Goal: Check status: Check status

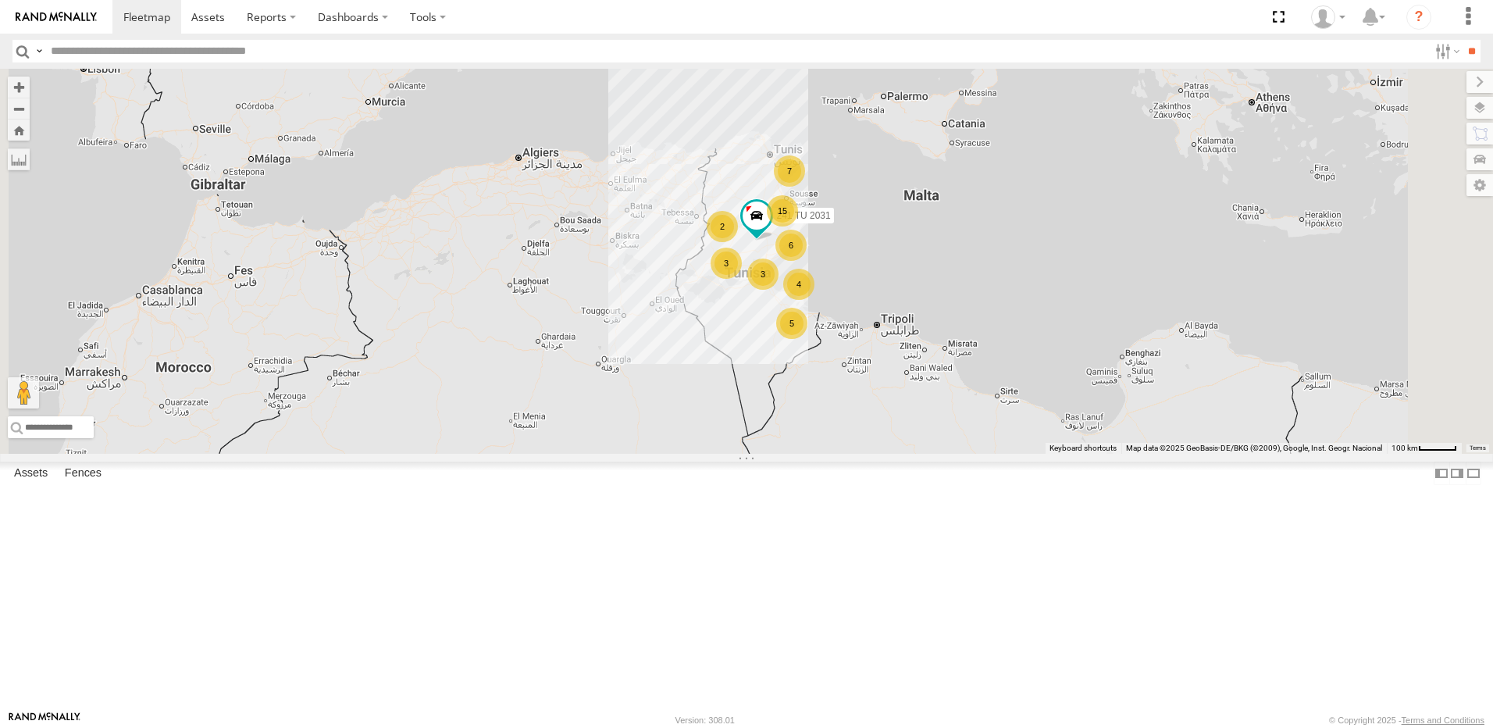
click at [798, 226] on div "15" at bounding box center [782, 210] width 31 height 31
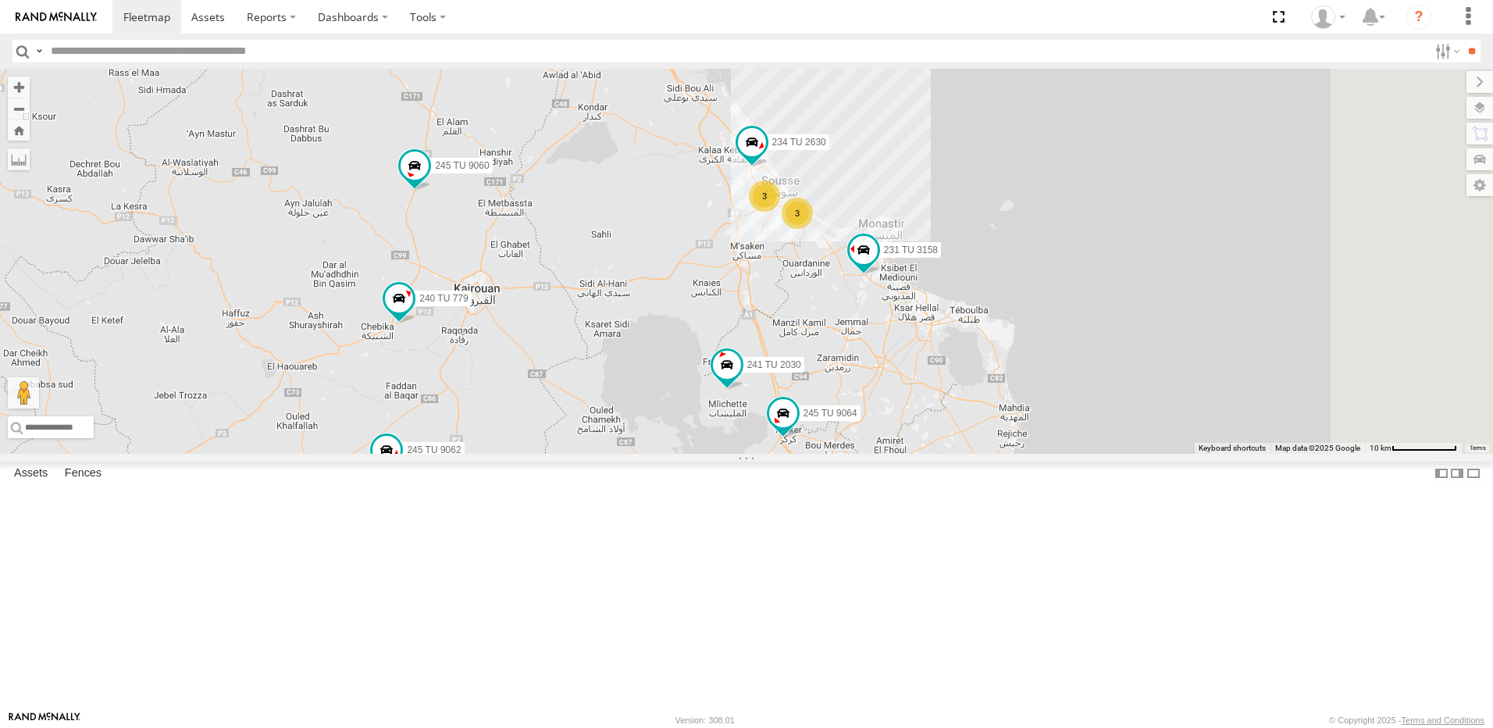
drag, startPoint x: 1003, startPoint y: 326, endPoint x: 928, endPoint y: 457, distance: 150.4
click at [928, 454] on div "241 TU 2031 241 TU 2030 3 234 TU 2630 3 245 TU 9061 245 TU 9062 245 TU 9060 240…" at bounding box center [746, 261] width 1493 height 385
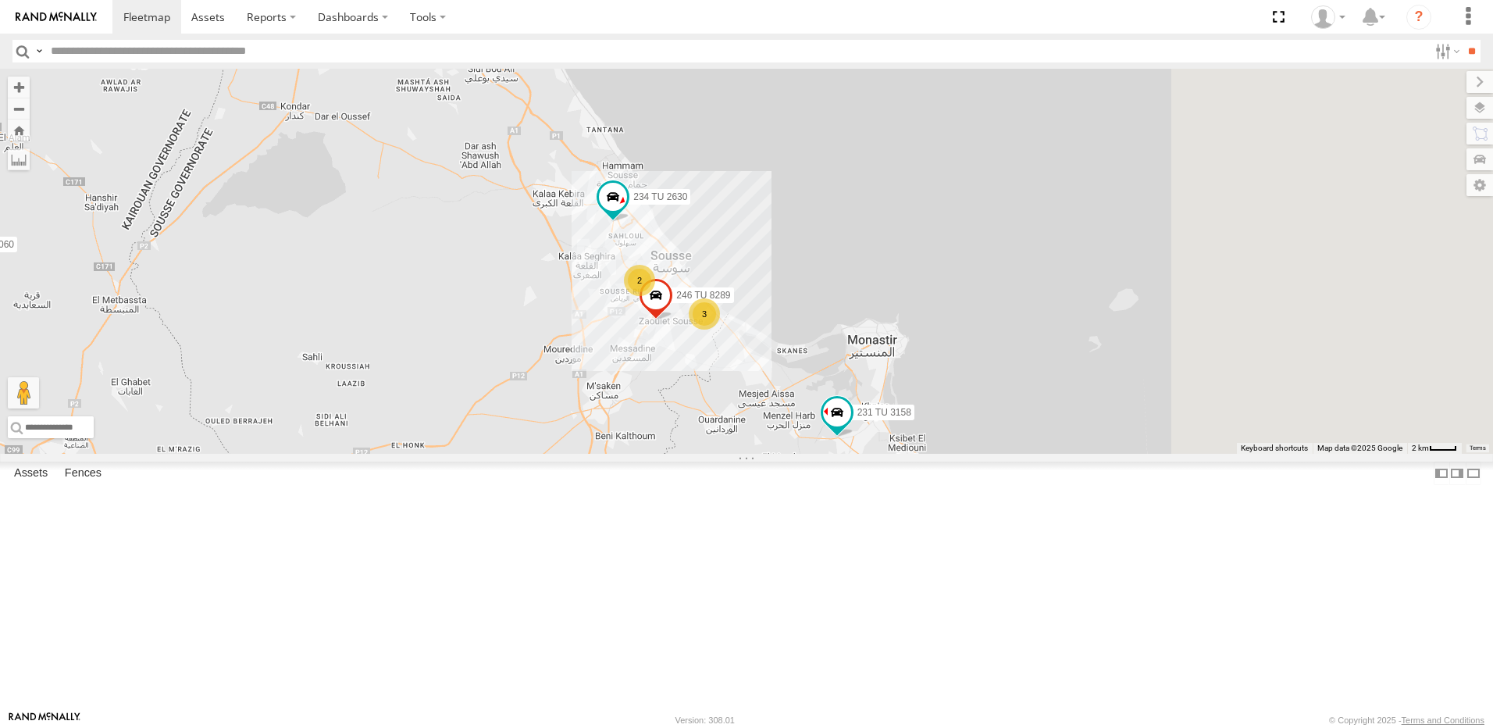
drag, startPoint x: 849, startPoint y: 479, endPoint x: 838, endPoint y: 488, distance: 13.8
click at [838, 454] on div "241 TU 2031 241 TU 2030 234 TU 2630 245 TU 9061 245 TU 9062 245 TU 9060 240 TU …" at bounding box center [746, 261] width 1493 height 385
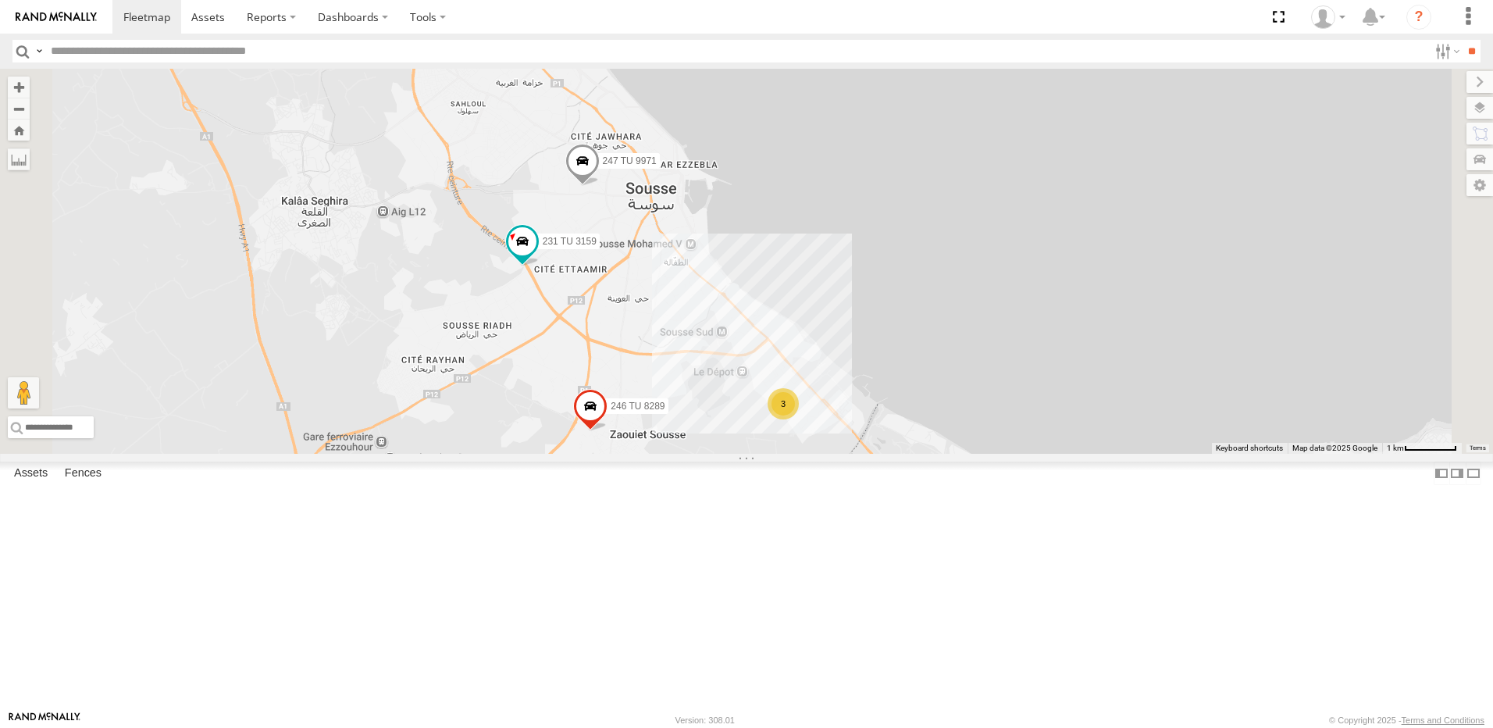
drag, startPoint x: 908, startPoint y: 452, endPoint x: 831, endPoint y: 349, distance: 128.4
click at [831, 349] on div "241 TU 2031 241 TU 2030 234 TU 2630 245 TU 9061 245 TU 9062 245 TU 9060 240 TU …" at bounding box center [746, 261] width 1493 height 385
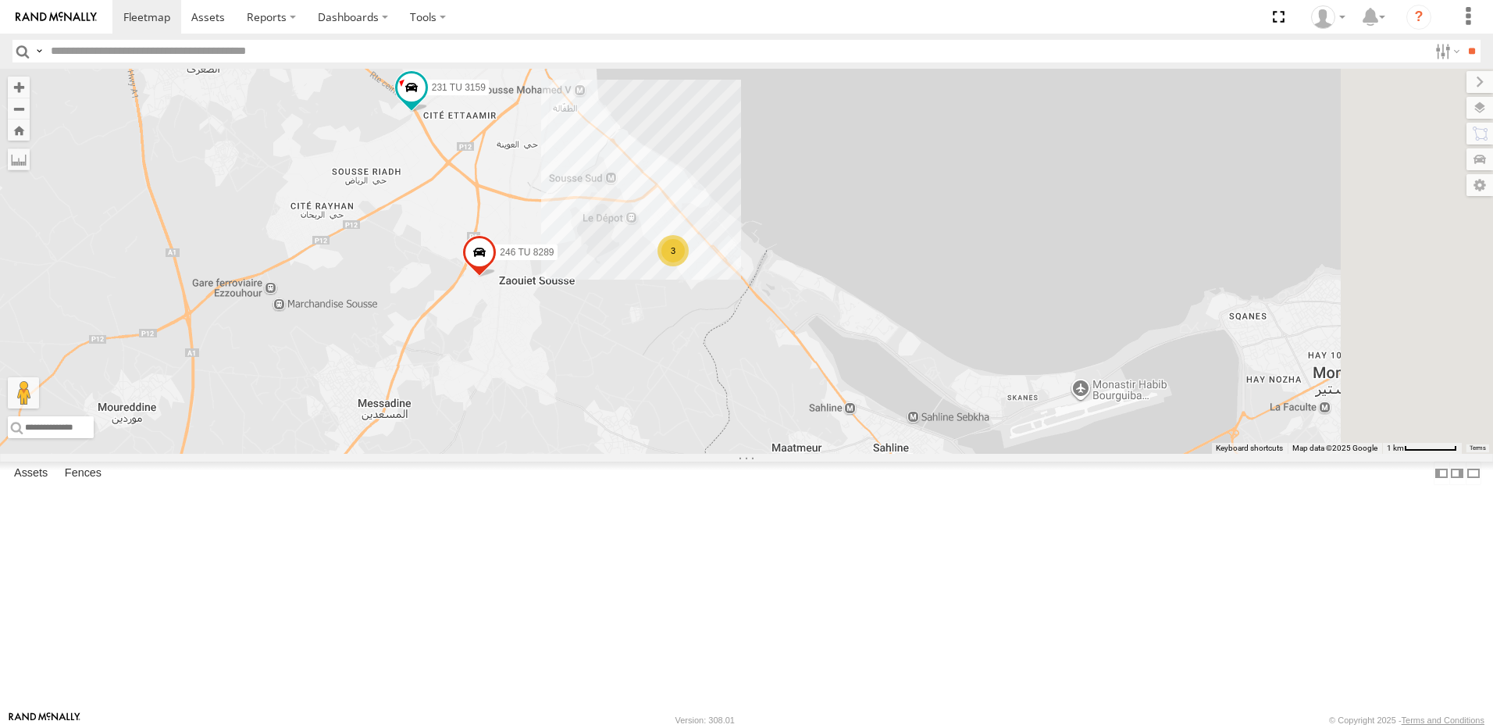
click at [885, 375] on div "241 TU 2031 241 TU 2030 234 TU 2630 245 TU 9061 245 TU 9062 245 TU 9060 240 TU …" at bounding box center [746, 261] width 1493 height 385
click at [689, 266] on div "3" at bounding box center [672, 250] width 31 height 31
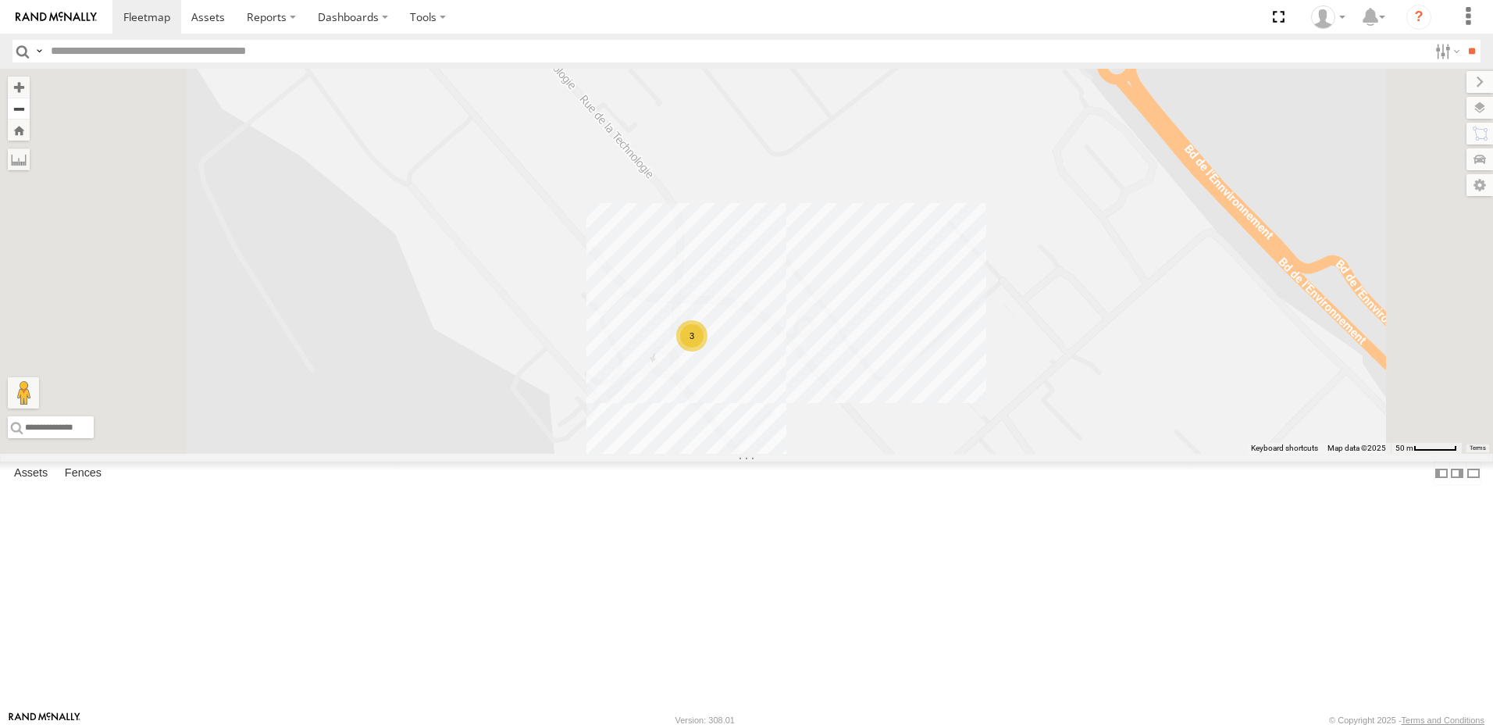
click at [30, 110] on button "Zoom out" at bounding box center [19, 109] width 22 height 22
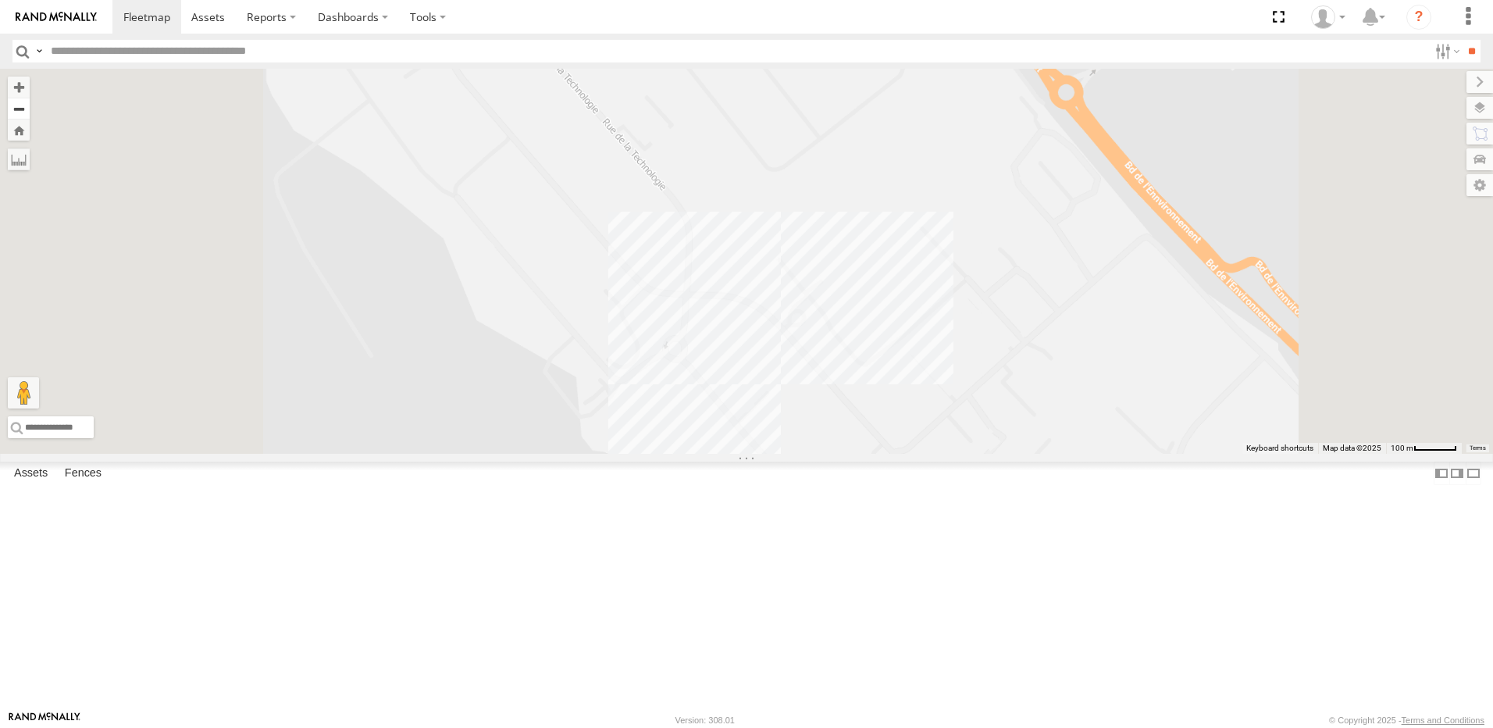
click at [30, 110] on button "Zoom out" at bounding box center [19, 109] width 22 height 22
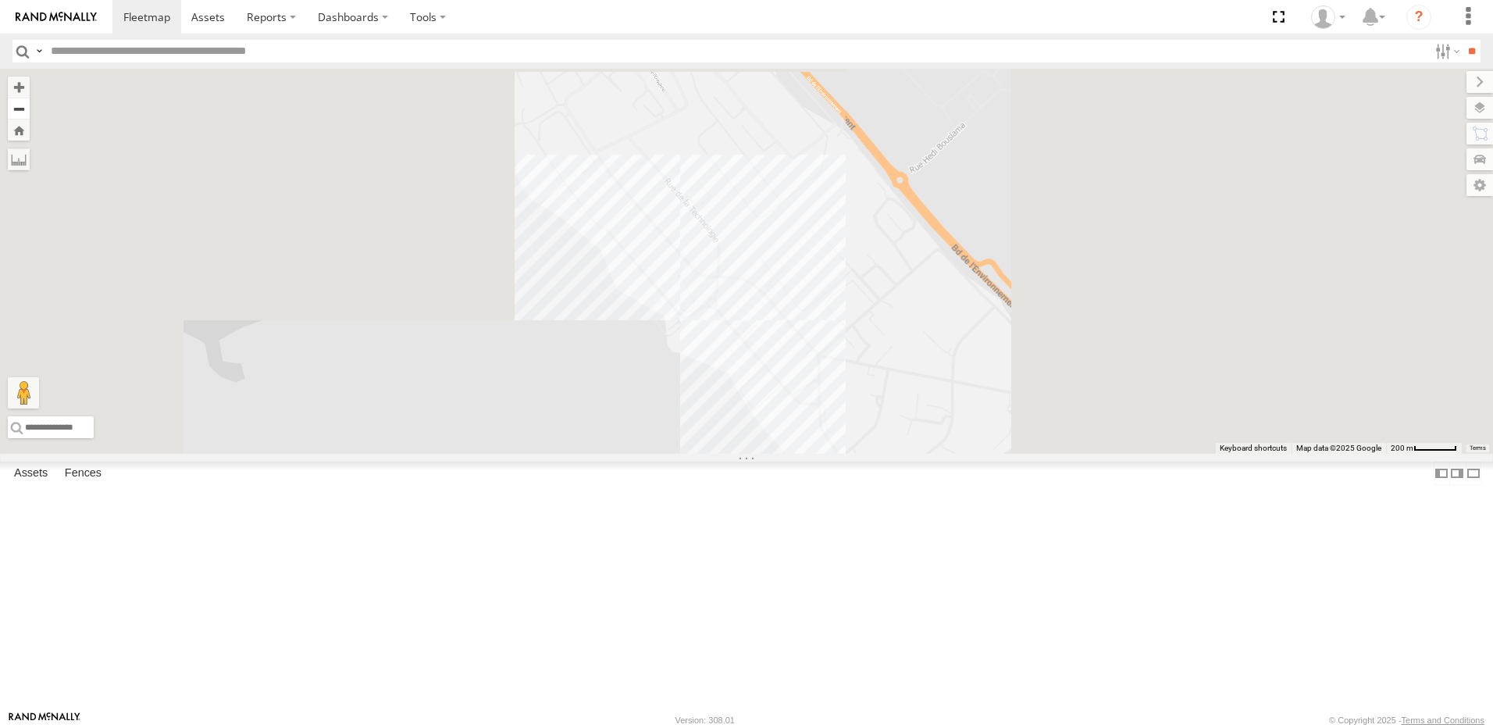
click at [30, 110] on button "Zoom out" at bounding box center [19, 109] width 22 height 22
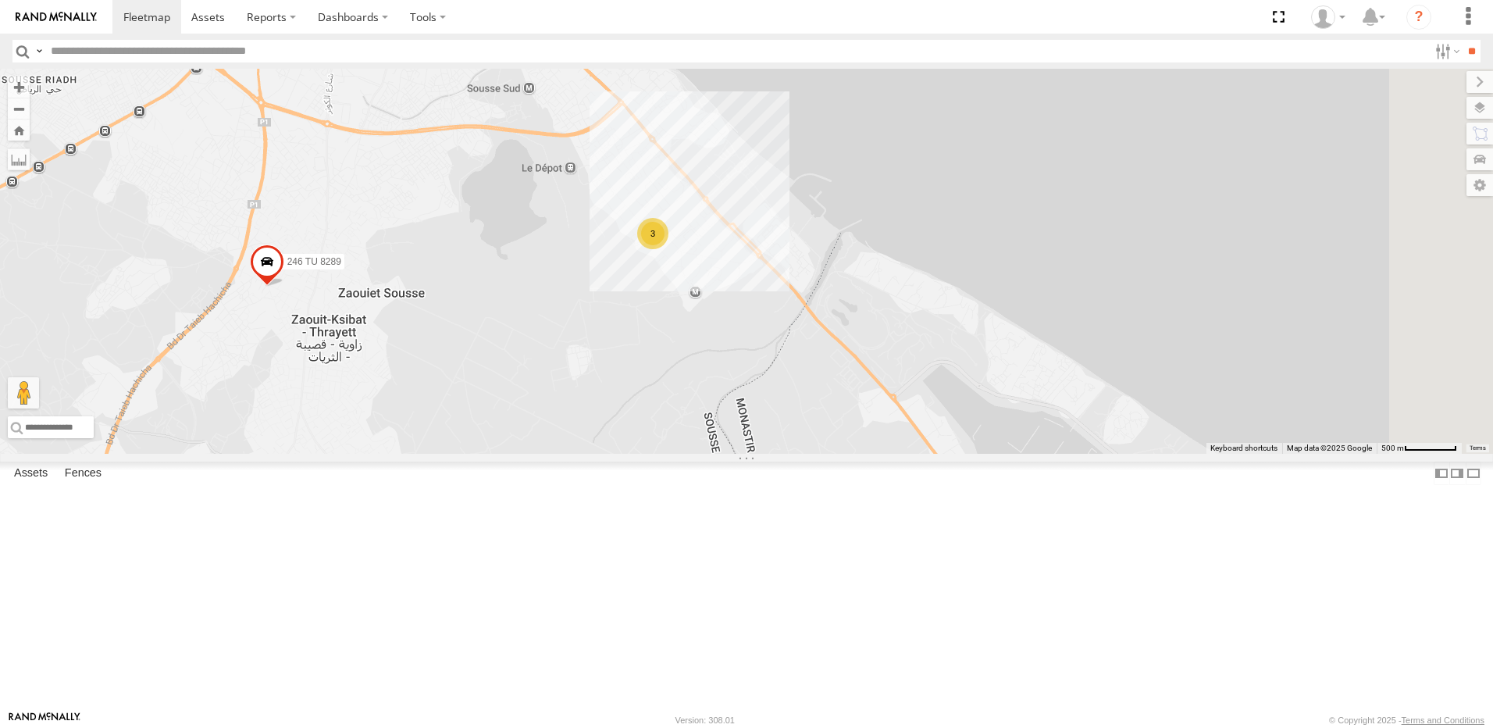
drag, startPoint x: 890, startPoint y: 467, endPoint x: 586, endPoint y: 376, distance: 316.9
click at [586, 376] on div "241 TU 2031 241 TU 2030 234 TU 2630 245 TU 9061 245 TU 9062 245 TU 9060 240 TU …" at bounding box center [746, 261] width 1493 height 385
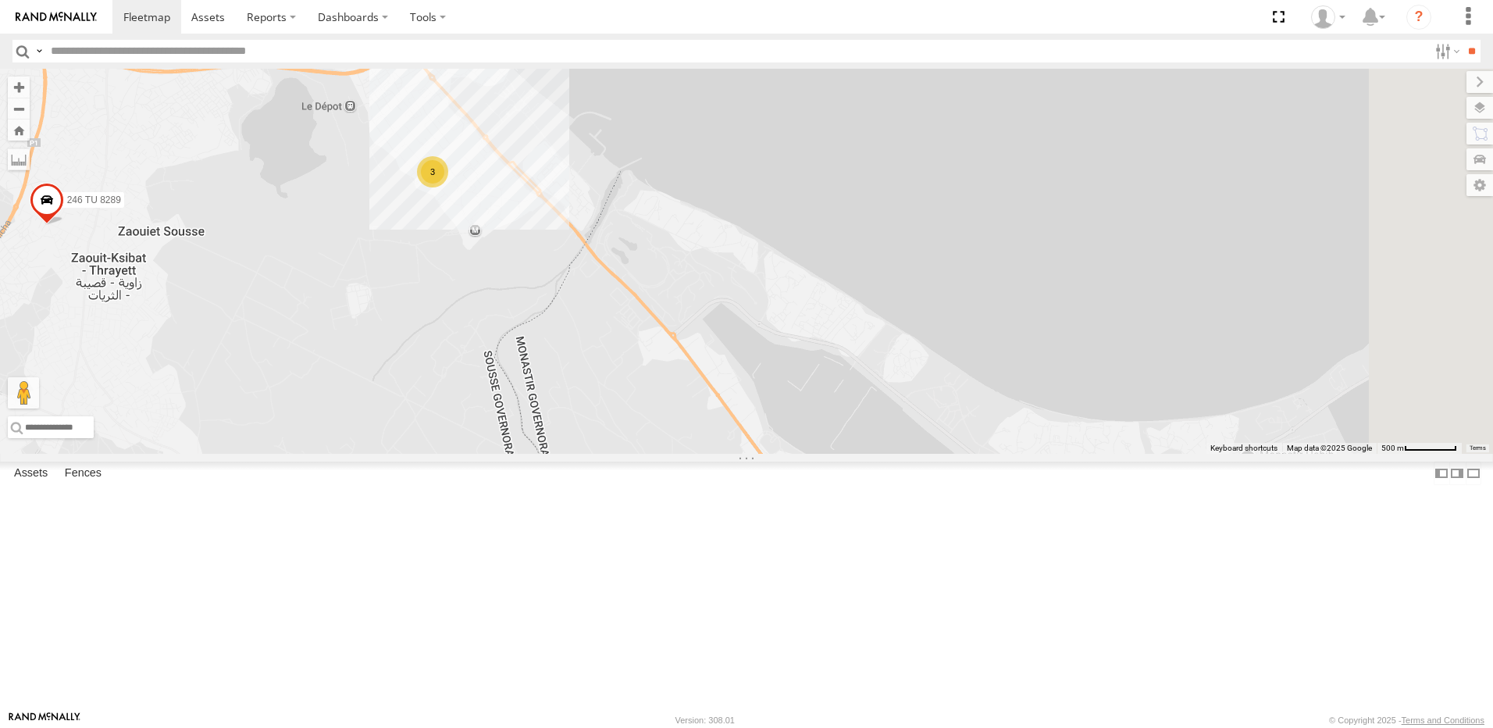
drag, startPoint x: 1037, startPoint y: 483, endPoint x: 924, endPoint y: 326, distance: 194.1
click at [931, 329] on div "241 TU 2031 241 TU 2030 234 TU 2630 245 TU 9061 245 TU 9062 245 TU 9060 240 TU …" at bounding box center [746, 261] width 1493 height 385
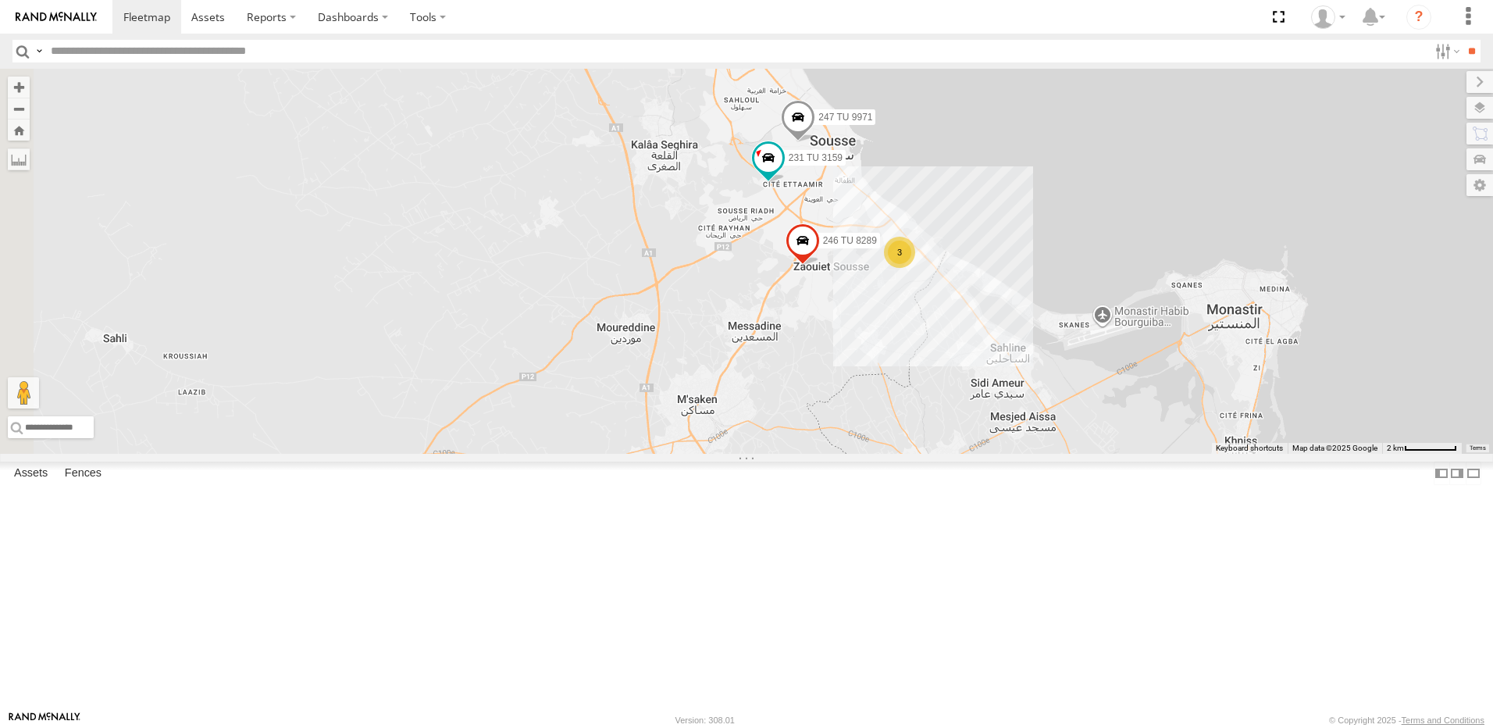
drag, startPoint x: 802, startPoint y: 324, endPoint x: 1017, endPoint y: 494, distance: 274.6
click at [1017, 454] on div "241 TU 2031 241 TU 2030 234 TU 2630 245 TU 9061 245 TU 9062 245 TU 9060 240 TU …" at bounding box center [746, 261] width 1493 height 385
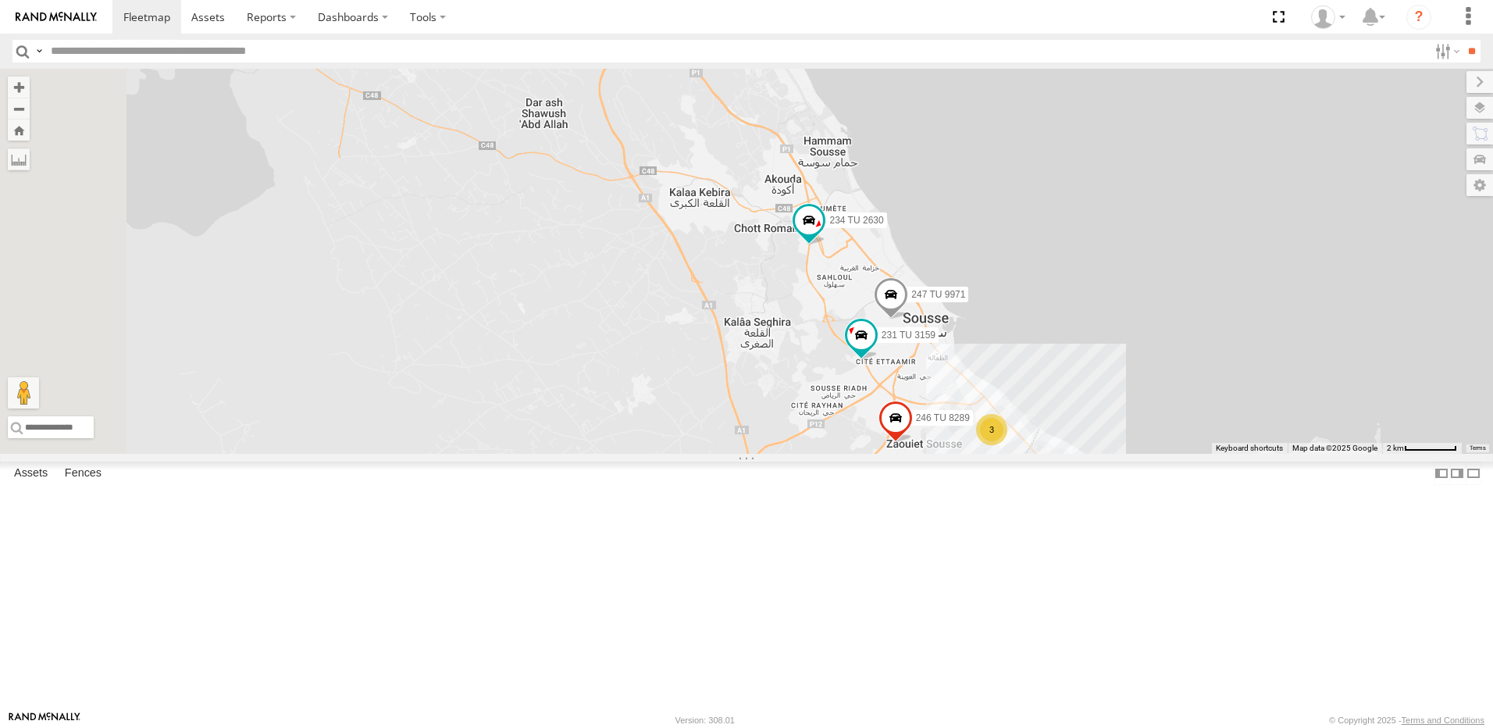
drag, startPoint x: 870, startPoint y: 312, endPoint x: 977, endPoint y: 515, distance: 229.8
click at [977, 454] on div "241 TU 2031 241 TU 2030 234 TU 2630 245 TU 9061 245 TU 9062 245 TU 9060 240 TU …" at bounding box center [746, 261] width 1493 height 385
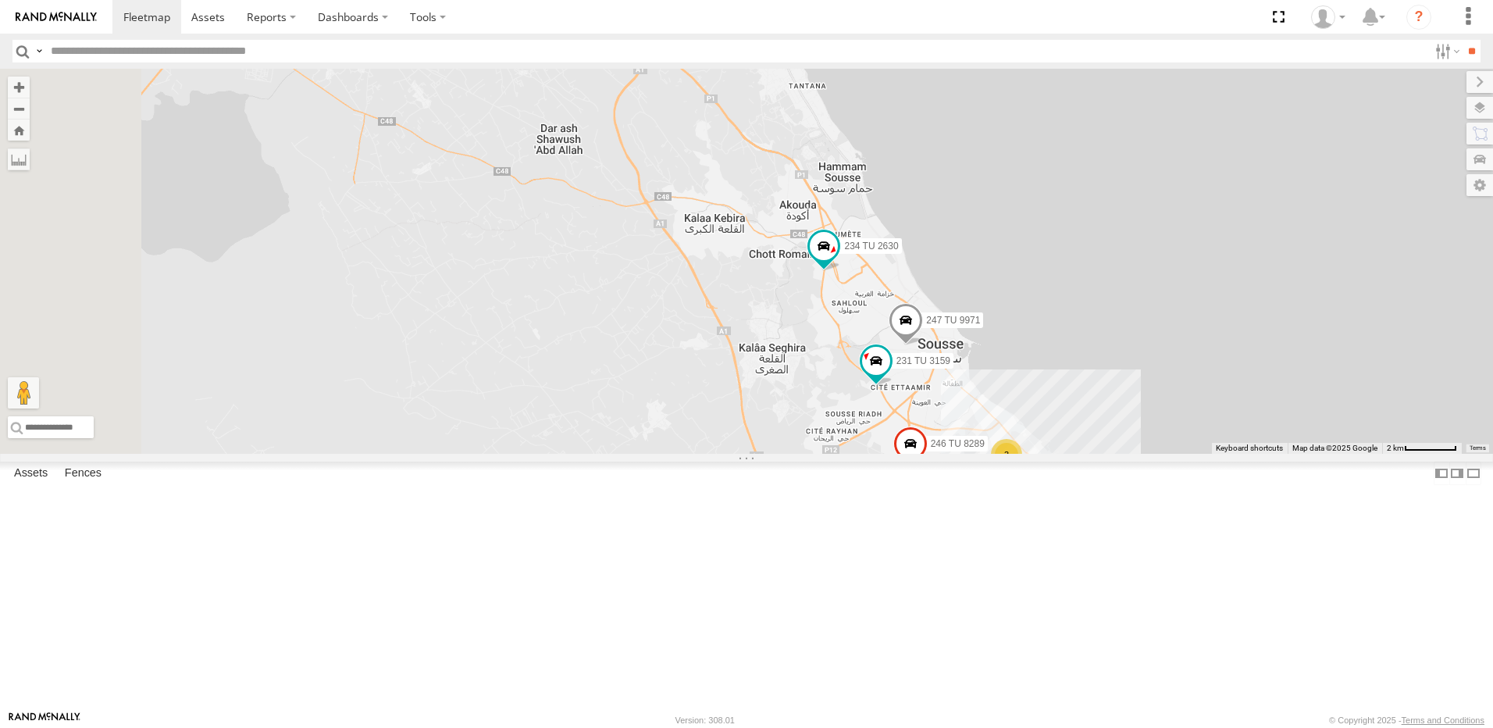
drag, startPoint x: 946, startPoint y: 336, endPoint x: 1034, endPoint y: 467, distance: 157.0
click at [1034, 454] on div "241 TU 2031 241 TU 2030 234 TU 2630 245 TU 9061 245 TU 9062 245 TU 9060 240 TU …" at bounding box center [746, 261] width 1493 height 385
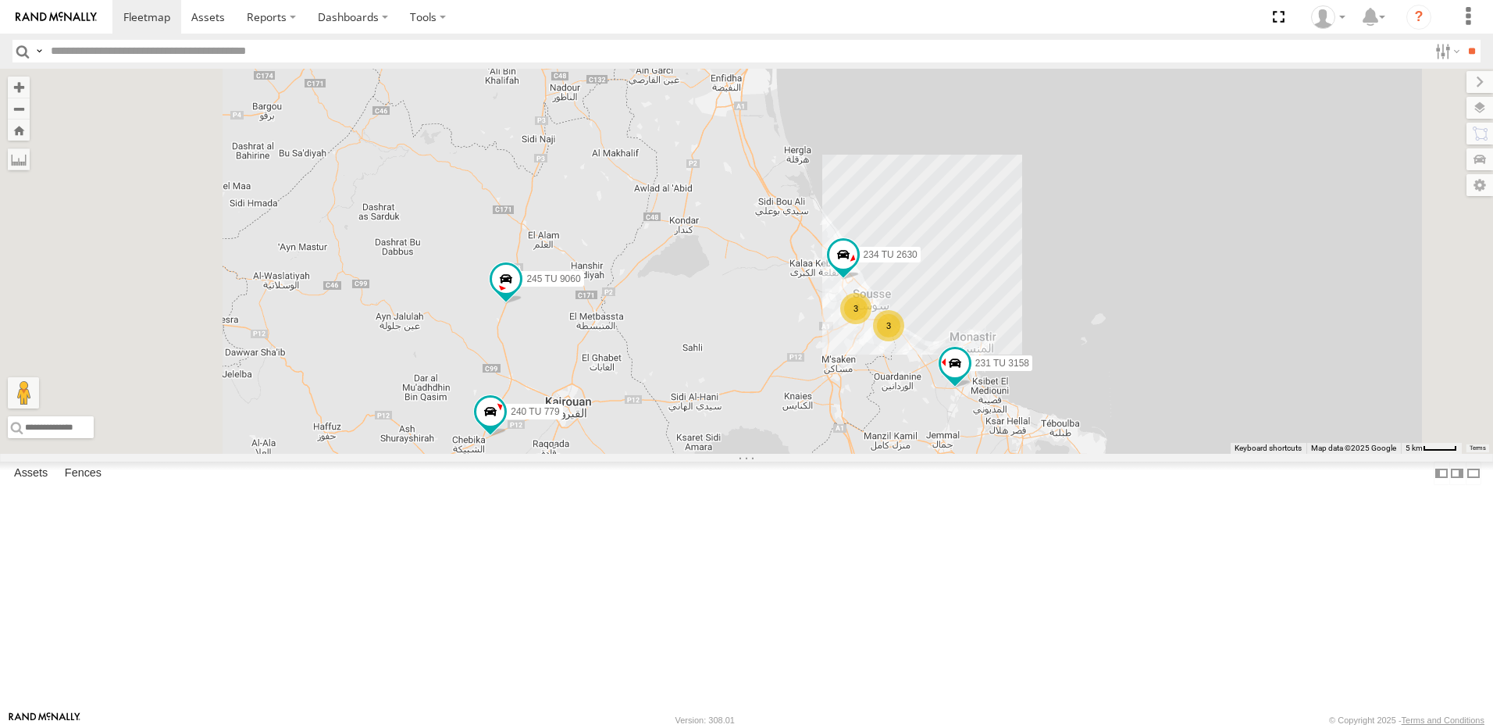
drag, startPoint x: 768, startPoint y: 532, endPoint x: 840, endPoint y: 436, distance: 120.5
click at [840, 436] on div "241 TU 2031 241 TU 2030 234 TU 2630 245 TU 9061 245 TU 9062 245 TU 9060 240 TU …" at bounding box center [746, 261] width 1493 height 385
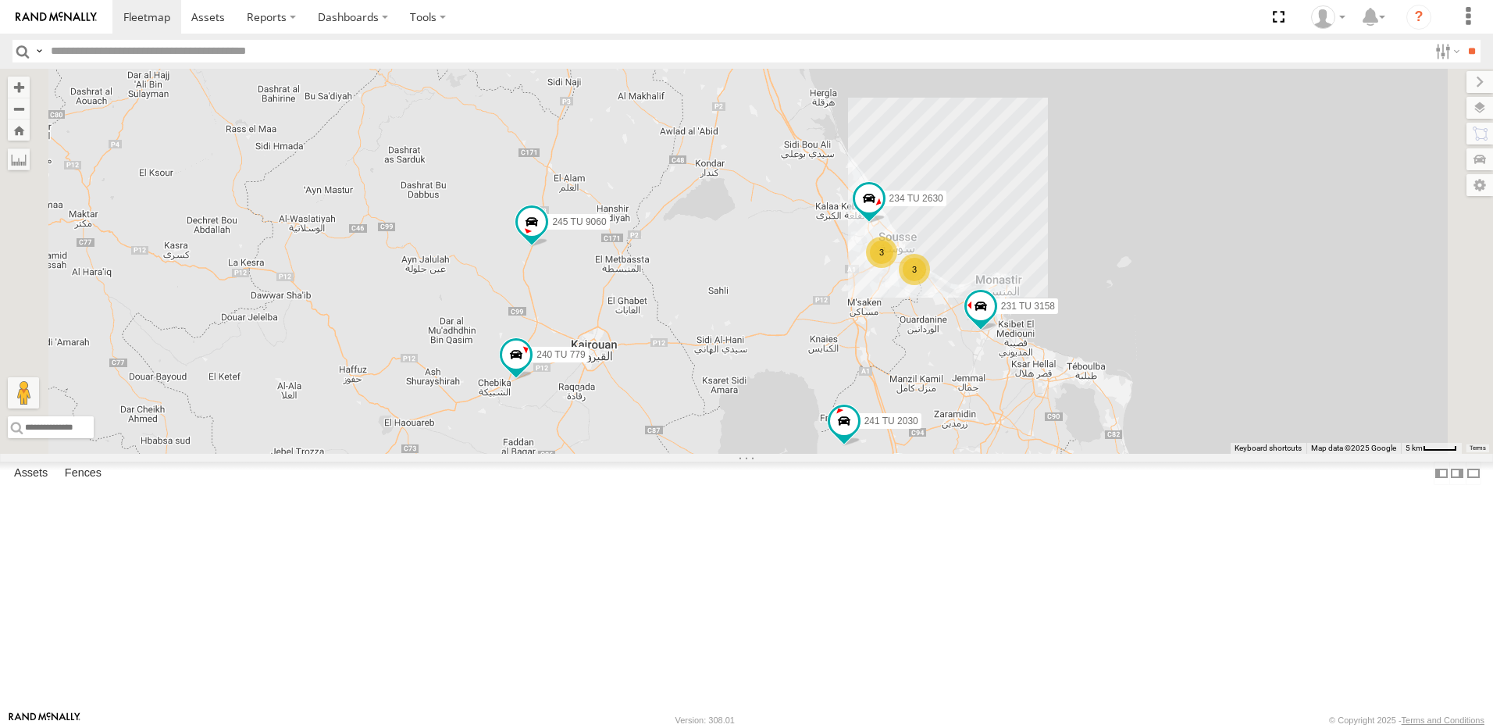
drag, startPoint x: 949, startPoint y: 566, endPoint x: 934, endPoint y: 505, distance: 62.7
click at [934, 454] on div "241 TU 2031 241 TU 2030 234 TU 2630 245 TU 9061 245 TU 9062 245 TU 9060 240 TU …" at bounding box center [746, 261] width 1493 height 385
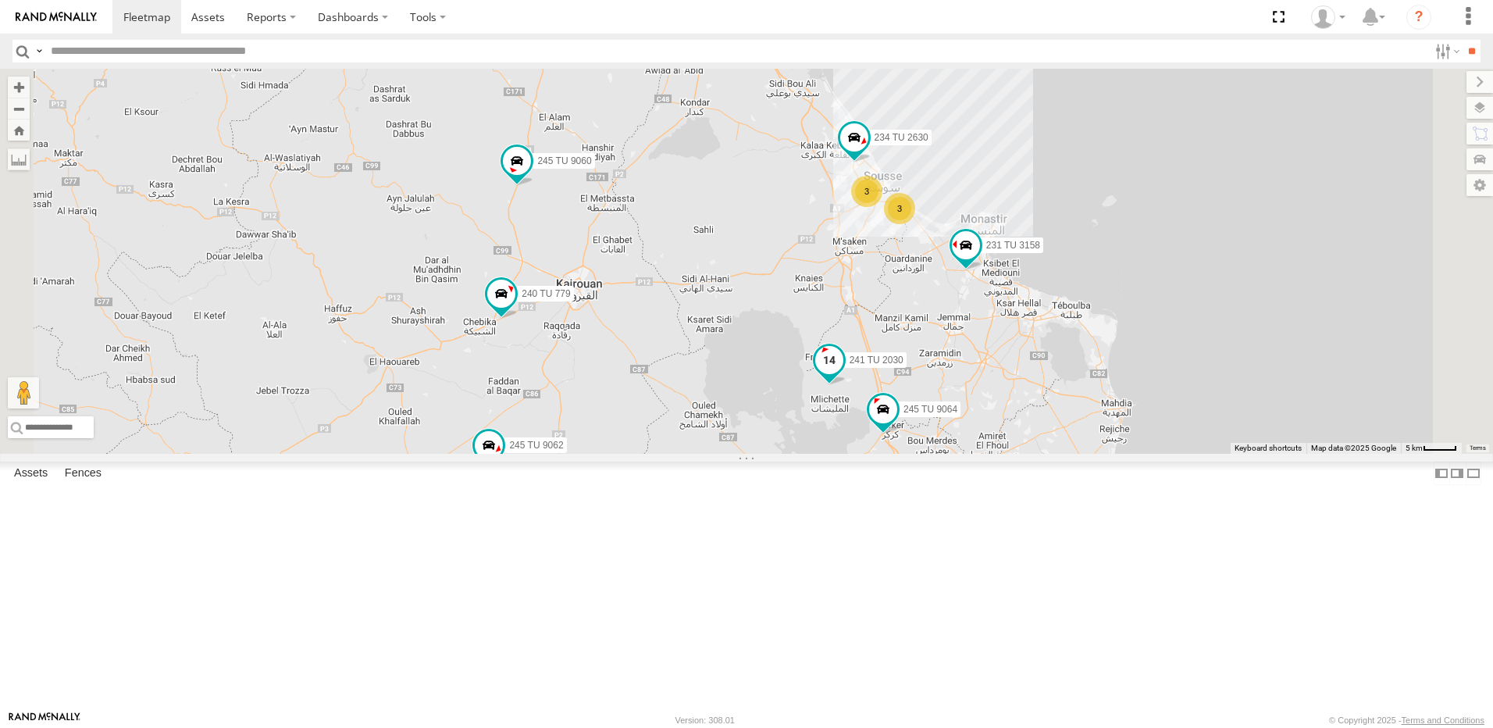
click at [843, 374] on span at bounding box center [829, 360] width 28 height 28
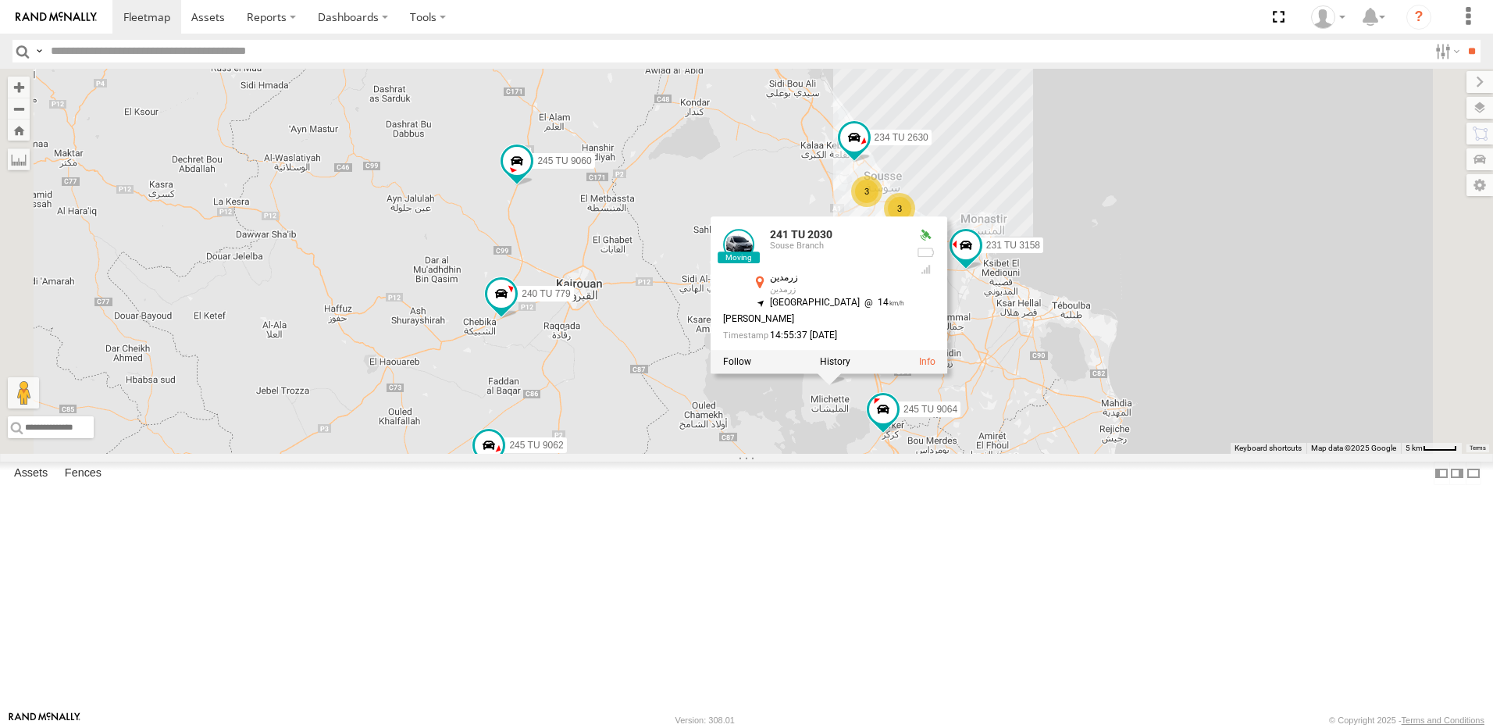
click at [961, 454] on div "241 TU 2031 241 TU 2030 234 TU 2630 245 TU 9061 245 TU 9062 245 TU 9060 240 TU …" at bounding box center [746, 261] width 1493 height 385
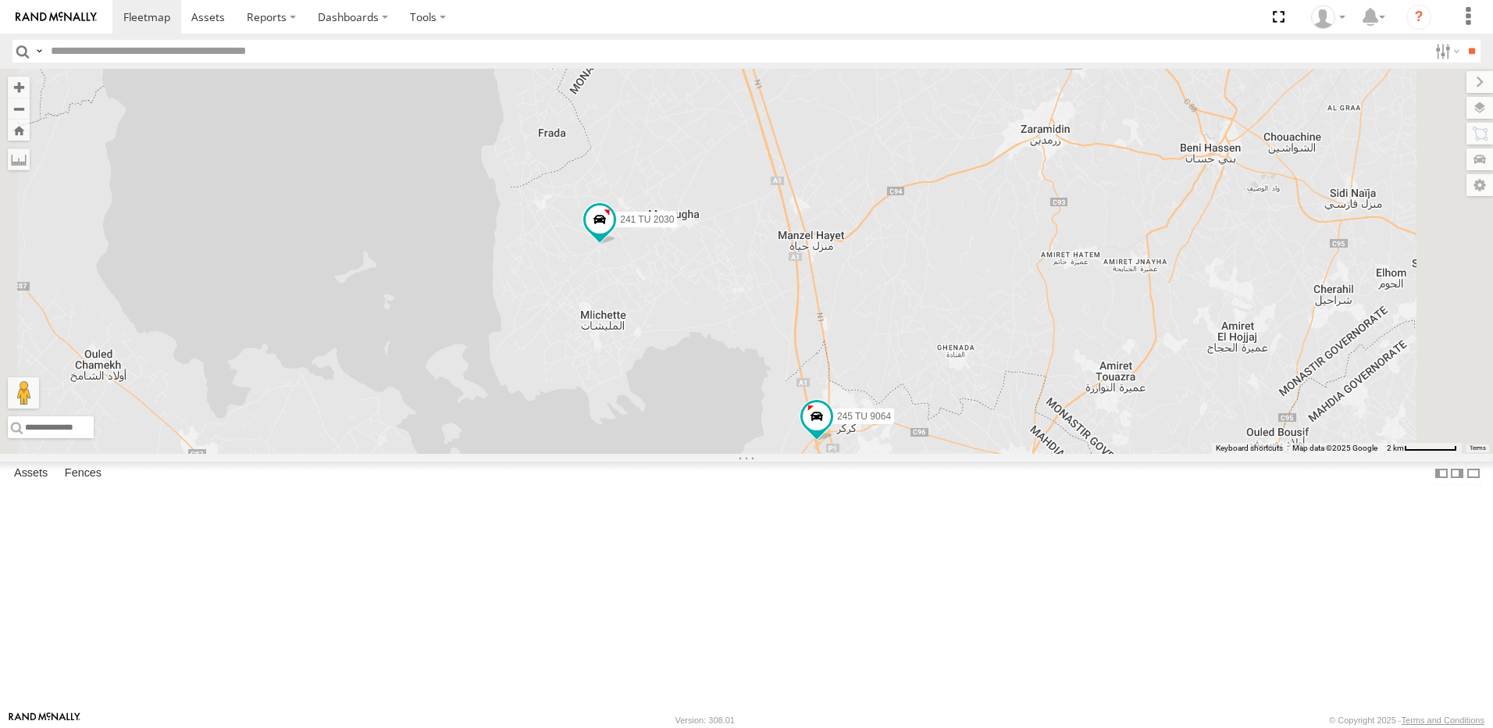
drag, startPoint x: 752, startPoint y: 647, endPoint x: 762, endPoint y: 451, distance: 196.2
click at [762, 451] on div "241 TU 2031 241 TU 2030 234 TU 2630 245 TU 9061 245 TU 9062 245 TU 9060 240 TU …" at bounding box center [746, 261] width 1493 height 385
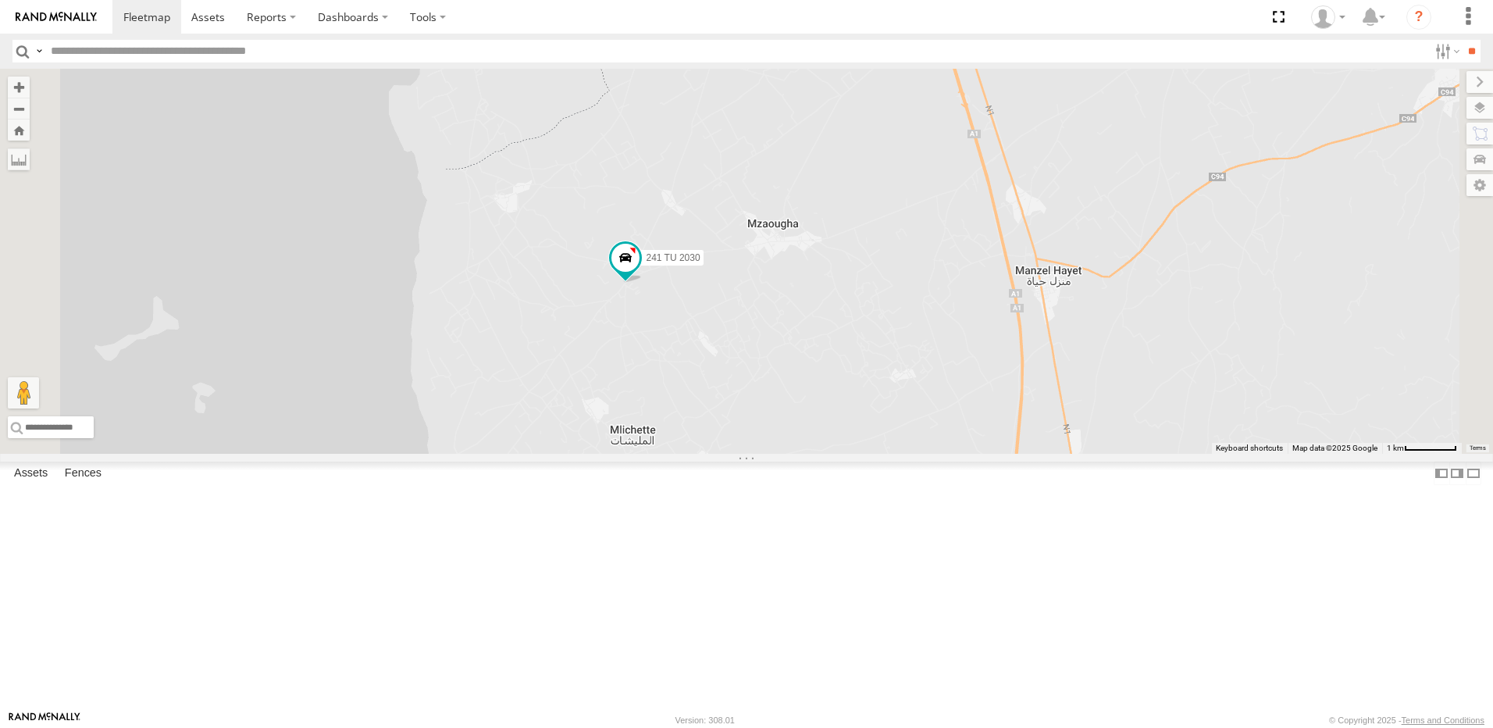
drag, startPoint x: 870, startPoint y: 408, endPoint x: 870, endPoint y: 418, distance: 9.4
click at [870, 418] on div "241 TU 2031 241 TU 2030 234 TU 2630 245 TU 9061 245 TU 9062 245 TU 9060 240 TU …" at bounding box center [746, 261] width 1493 height 385
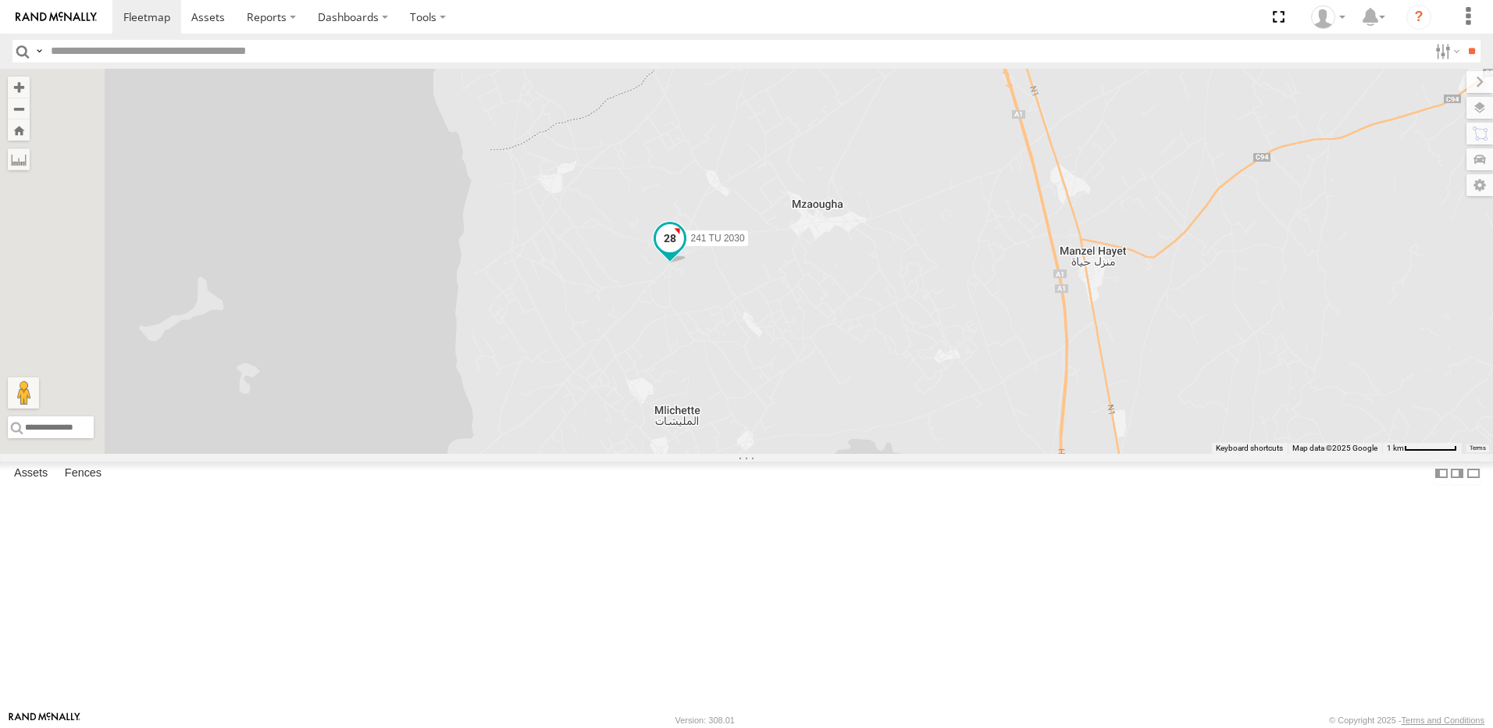
drag, startPoint x: 849, startPoint y: 374, endPoint x: 965, endPoint y: 382, distance: 115.8
click at [965, 382] on div "241 TU 2031 241 TU 2030 234 TU 2630 245 TU 9061 245 TU 9062 245 TU 9060 240 TU …" at bounding box center [746, 261] width 1493 height 385
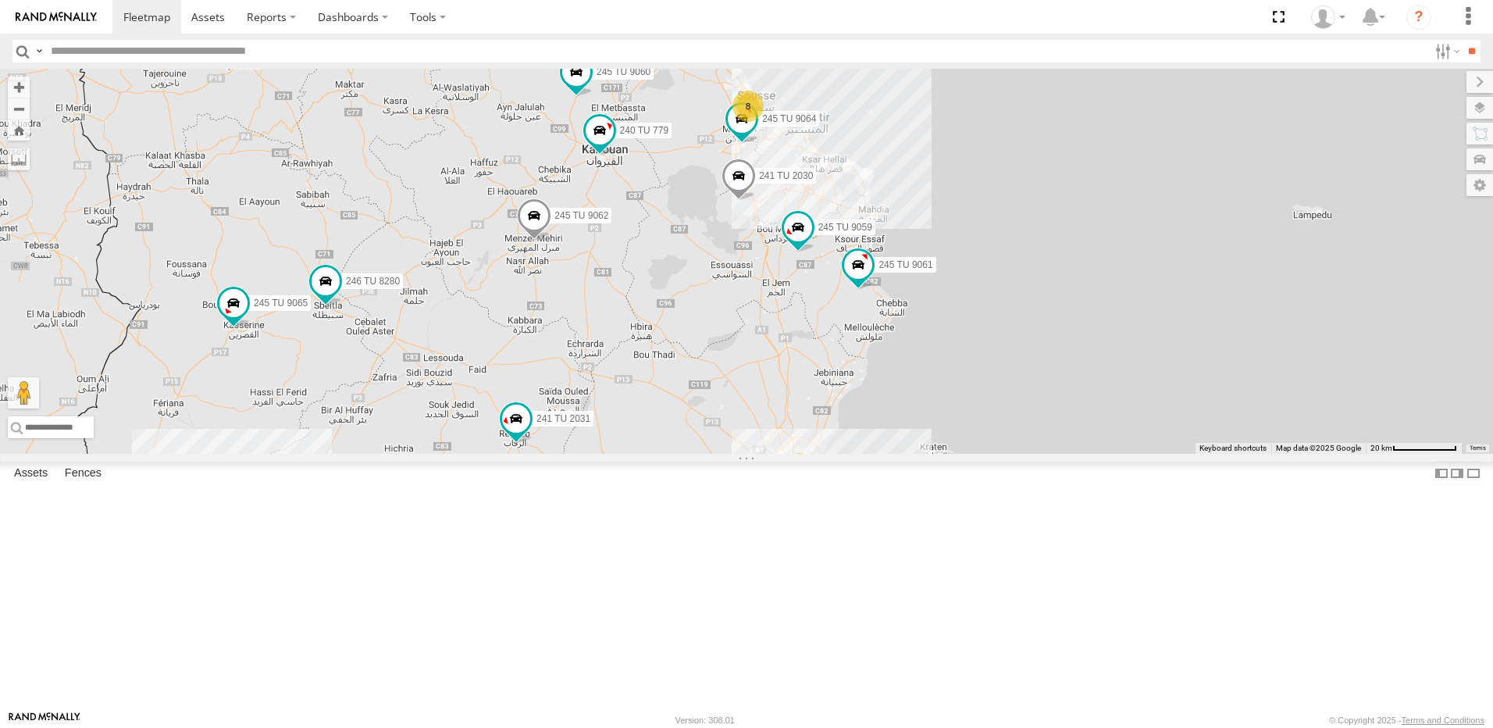
drag, startPoint x: 945, startPoint y: 295, endPoint x: 793, endPoint y: 440, distance: 209.9
click at [793, 440] on div "246 TU 8286 241 TU 2030 245 TU 9053 245 TU 9062 241 TU 2031 246 TU 8285 241 TU …" at bounding box center [746, 261] width 1493 height 385
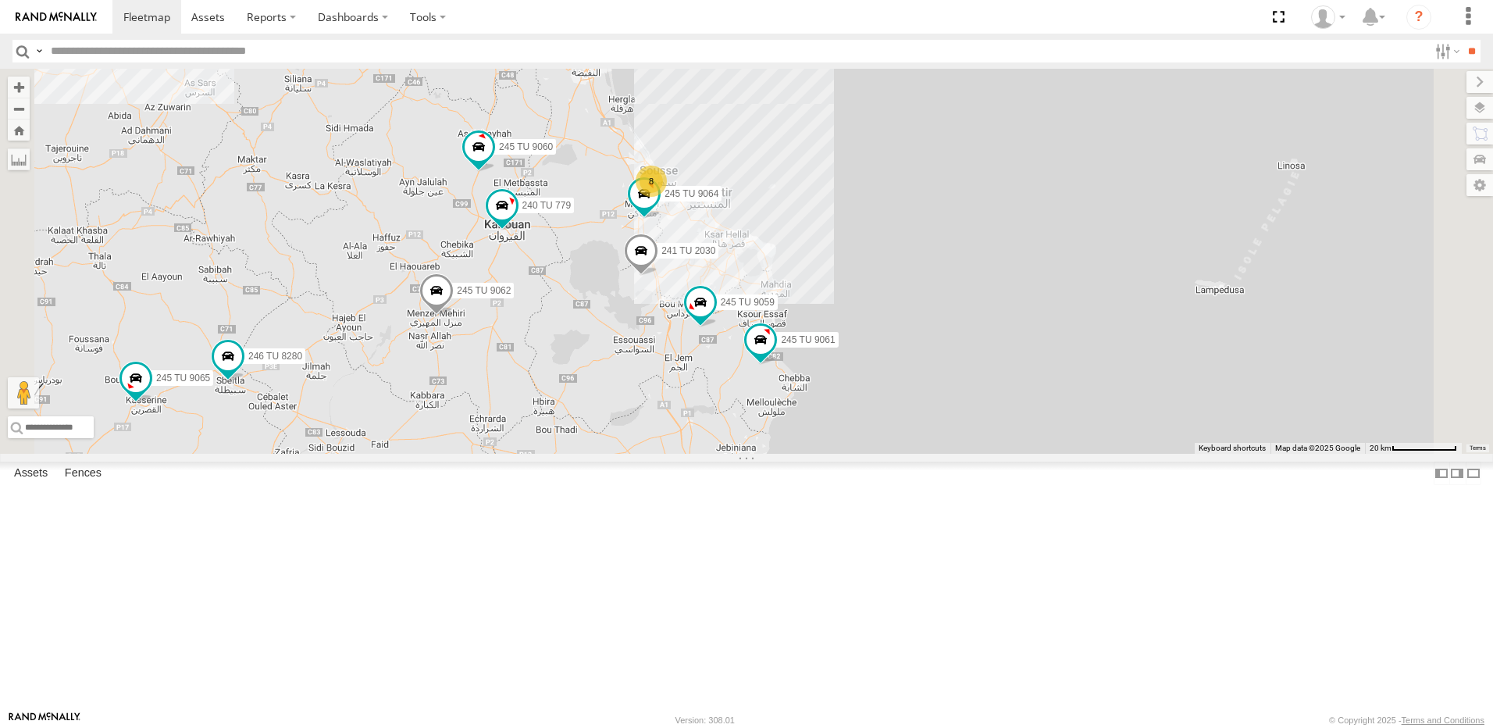
click at [454, 315] on span at bounding box center [436, 294] width 34 height 42
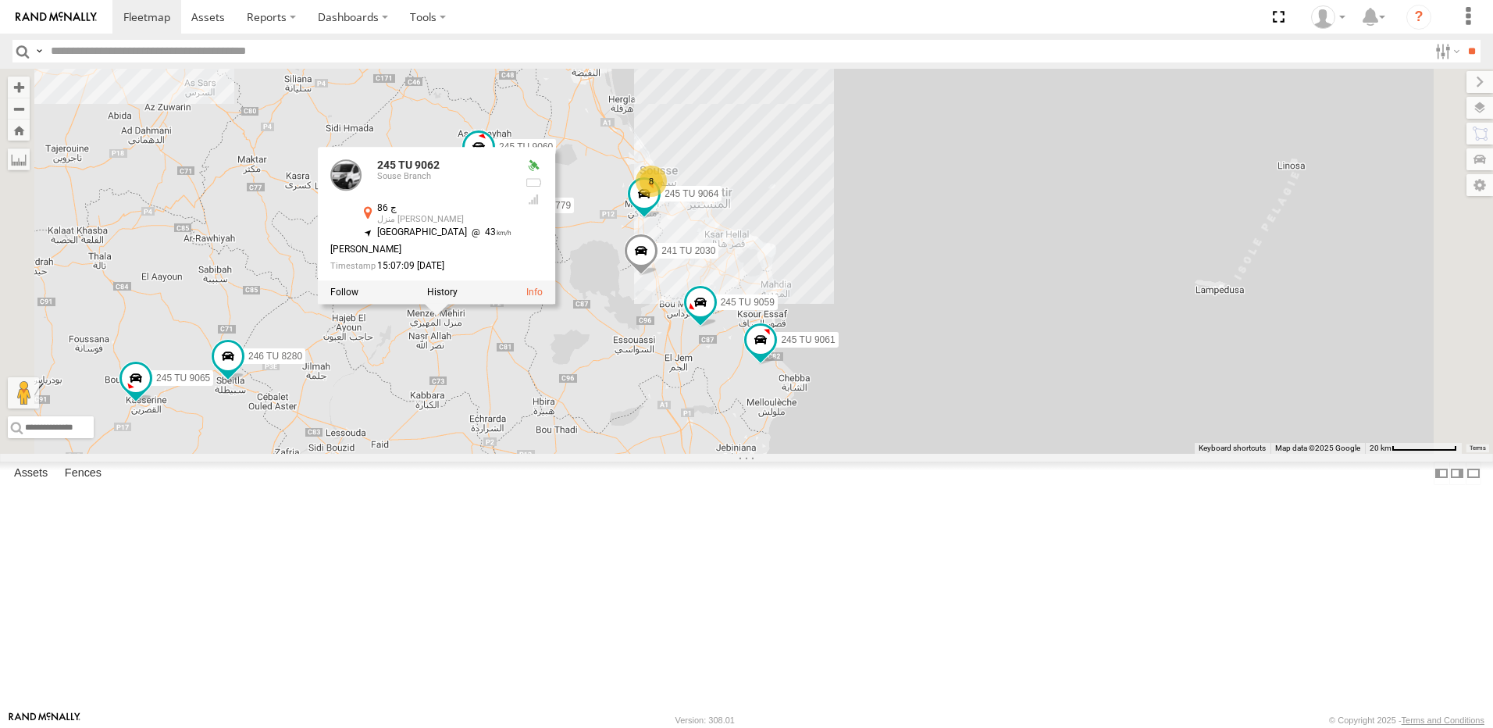
click at [700, 454] on div "246 TU 8286 241 TU 2030 245 TU 9053 245 TU 9062 241 TU 2031 246 TU 8285 241 TU …" at bounding box center [746, 261] width 1493 height 385
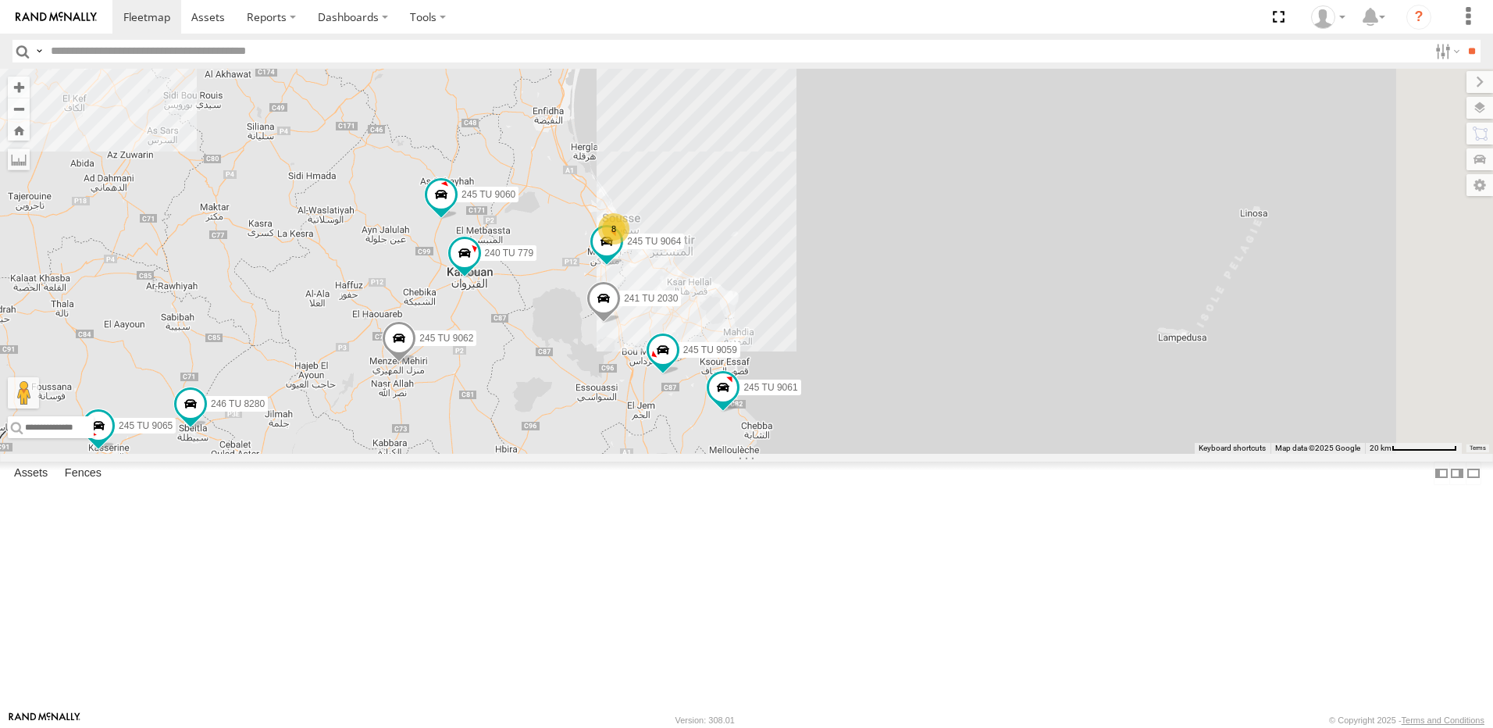
drag, startPoint x: 857, startPoint y: 508, endPoint x: 818, endPoint y: 556, distance: 61.6
click at [818, 454] on div "246 TU 8286 241 TU 2030 245 TU 9053 245 TU 9062 241 TU 2031 246 TU 8285 241 TU …" at bounding box center [746, 261] width 1493 height 385
click at [677, 365] on span at bounding box center [663, 350] width 28 height 28
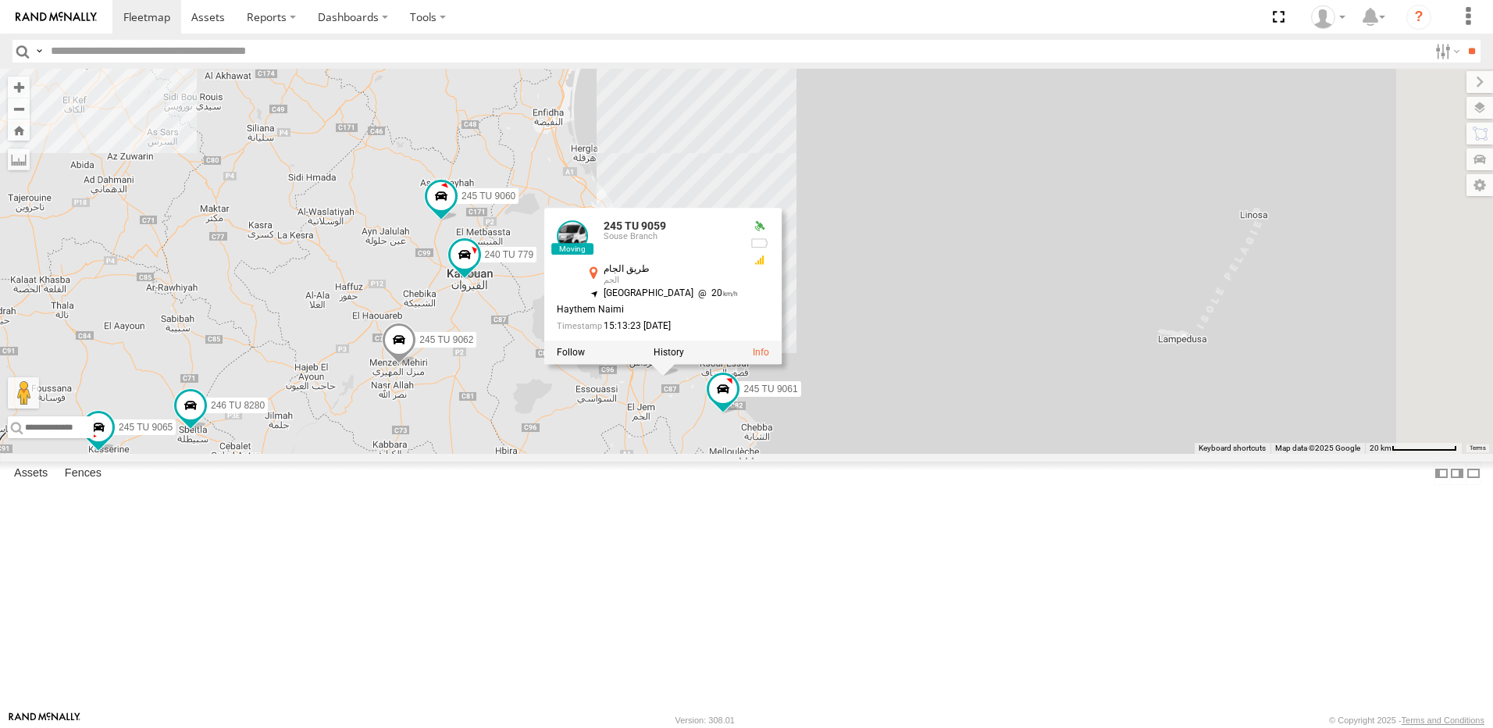
click at [819, 454] on div "246 TU 8286 241 TU 2030 245 TU 9053 245 TU 9062 241 TU 2031 246 TU 8285 241 TU …" at bounding box center [746, 261] width 1493 height 385
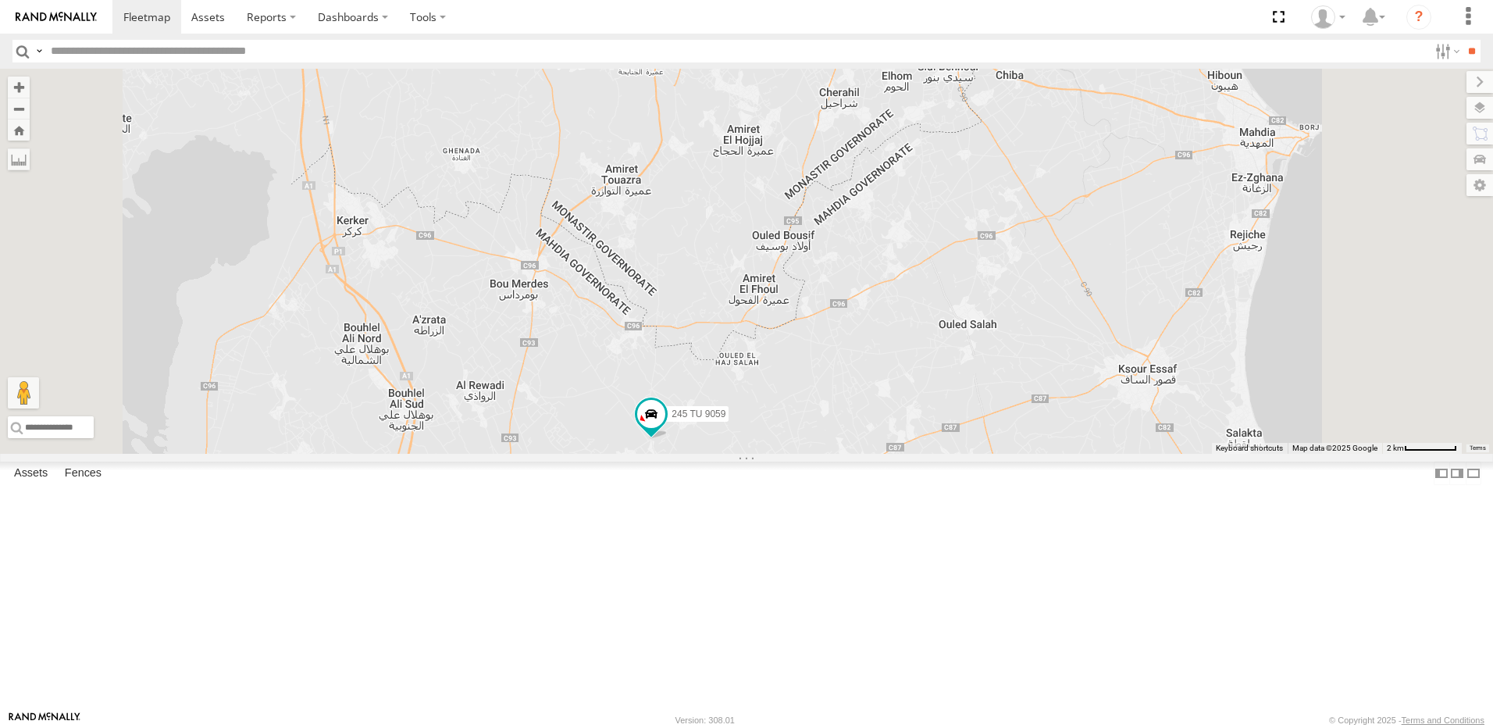
drag, startPoint x: 939, startPoint y: 351, endPoint x: 955, endPoint y: 448, distance: 98.1
click at [955, 448] on div "246 TU 8286 241 TU 2030 245 TU 9053 245 TU 9062 241 TU 2031 246 TU 8285 241 TU …" at bounding box center [746, 261] width 1493 height 385
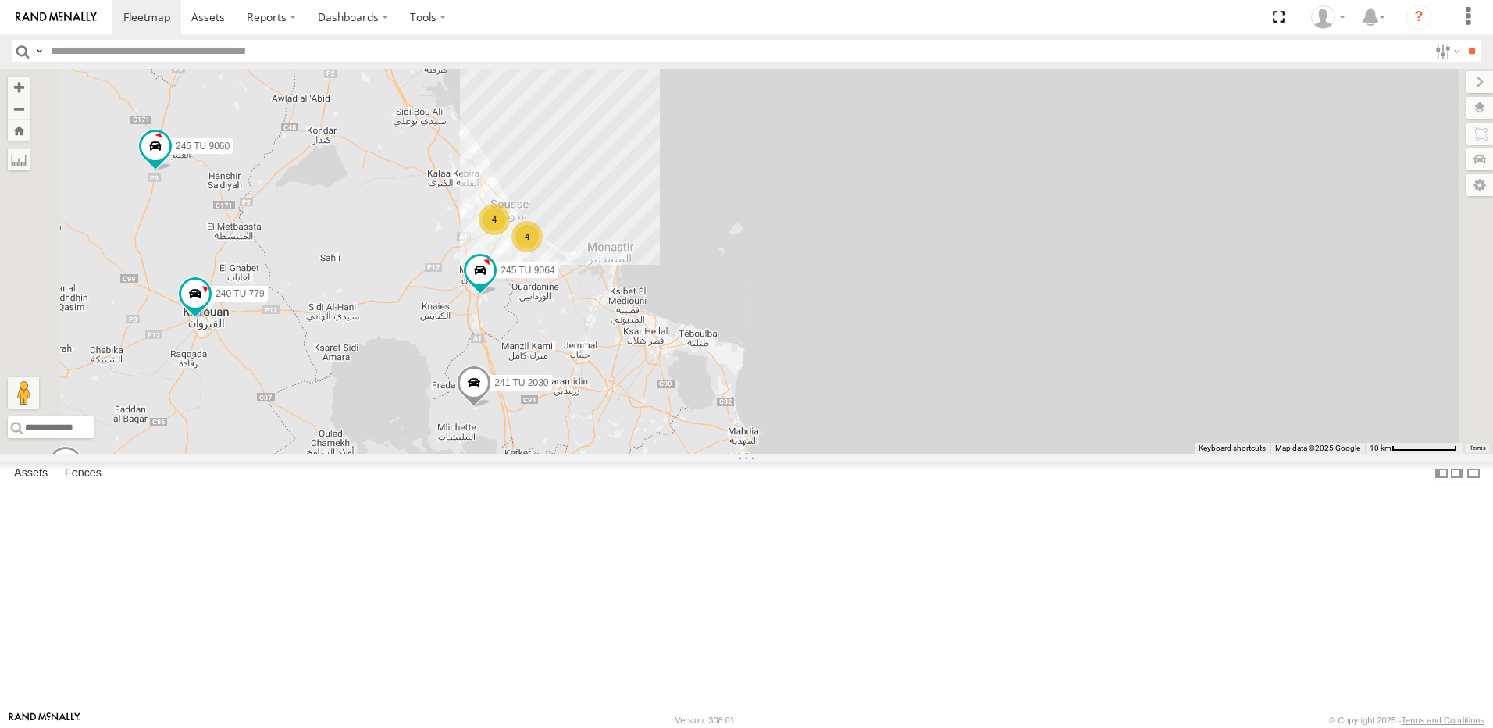
drag, startPoint x: 822, startPoint y: 363, endPoint x: 797, endPoint y: 511, distance: 149.7
click at [797, 454] on div "246 TU 8286 241 TU 2030 245 TU 9053 245 TU 9062 241 TU 2031 246 TU 8285 241 TU …" at bounding box center [746, 261] width 1493 height 385
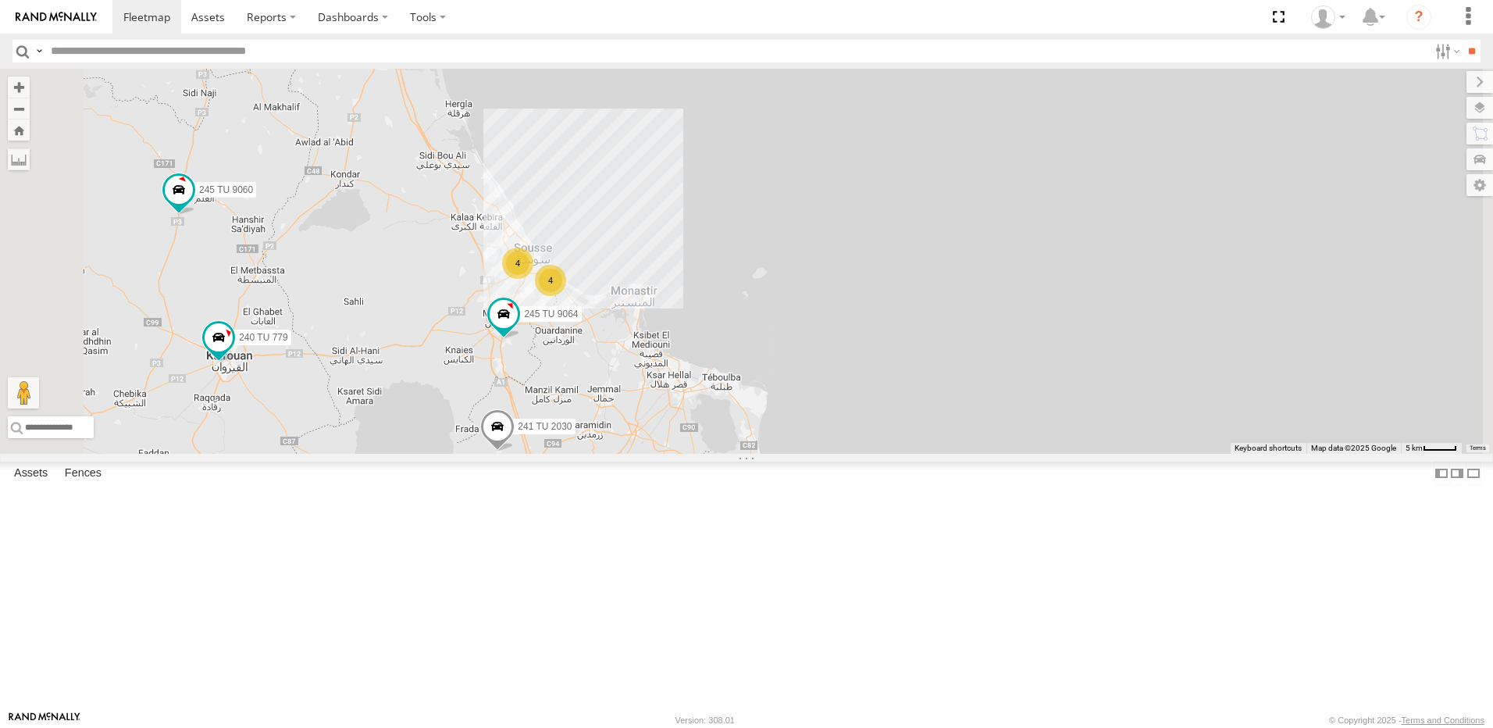
drag, startPoint x: 723, startPoint y: 490, endPoint x: 753, endPoint y: 536, distance: 54.8
click at [753, 454] on div "246 TU 8286 241 TU 2030 245 TU 9053 245 TU 9062 241 TU 2031 246 TU 8285 241 TU …" at bounding box center [746, 261] width 1493 height 385
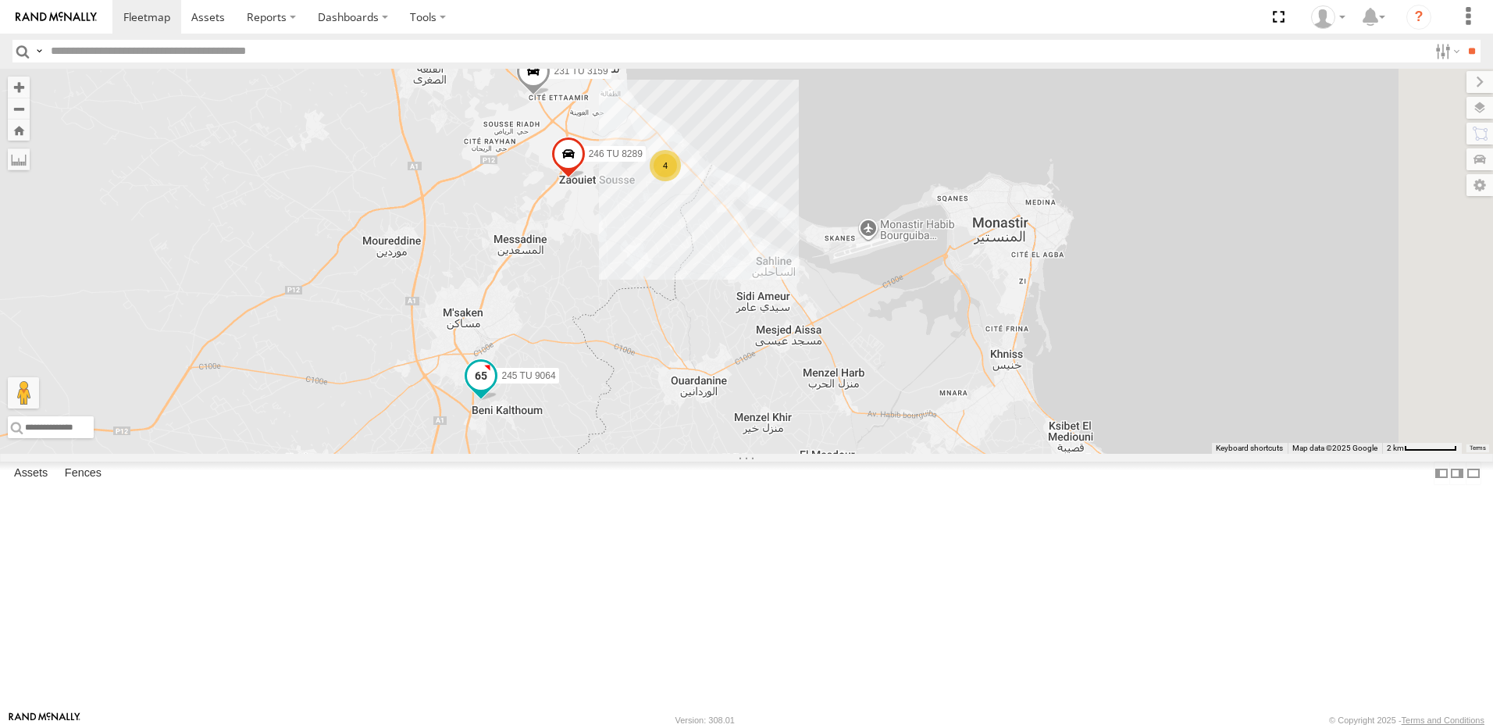
click at [495, 390] on span at bounding box center [481, 375] width 28 height 28
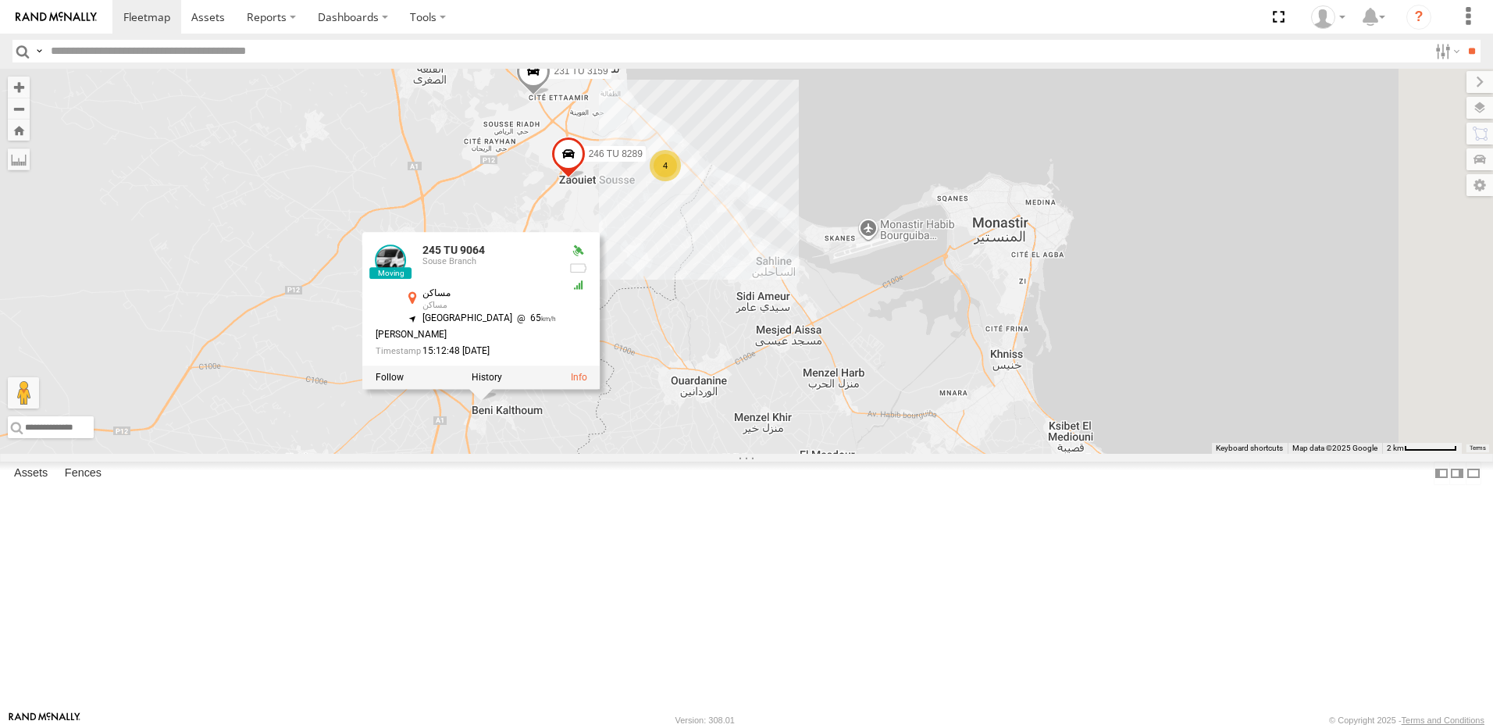
click at [888, 454] on div "246 TU 8286 241 TU 2030 245 TU 9053 245 TU 9062 241 TU 2031 246 TU 8285 241 TU …" at bounding box center [746, 261] width 1493 height 385
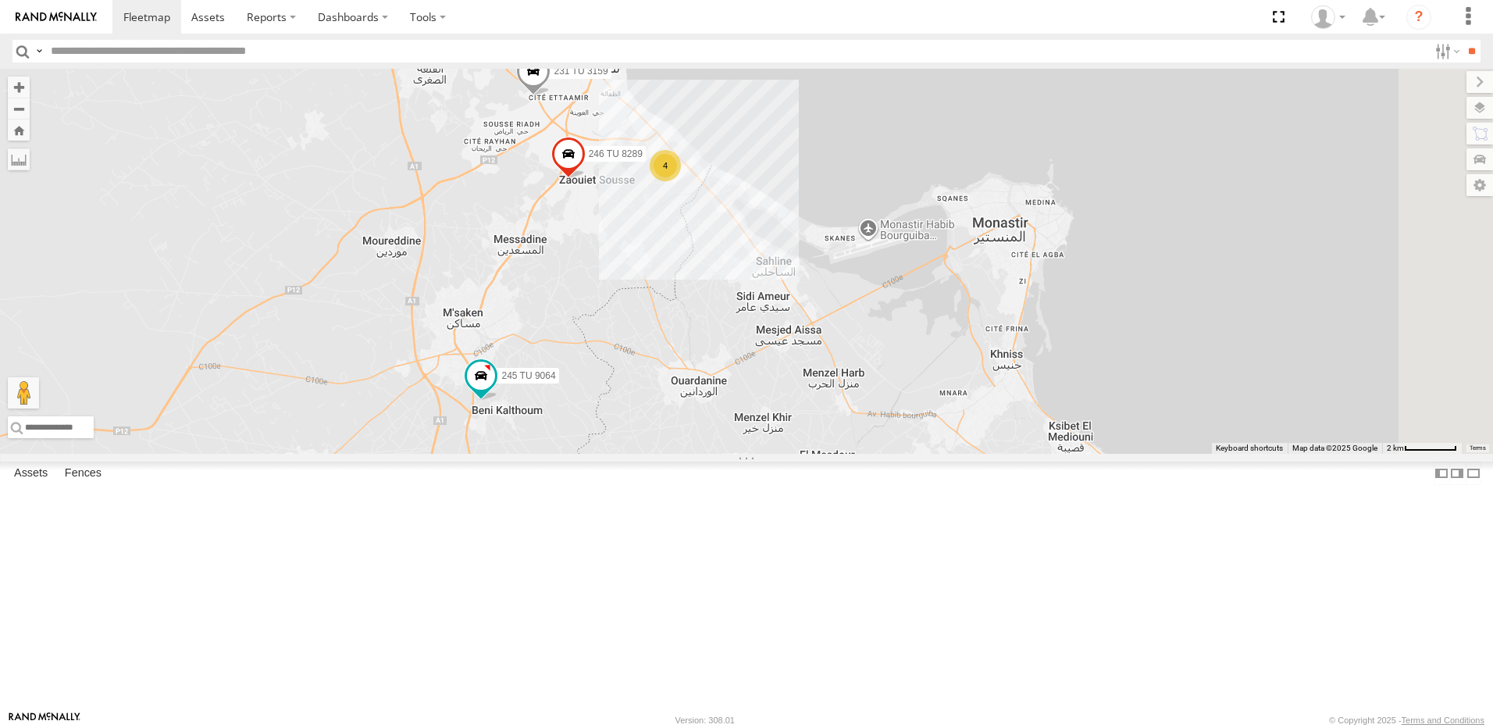
drag, startPoint x: 811, startPoint y: 616, endPoint x: 822, endPoint y: 359, distance: 257.1
click at [822, 359] on div "246 TU 8286 241 TU 2030 245 TU 9053 245 TU 9062 241 TU 2031 246 TU 8285 241 TU …" at bounding box center [746, 261] width 1493 height 385
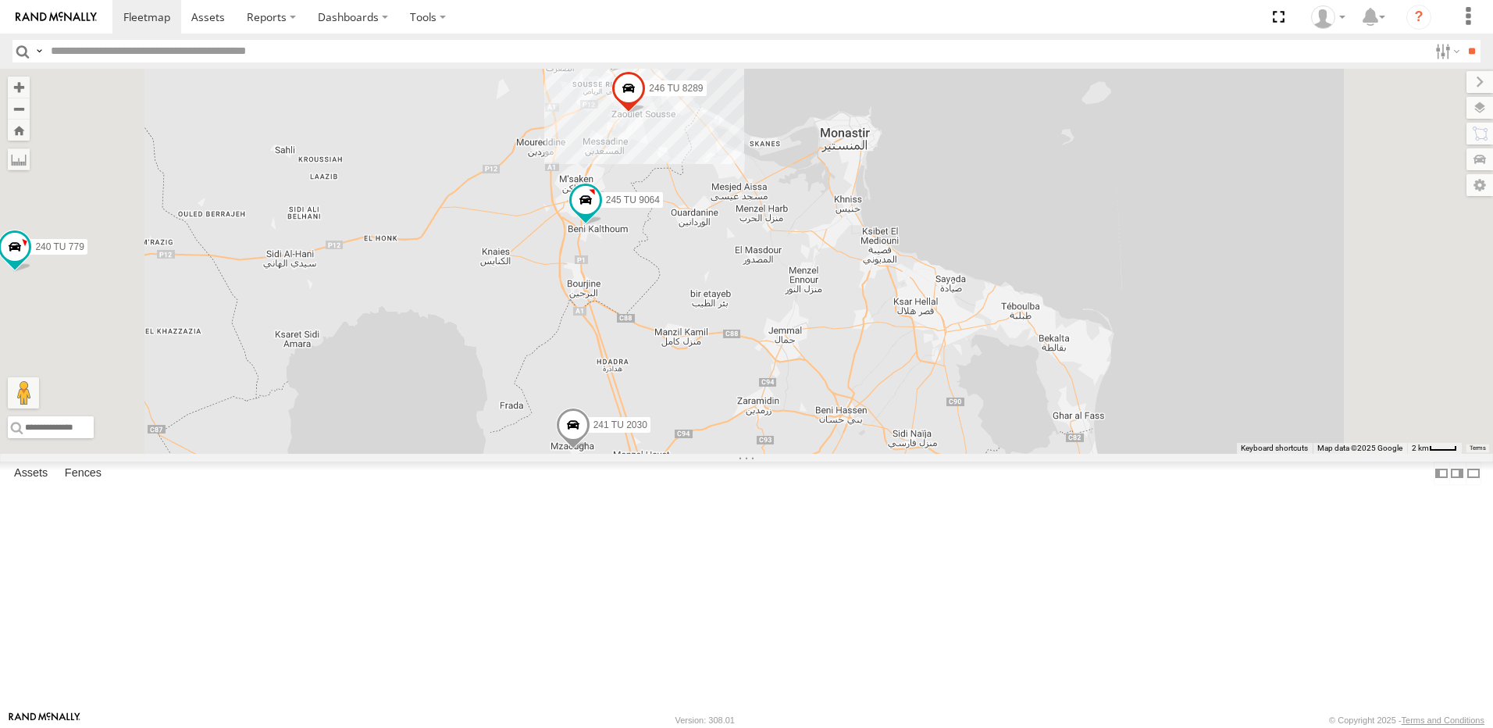
drag, startPoint x: 824, startPoint y: 290, endPoint x: 836, endPoint y: 509, distance: 218.9
click at [840, 454] on div "246 TU 8286 241 TU 2030 245 TU 9053 245 TU 9062 241 TU 2031 246 TU 8285 241 TU …" at bounding box center [746, 261] width 1493 height 385
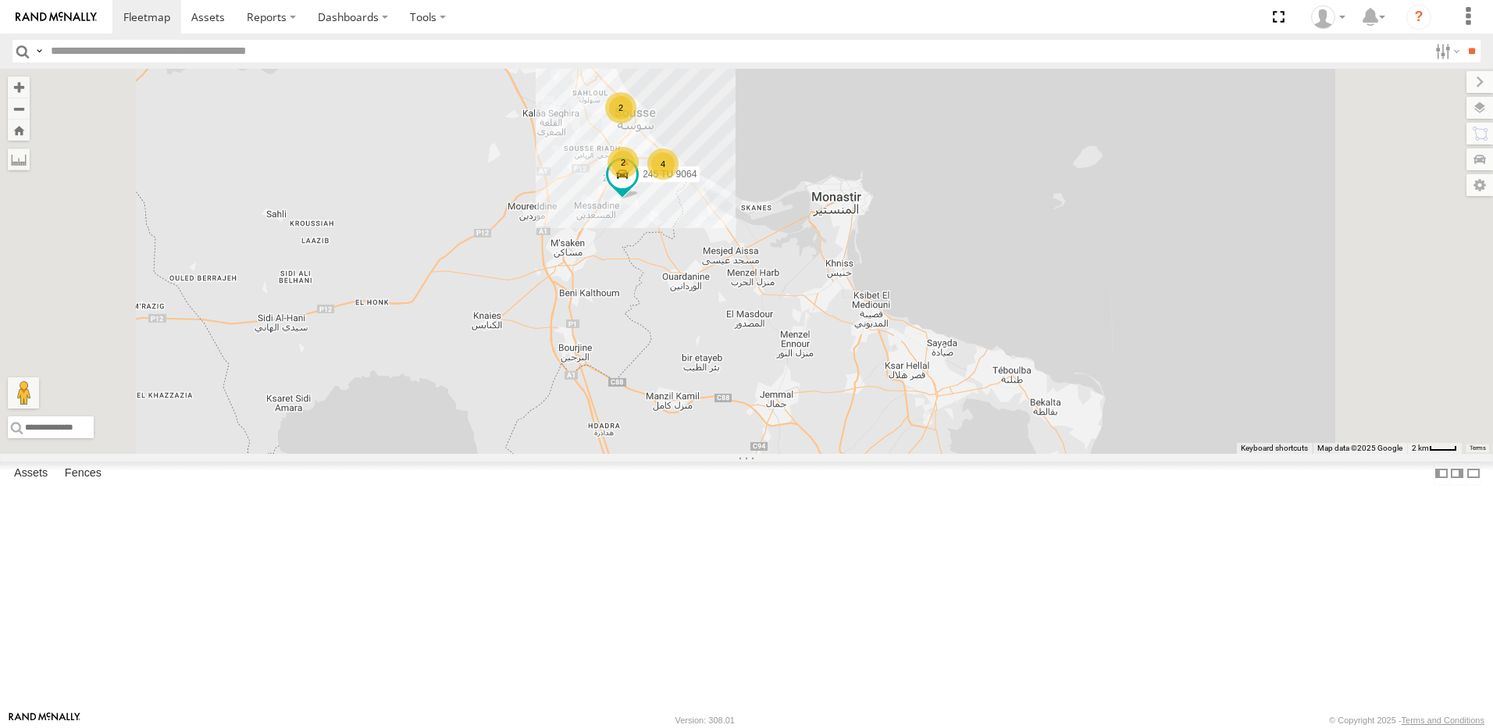
drag, startPoint x: 604, startPoint y: 390, endPoint x: 833, endPoint y: 494, distance: 251.5
click at [926, 430] on div "241 TU 2030 245 TU 9064 2 2 4" at bounding box center [746, 261] width 1493 height 385
drag, startPoint x: 833, startPoint y: 494, endPoint x: 885, endPoint y: 499, distance: 52.5
click at [885, 454] on div "241 TU 2030 245 TU 9064 2 2 4" at bounding box center [746, 261] width 1493 height 385
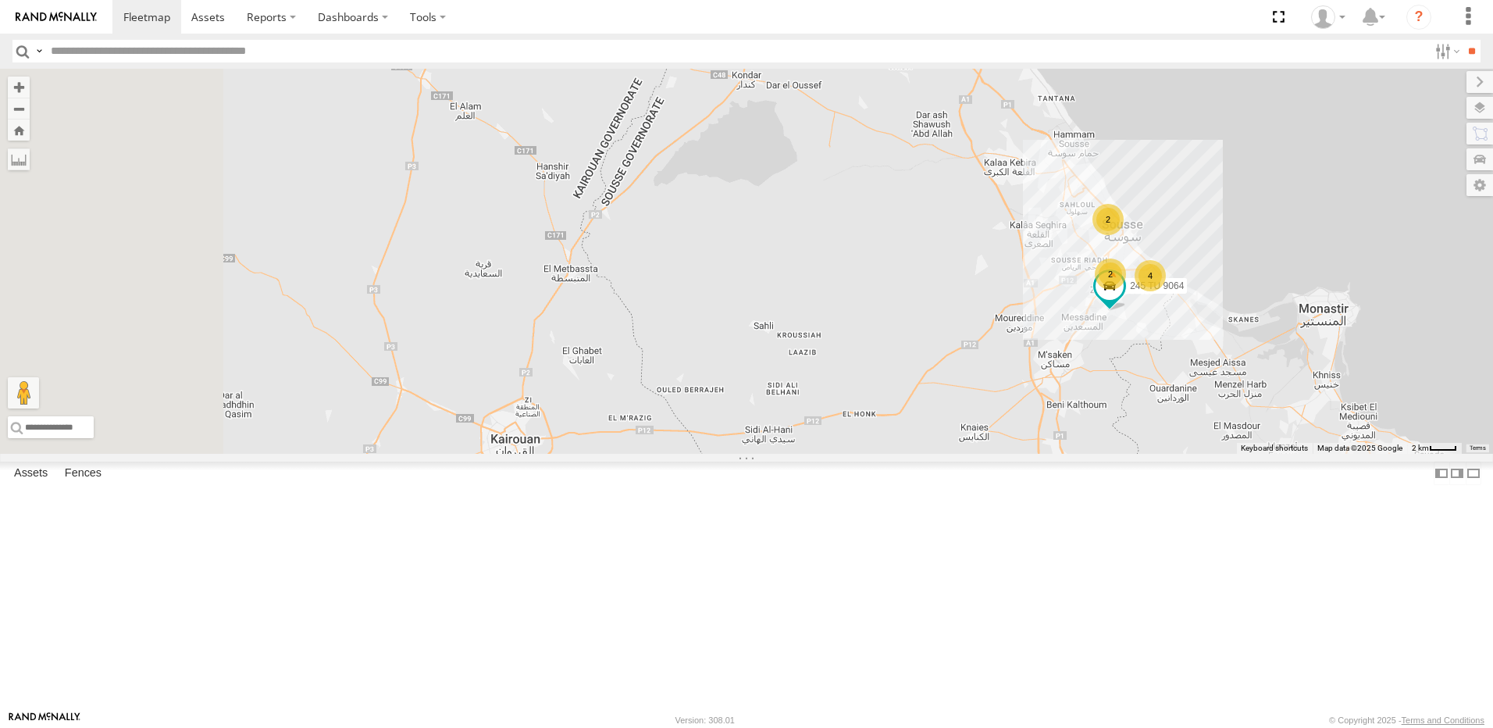
drag, startPoint x: 698, startPoint y: 452, endPoint x: 1185, endPoint y: 564, distance: 499.8
click at [1185, 454] on div "241 TU 2030 245 TU 9064 2 2 4" at bounding box center [746, 261] width 1493 height 385
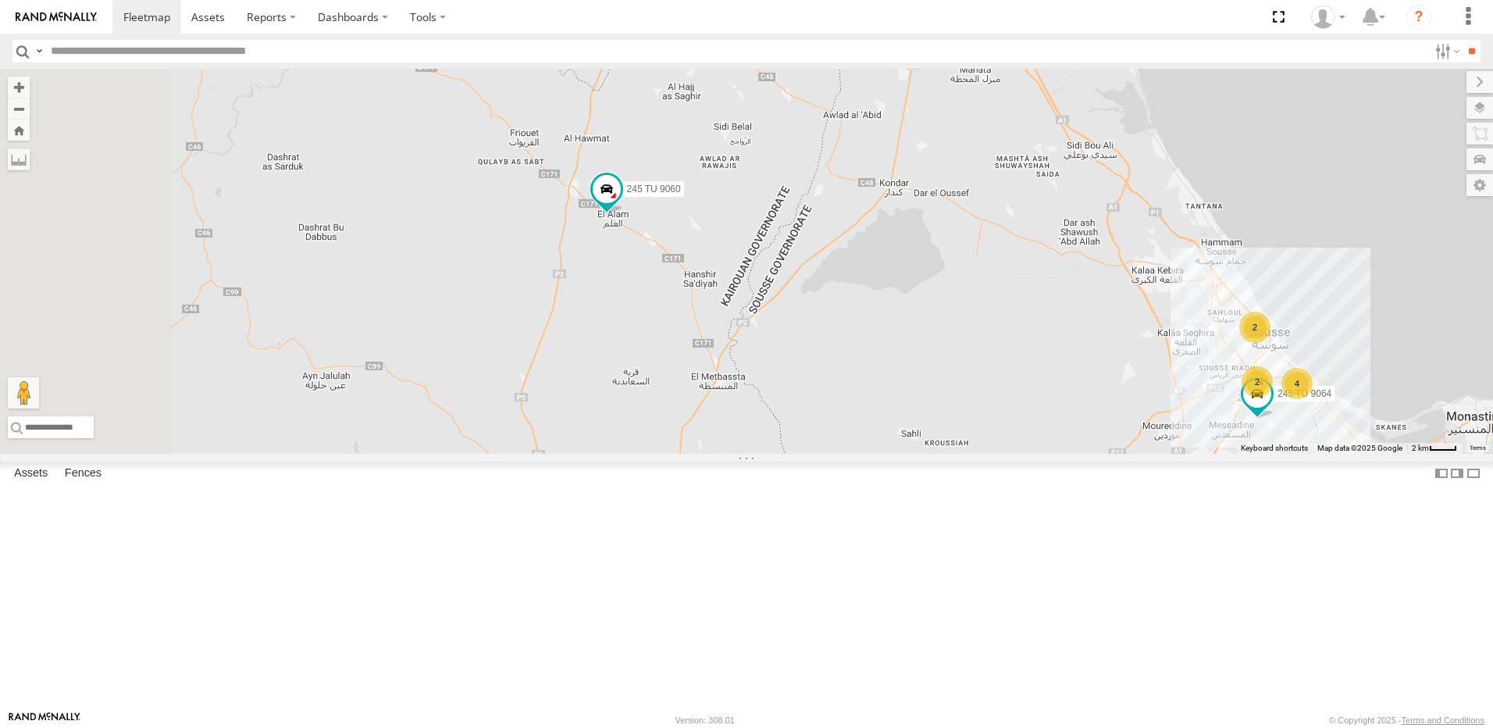
drag, startPoint x: 796, startPoint y: 461, endPoint x: 936, endPoint y: 558, distance: 170.0
click at [936, 454] on div "241 TU 2030 245 TU 9064 2 2 4 245 TU 9060 240 TU 779" at bounding box center [746, 261] width 1493 height 385
drag, startPoint x: 838, startPoint y: 478, endPoint x: 789, endPoint y: 418, distance: 77.1
click at [817, 453] on div "241 TU 2030 245 TU 9064 2 2 4 245 TU 9060 240 TU 779" at bounding box center [746, 261] width 1493 height 385
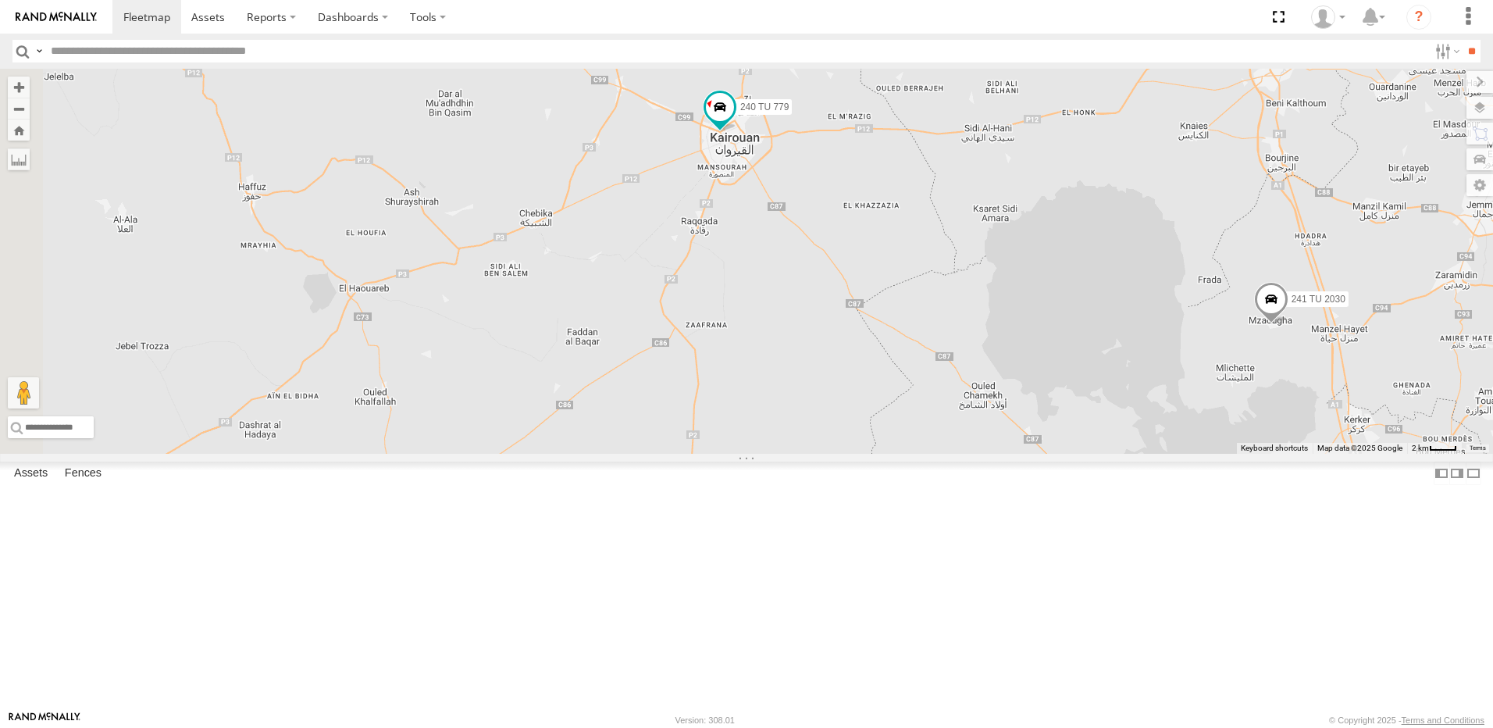
drag, startPoint x: 610, startPoint y: 528, endPoint x: 745, endPoint y: 191, distance: 362.6
click at [745, 191] on div "241 TU 2030 245 TU 9064 2 2 4 245 TU 9060 240 TU 779" at bounding box center [746, 261] width 1493 height 385
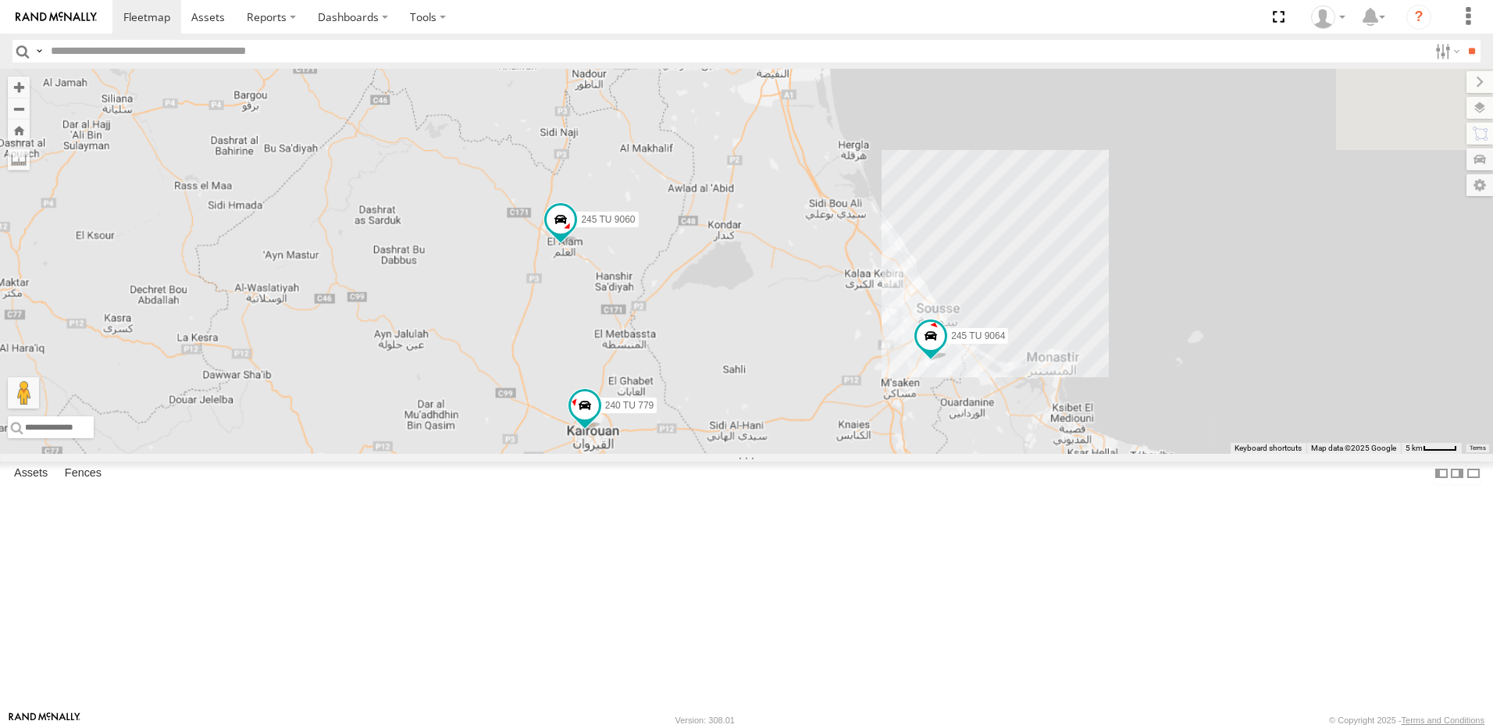
drag, startPoint x: 789, startPoint y: 338, endPoint x: 760, endPoint y: 560, distance: 223.6
click at [760, 454] on div "241 TU 2030 245 TU 9064 245 TU 9060 240 TU 779 245 TU 9062" at bounding box center [746, 261] width 1493 height 385
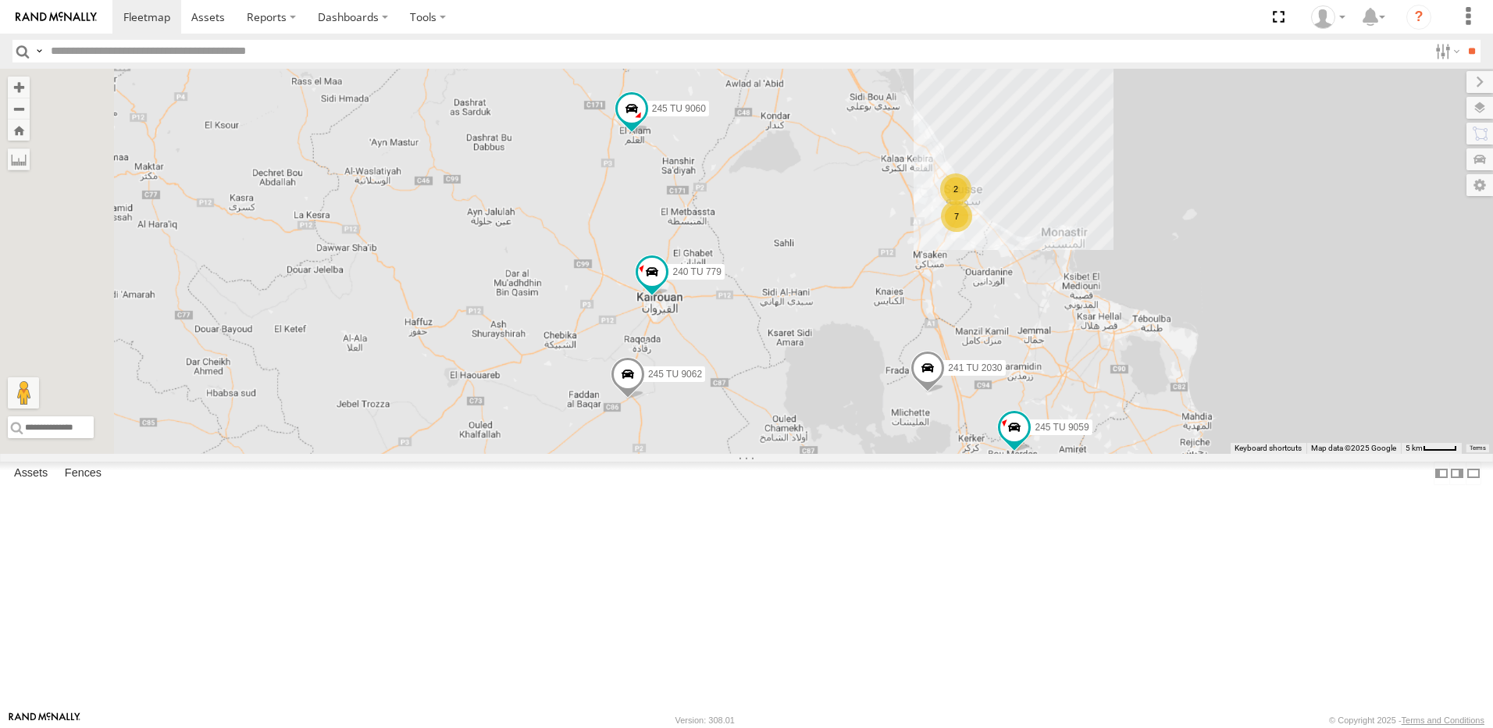
drag, startPoint x: 653, startPoint y: 514, endPoint x: 704, endPoint y: 398, distance: 126.2
click at [704, 398] on div "241 TU 2030 245 TU 9060 240 TU 779 245 TU 9062 7 2 245 TU 9059" at bounding box center [746, 261] width 1493 height 385
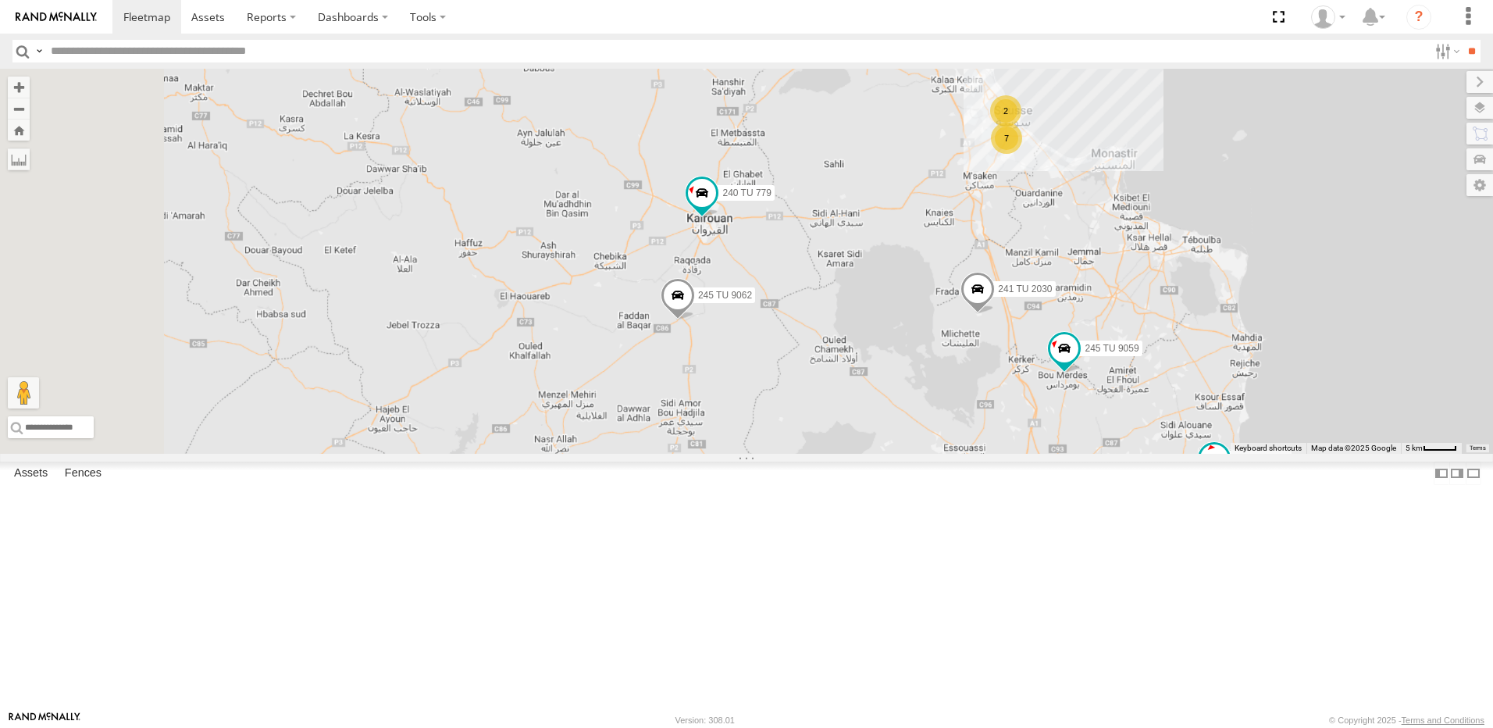
click at [695, 320] on span at bounding box center [677, 299] width 34 height 42
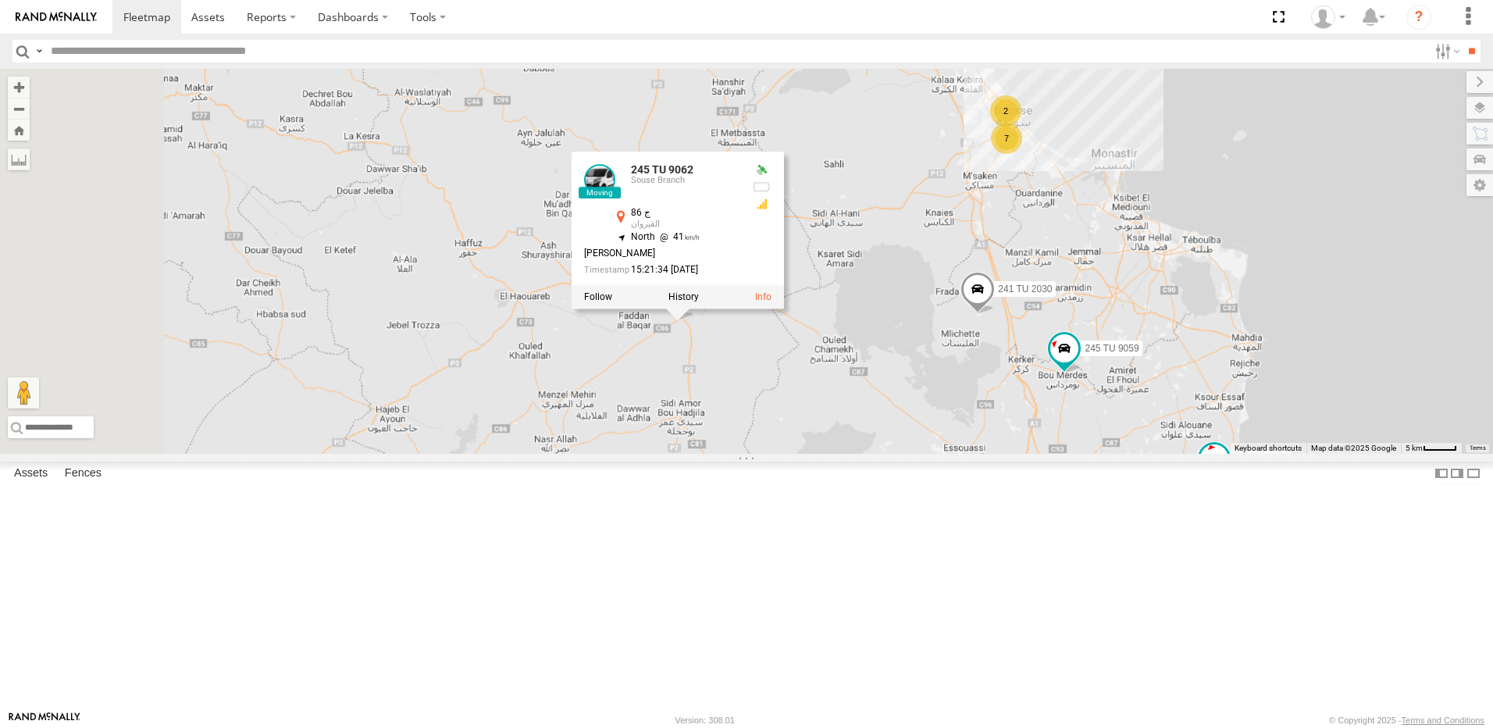
click at [829, 454] on div "241 TU 2030 245 TU 9060 240 TU 779 245 TU 9062 7 2 245 TU 9059 245 TU 9061 245 …" at bounding box center [746, 261] width 1493 height 385
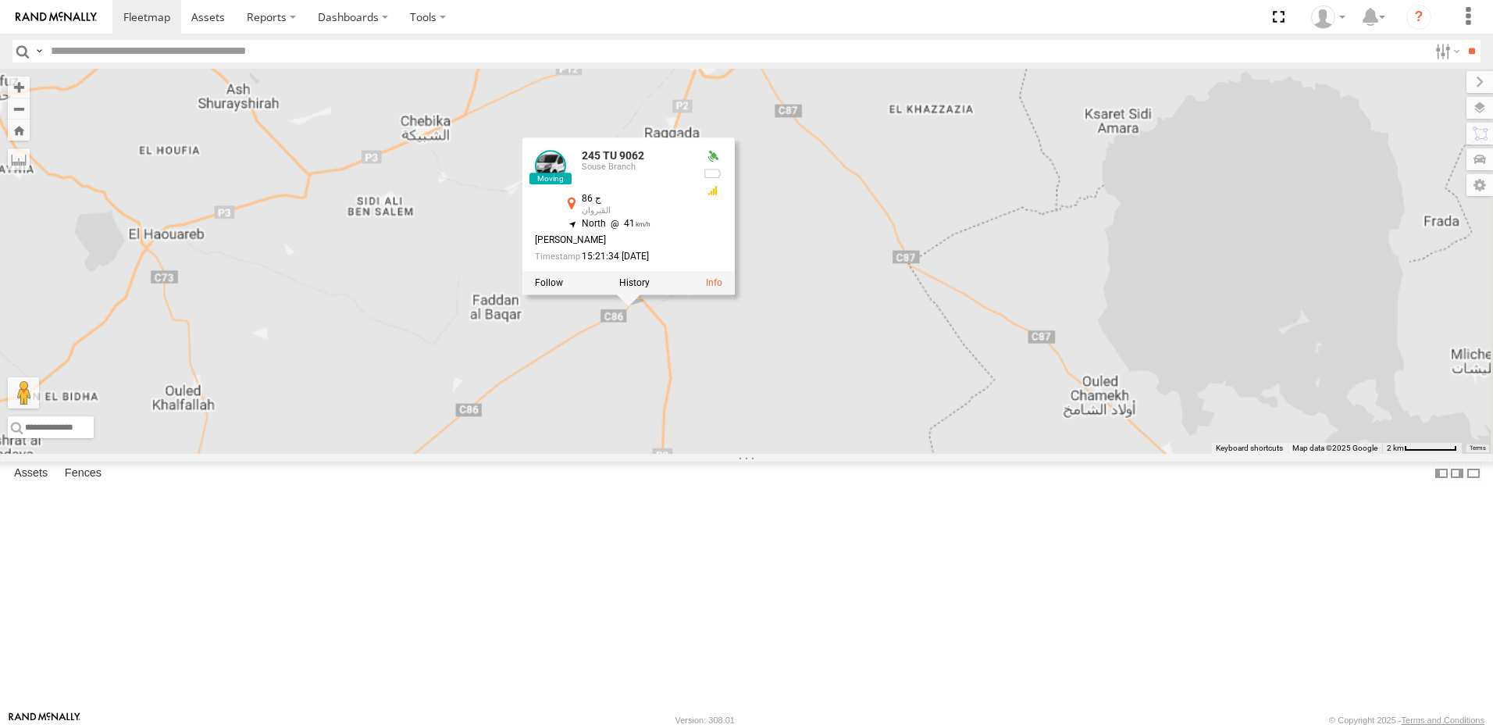
click at [848, 454] on div "241 TU 2030 245 TU 9060 240 TU 779 245 TU 9062 245 TU 9059 245 TU 9061 245 TU 9…" at bounding box center [746, 261] width 1493 height 385
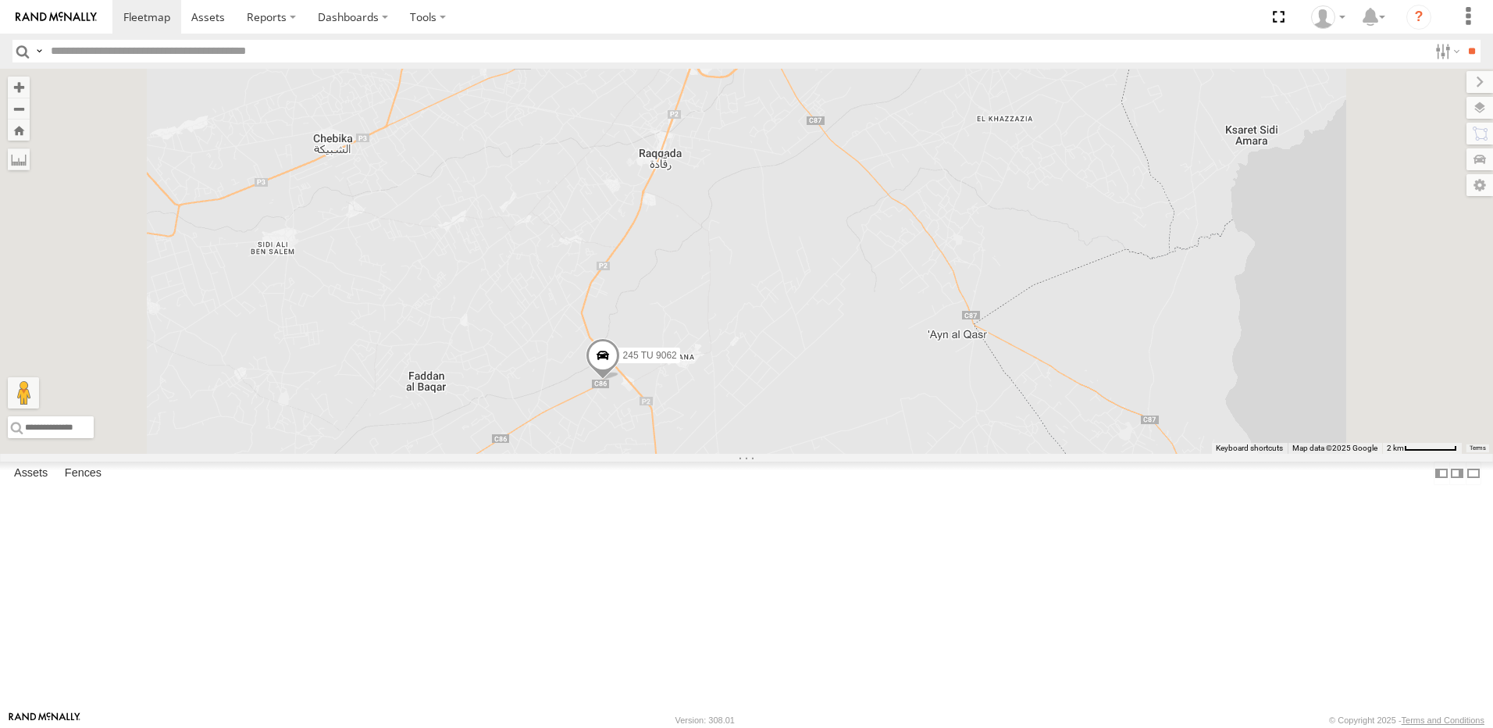
drag, startPoint x: 821, startPoint y: 477, endPoint x: 819, endPoint y: 561, distance: 83.6
click at [819, 454] on div "241 TU 2030 245 TU 9060 240 TU 779 245 TU 9062 245 TU 9059 245 TU 9061" at bounding box center [746, 261] width 1493 height 385
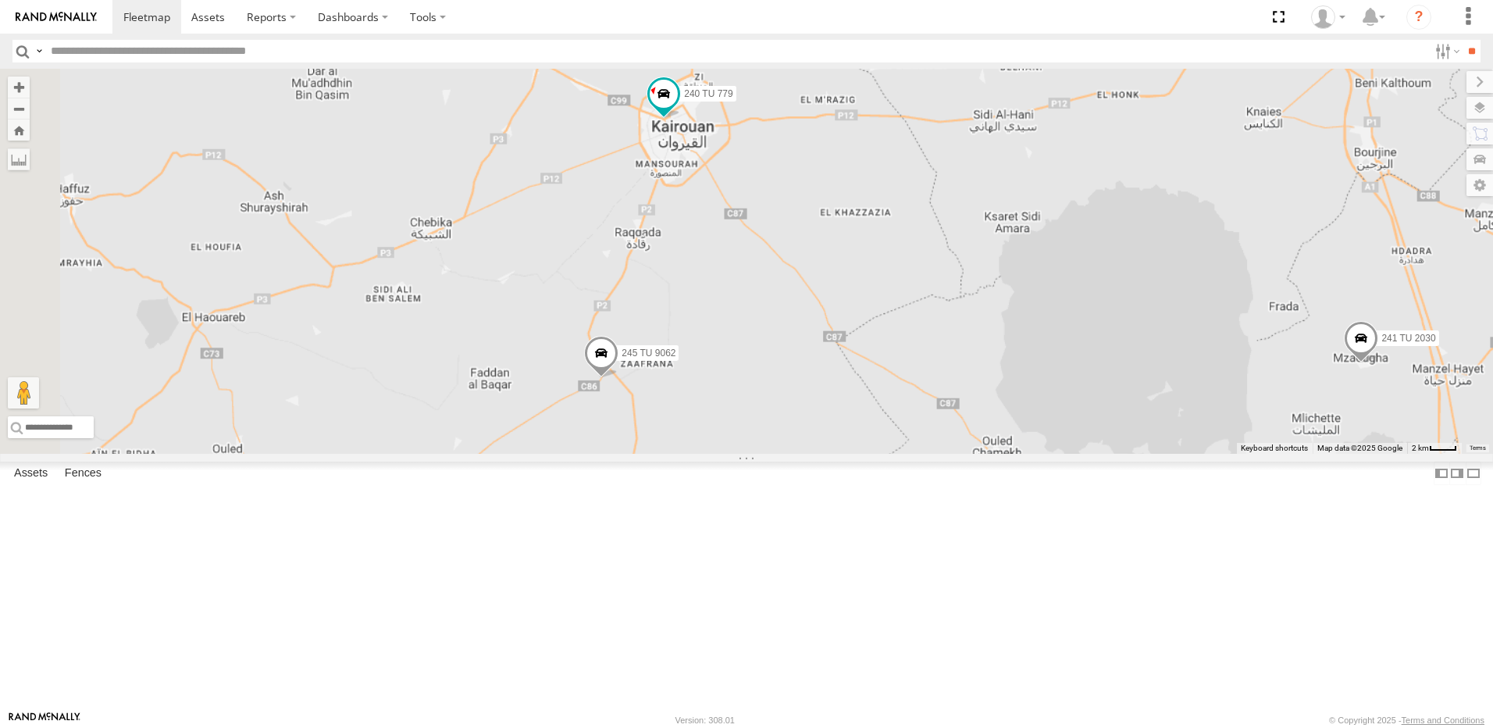
drag, startPoint x: 678, startPoint y: 571, endPoint x: 771, endPoint y: 258, distance: 325.8
click at [767, 270] on div "241 TU 2030 245 TU 9060 240 TU 779 245 TU 9062 245 TU 9059 245 TU 9061" at bounding box center [746, 261] width 1493 height 385
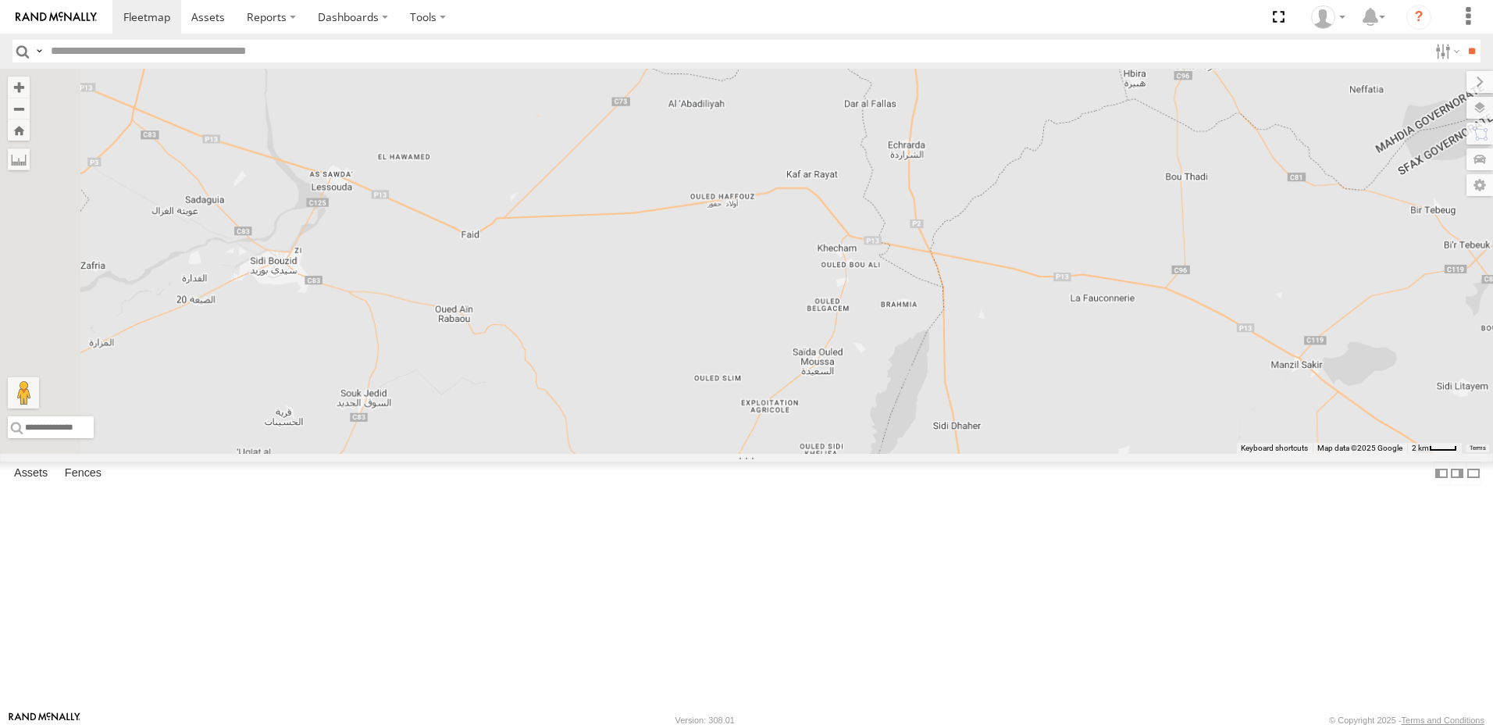
drag, startPoint x: 778, startPoint y: 315, endPoint x: 682, endPoint y: 548, distance: 252.4
click at [680, 454] on div "241 TU 2030 245 TU 9060 240 TU 779 245 TU 9062 245 TU 9059 245 TU 9061" at bounding box center [746, 261] width 1493 height 385
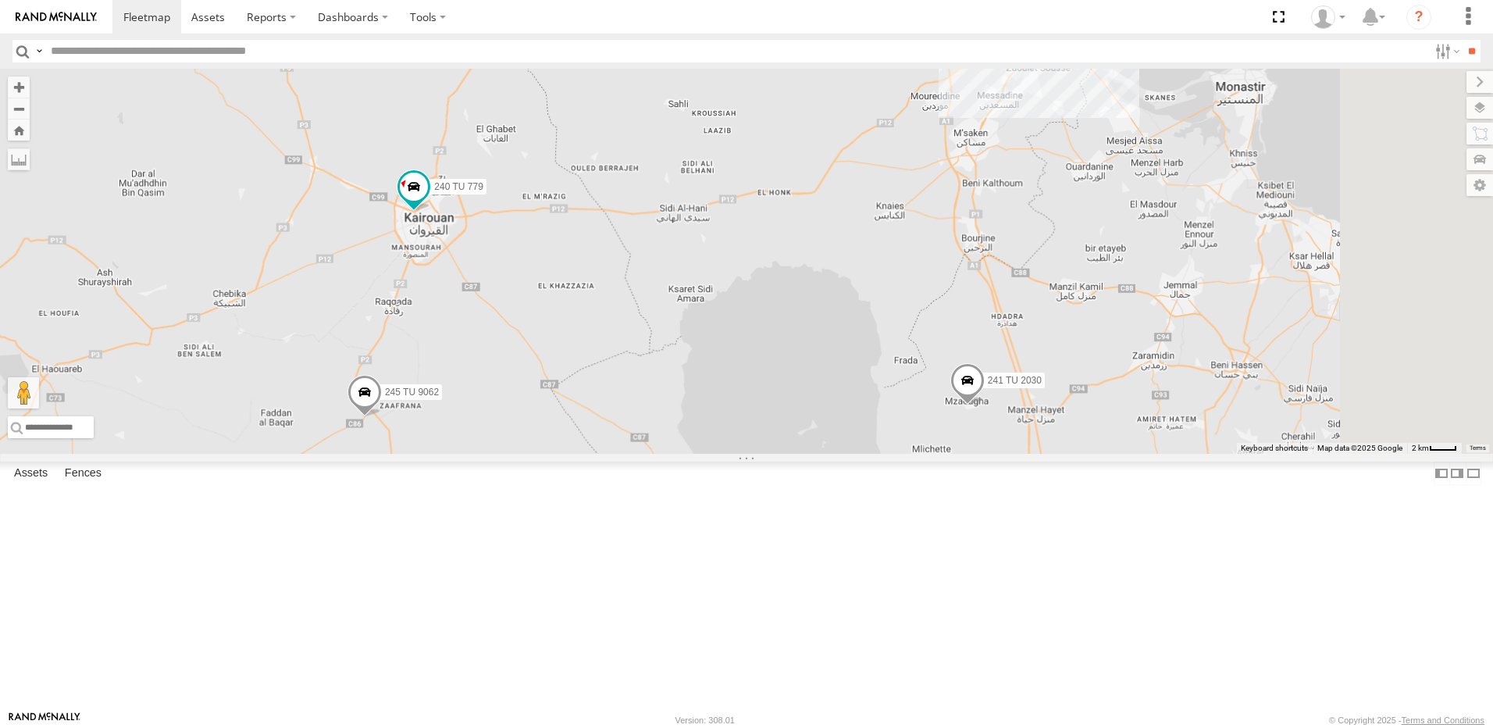
drag, startPoint x: 615, startPoint y: 468, endPoint x: 636, endPoint y: 306, distance: 163.0
click at [636, 306] on div "241 TU 2030 245 TU 9060 240 TU 779 245 TU 9062 245 TU 9059 245 TU 9061" at bounding box center [746, 261] width 1493 height 385
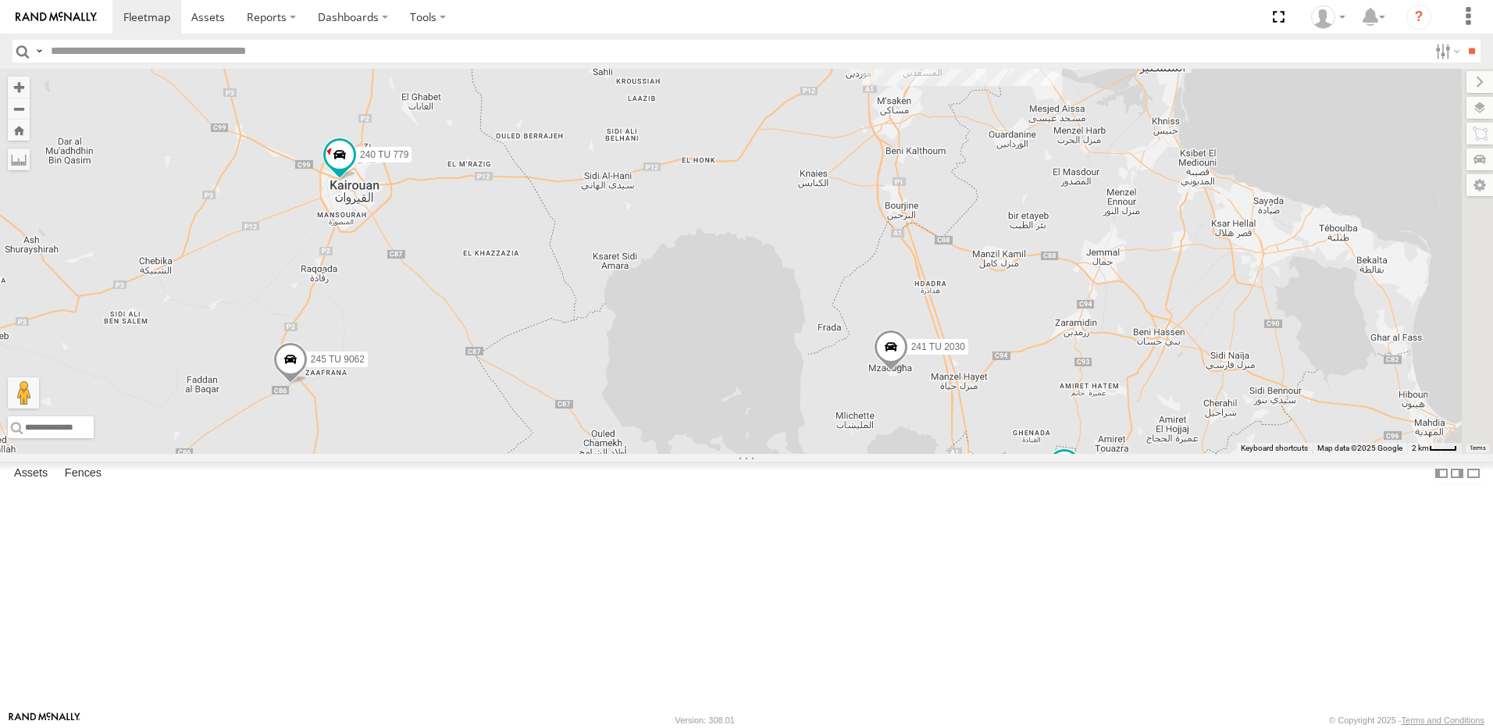
drag, startPoint x: 797, startPoint y: 433, endPoint x: 747, endPoint y: 387, distance: 68.0
click at [747, 387] on div "241 TU 2030 245 TU 9060 240 TU 779 245 TU 9062 245 TU 9059 245 TU 9061 2 2 4 24…" at bounding box center [746, 261] width 1493 height 385
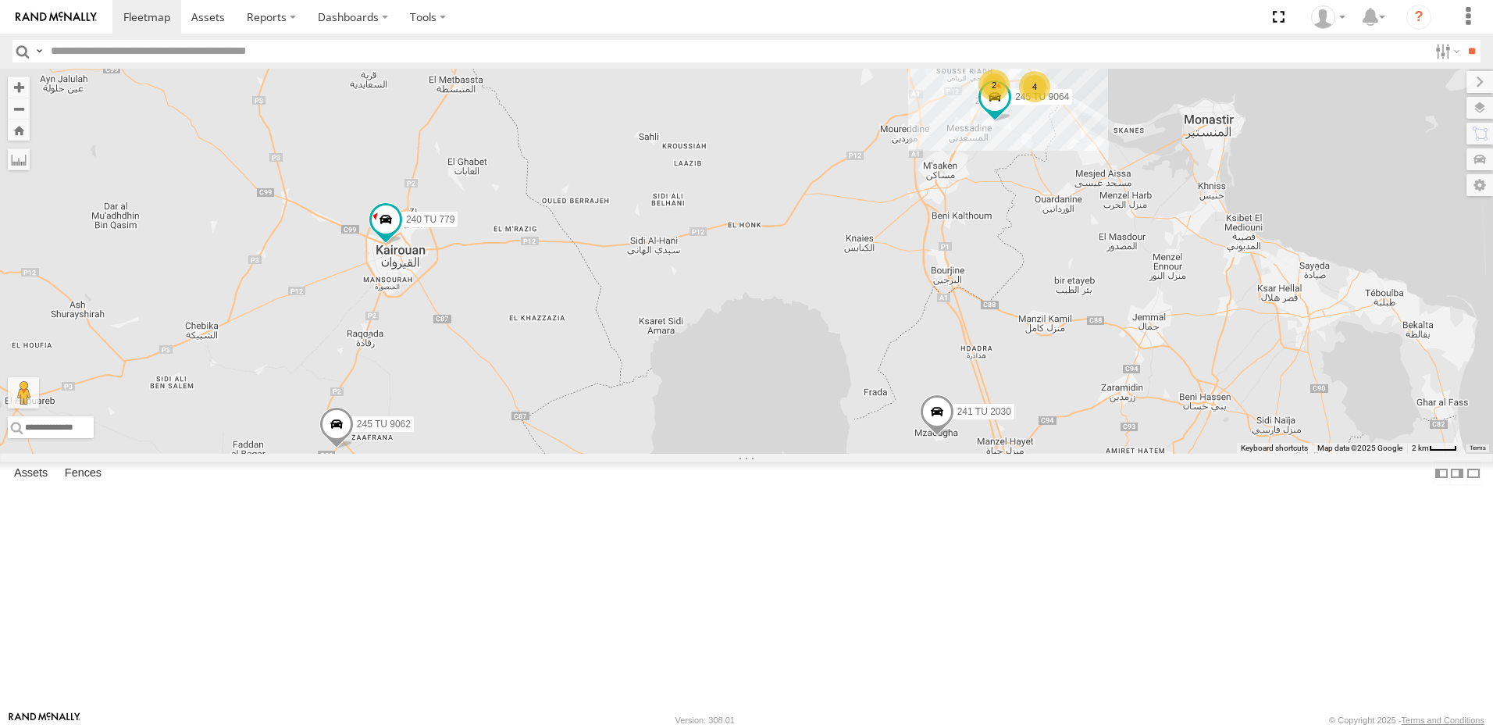
drag, startPoint x: 897, startPoint y: 461, endPoint x: 984, endPoint y: 560, distance: 131.1
click at [984, 454] on div "241 TU 2030 245 TU 9060 240 TU 779 245 TU 9062 245 TU 9059 245 TU 9061 2 2 4 24…" at bounding box center [746, 261] width 1493 height 385
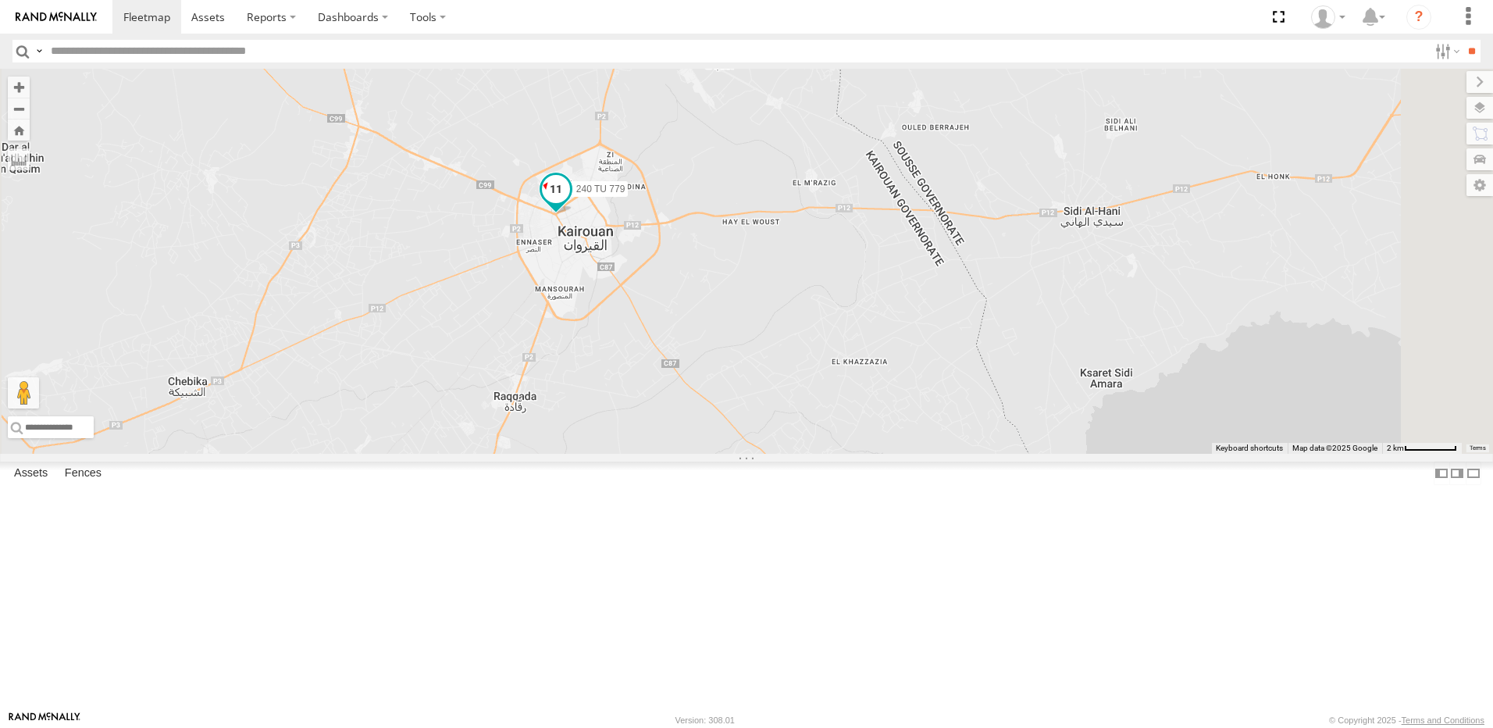
click at [570, 203] on span at bounding box center [556, 189] width 28 height 28
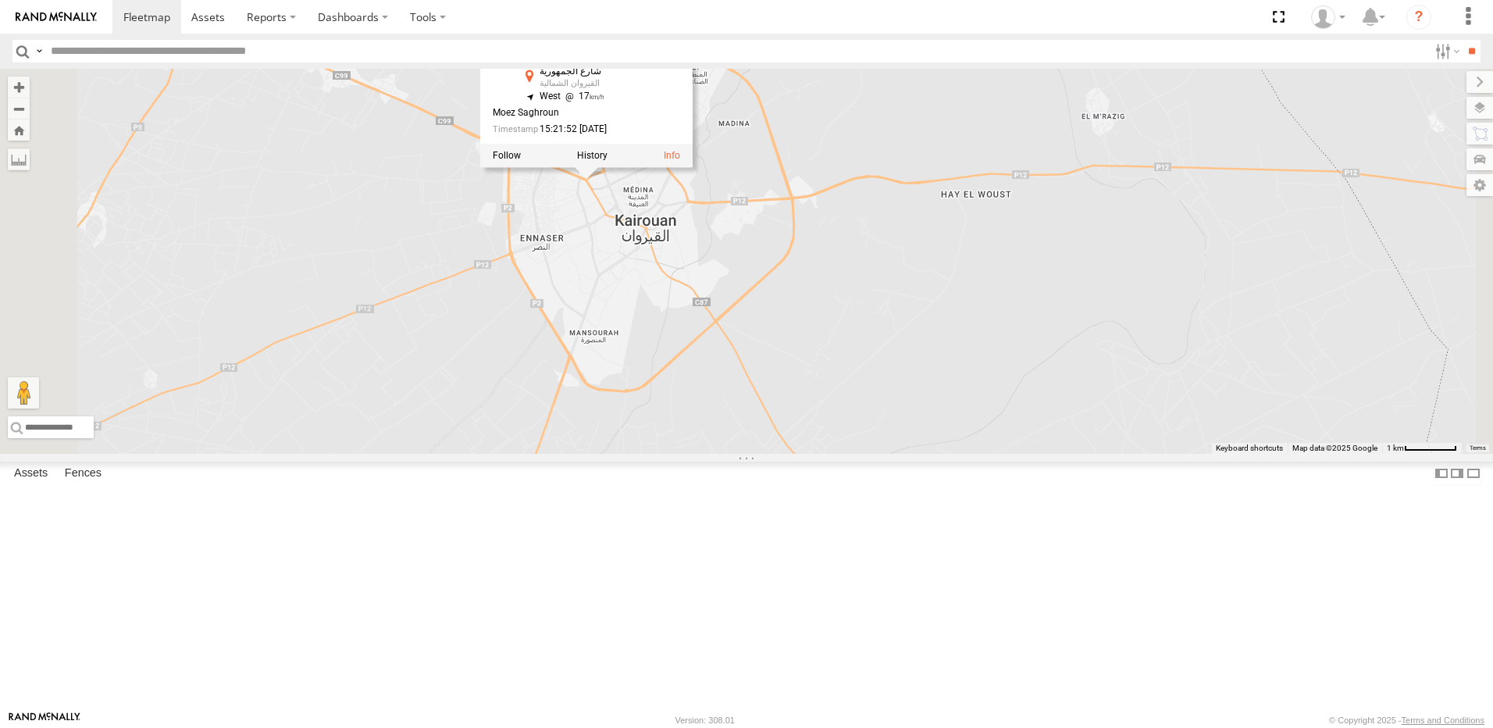
click at [756, 390] on div "241 TU 2030 245 TU 9060 240 TU 779 245 TU 9062 245 TU 9059 245 TU 9061 245 TU 9…" at bounding box center [746, 261] width 1493 height 385
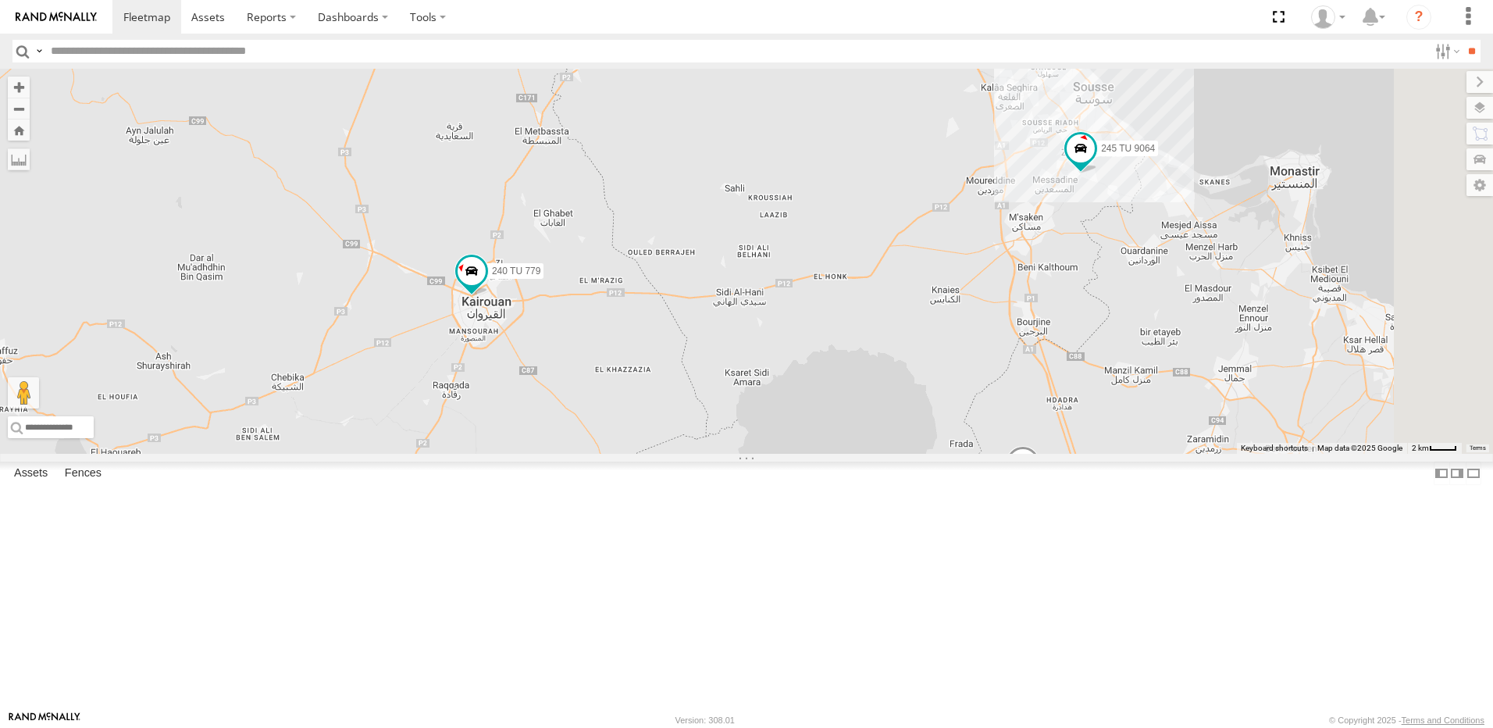
drag, startPoint x: 1122, startPoint y: 520, endPoint x: 798, endPoint y: 395, distance: 347.2
click at [798, 397] on div "241 TU 2030 245 TU 9060 240 TU 779 245 TU 9062 245 TU 9059 245 TU 9061 245 TU 9…" at bounding box center [746, 261] width 1493 height 385
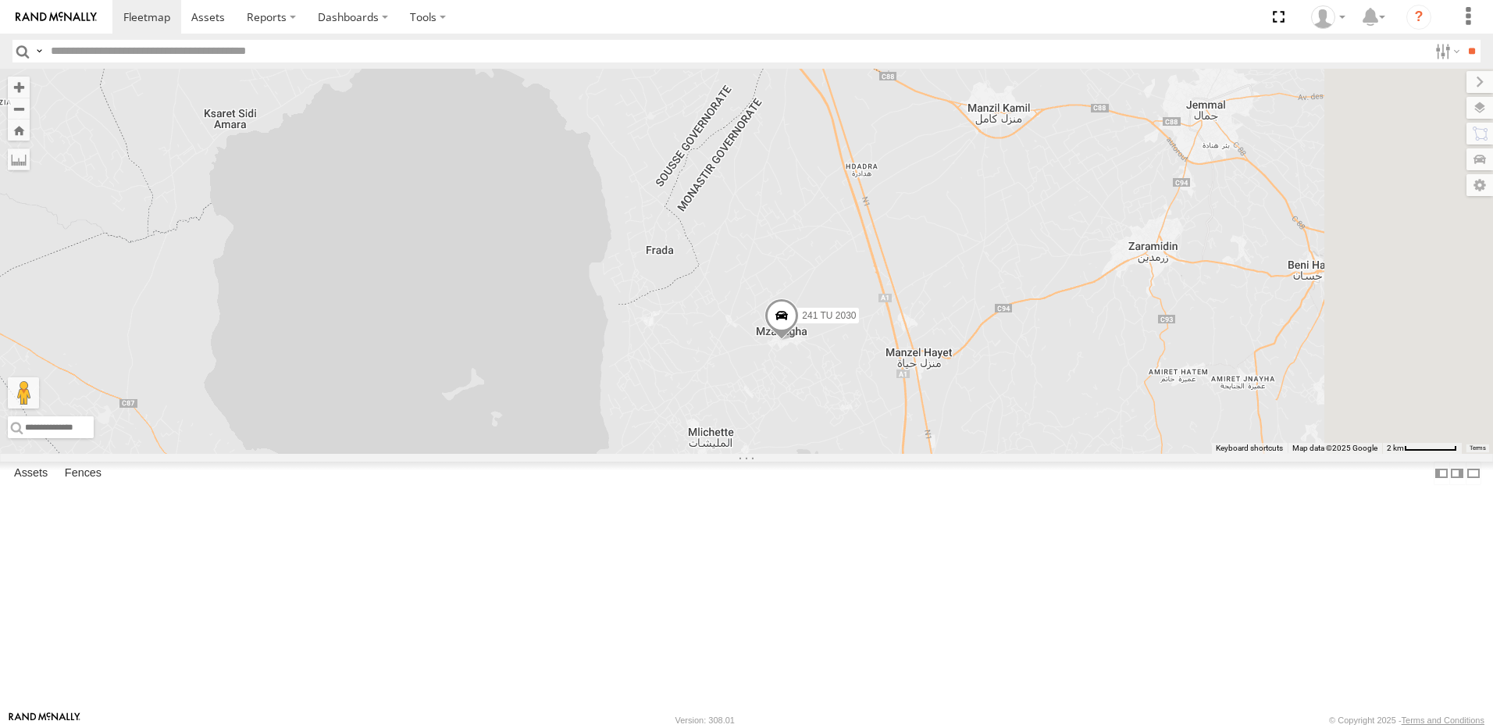
click at [1120, 445] on div "241 TU 2030 245 TU 9060 240 TU 779 245 TU 9062 245 TU 9059 245 TU 9061 245 TU 9…" at bounding box center [746, 261] width 1493 height 385
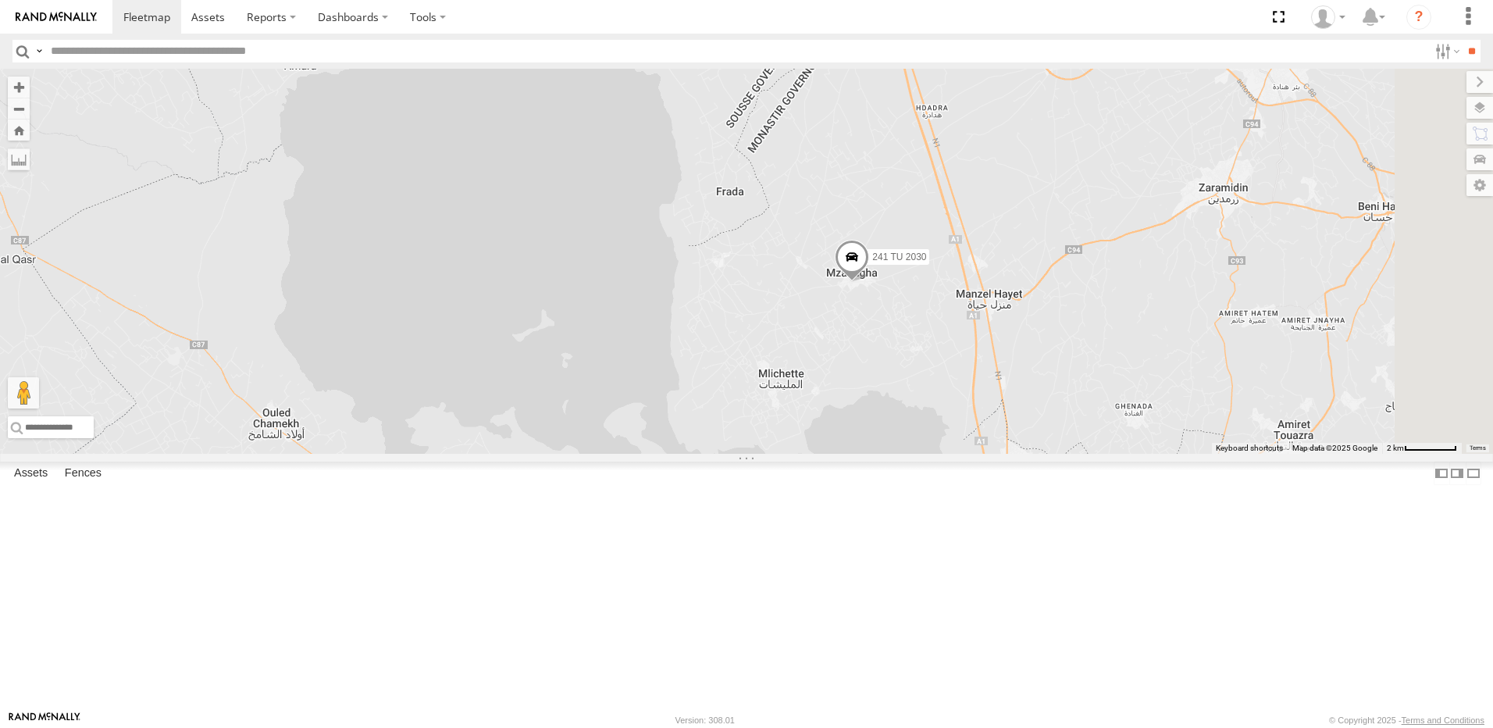
drag, startPoint x: 974, startPoint y: 429, endPoint x: 1044, endPoint y: 376, distance: 87.4
click at [869, 282] on span at bounding box center [852, 261] width 34 height 42
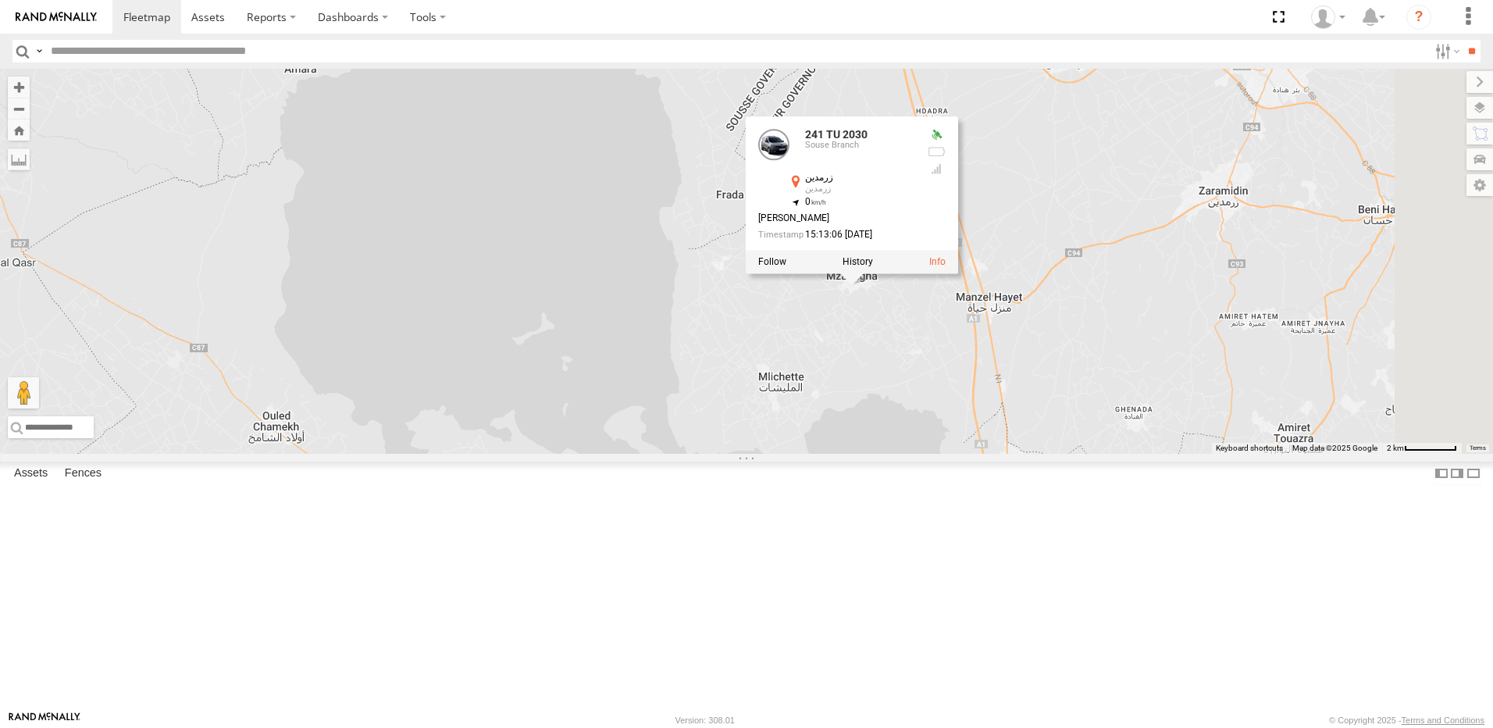
drag, startPoint x: 1126, startPoint y: 482, endPoint x: 951, endPoint y: 480, distance: 174.9
click at [951, 454] on div "241 TU 2030 245 TU 9060 240 TU 779 245 TU 9062 245 TU 9059 245 TU 9061 245 TU 9…" at bounding box center [746, 261] width 1493 height 385
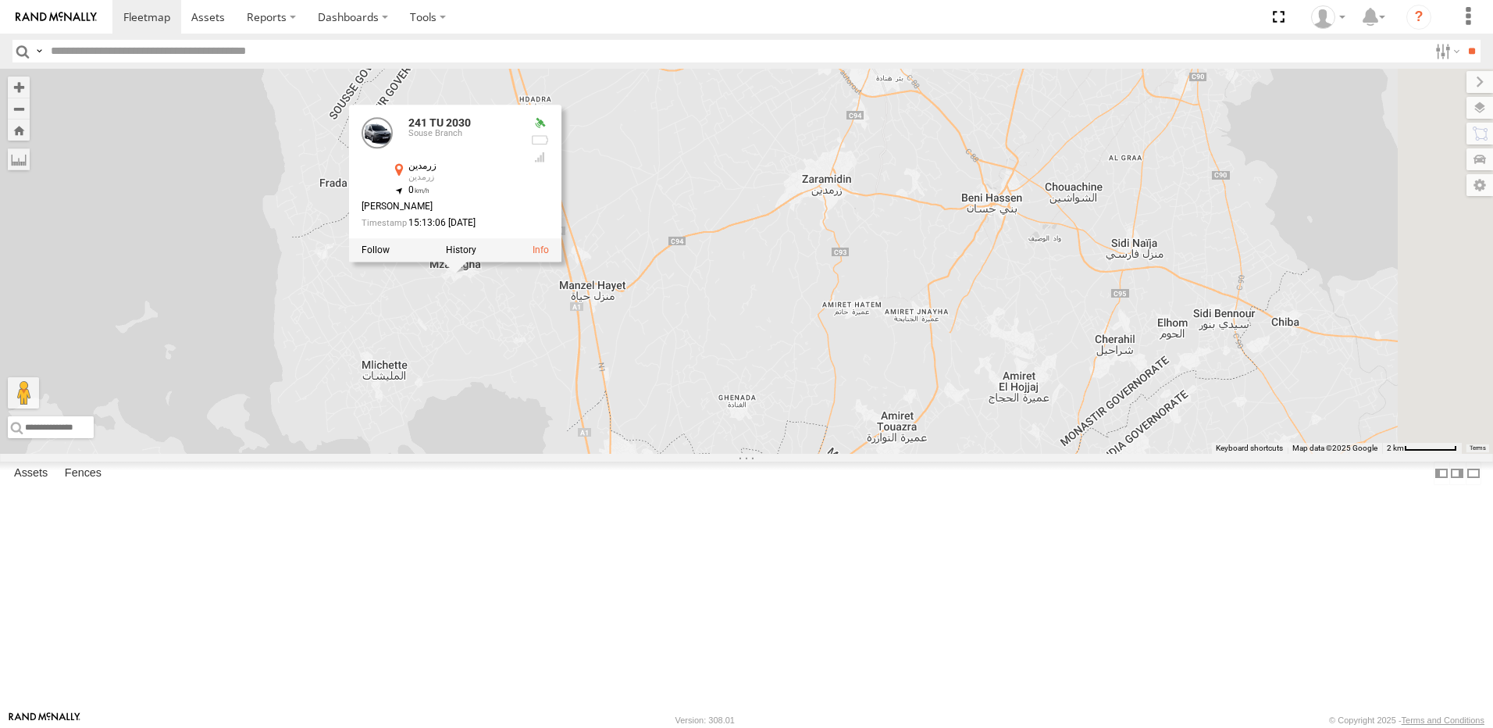
drag, startPoint x: 1131, startPoint y: 484, endPoint x: 1098, endPoint y: 390, distance: 99.5
click at [1112, 428] on div "241 TU 2030 245 TU 9060 240 TU 779 245 TU 9062 245 TU 9059 245 TU 9061 245 TU 9…" at bounding box center [746, 261] width 1493 height 385
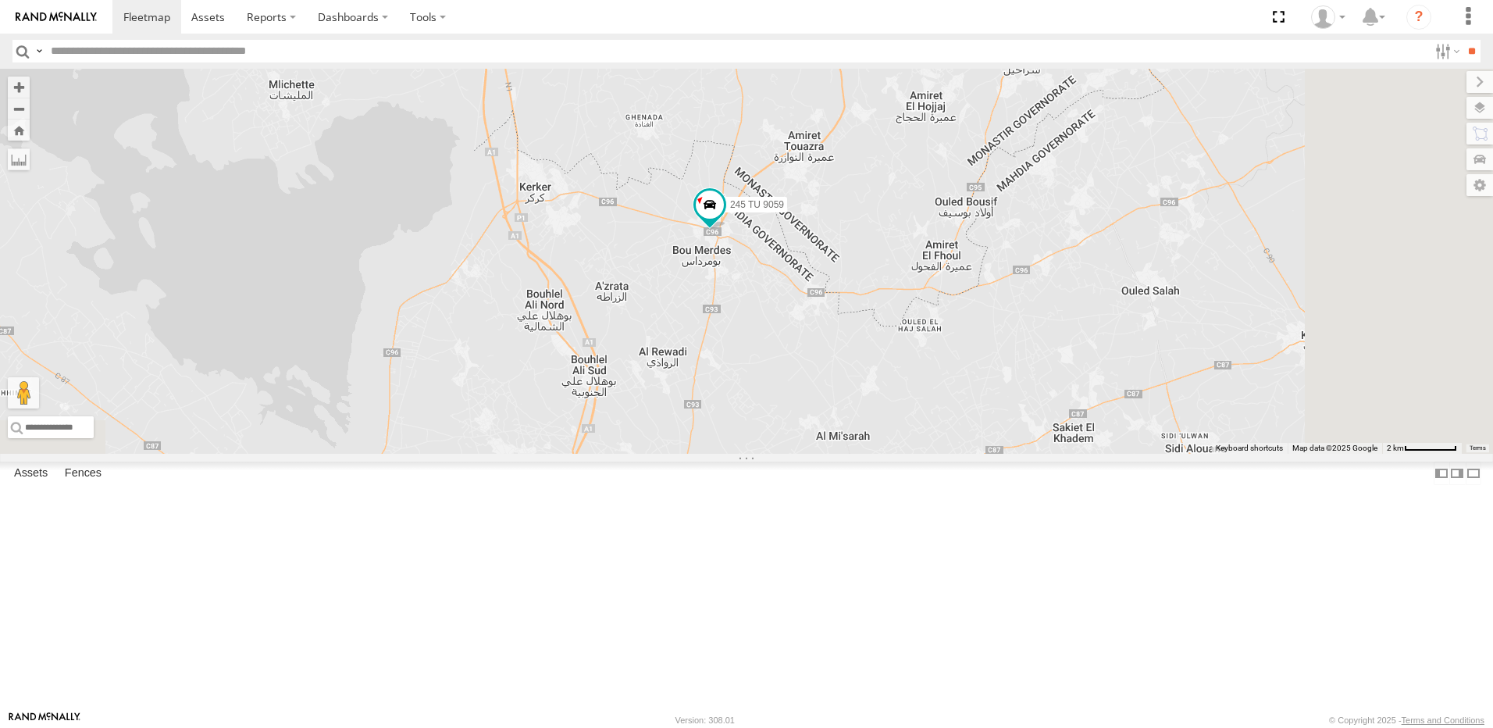
click at [949, 422] on div "241 TU 2030 245 TU 9060 240 TU 779 245 TU 9062 245 TU 9059 245 TU 9061 245 TU 9…" at bounding box center [746, 261] width 1493 height 385
click at [938, 351] on div "241 TU 2030 245 TU 9060 240 TU 779 245 TU 9062 245 TU 9059 245 TU 9061 245 TU 9…" at bounding box center [746, 261] width 1493 height 385
drag, startPoint x: 635, startPoint y: 237, endPoint x: 773, endPoint y: 536, distance: 329.4
click at [773, 454] on div "241 TU 2030 245 TU 9060 240 TU 779 245 TU 9062 245 TU 9059 245 TU 9061 245 TU 9…" at bounding box center [746, 261] width 1493 height 385
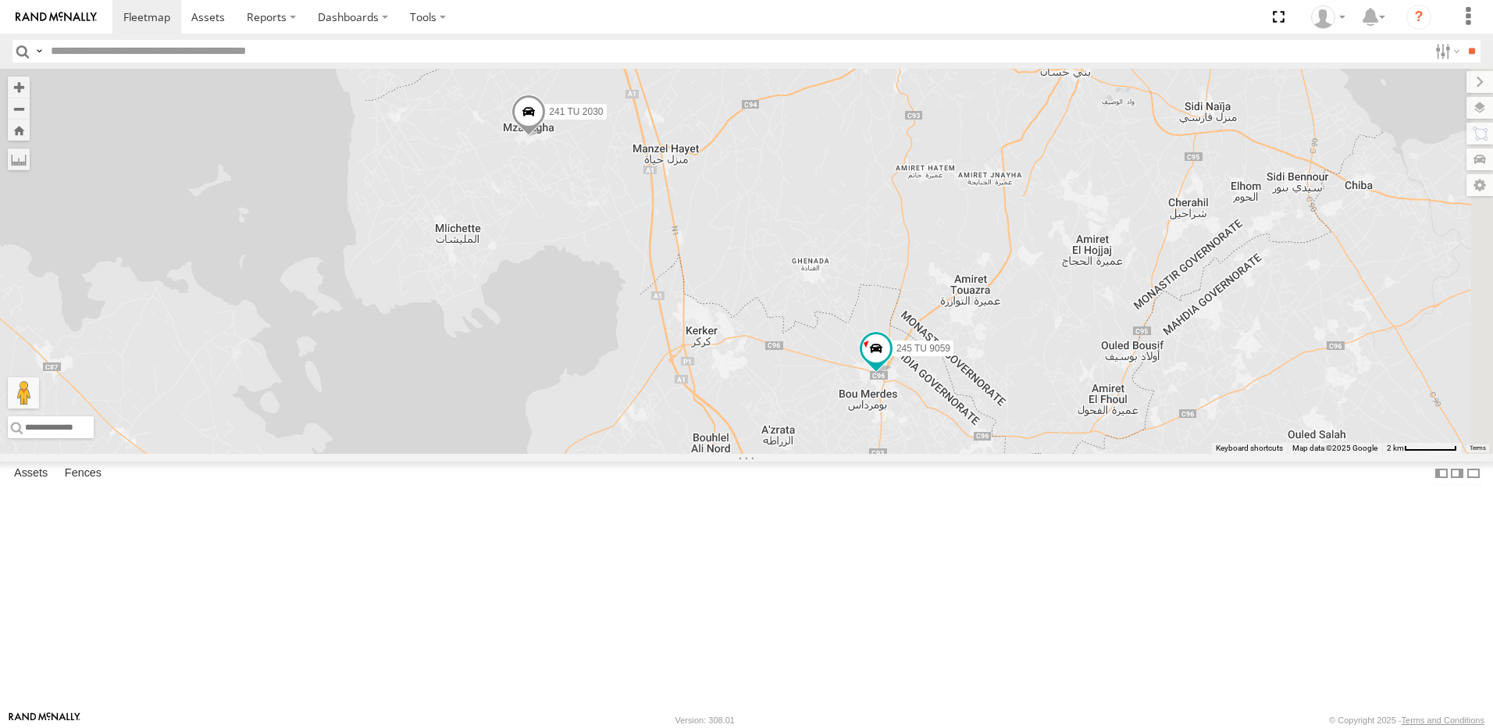
drag, startPoint x: 712, startPoint y: 368, endPoint x: 880, endPoint y: 501, distance: 214.5
click at [880, 454] on div "241 TU 2030 245 TU 9060 240 TU 779 245 TU 9062 245 TU 9059 245 TU 9061 245 TU 9…" at bounding box center [746, 261] width 1493 height 385
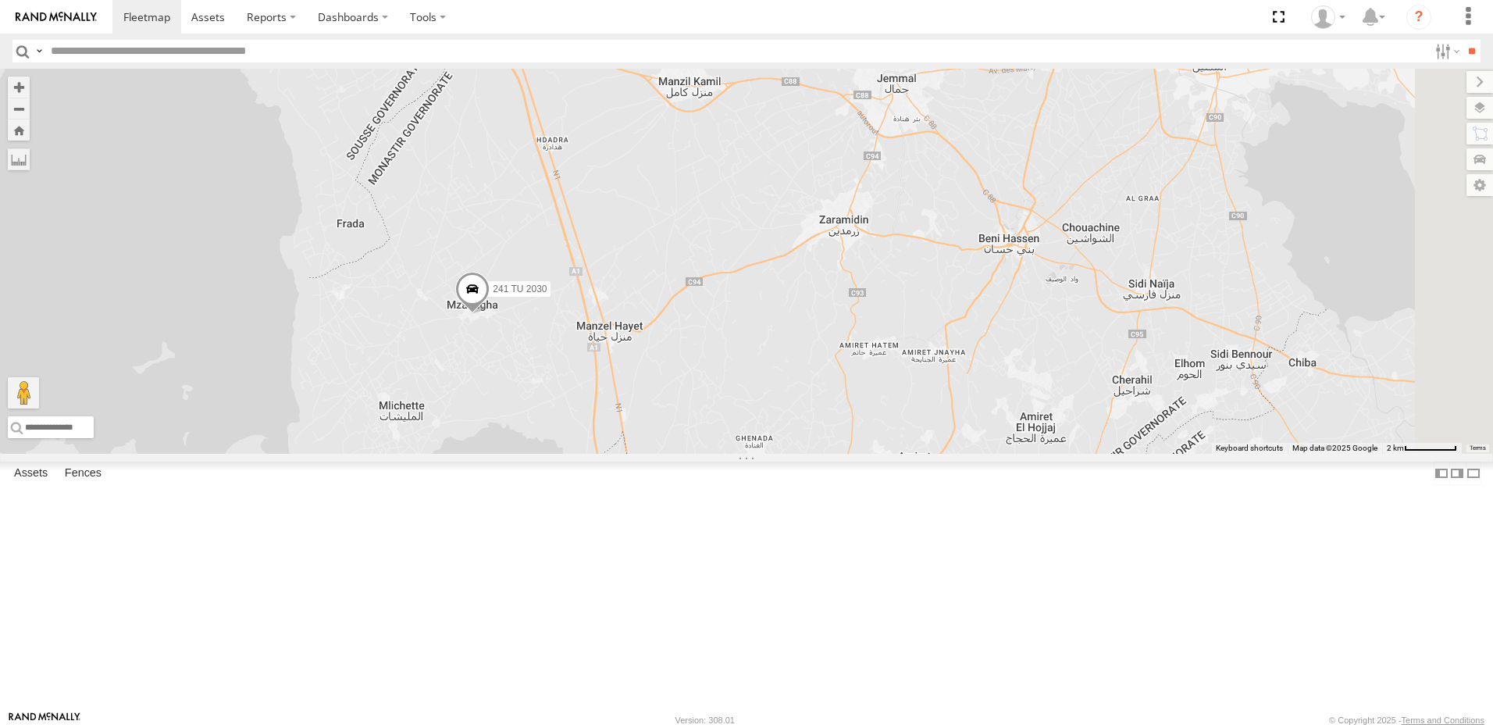
drag, startPoint x: 1041, startPoint y: 353, endPoint x: 977, endPoint y: 453, distance: 118.7
click at [977, 453] on div "241 TU 2030 245 TU 9060 240 TU 779 245 TU 9062 245 TU 9059 245 TU 9061 245 TU 9…" at bounding box center [746, 261] width 1493 height 385
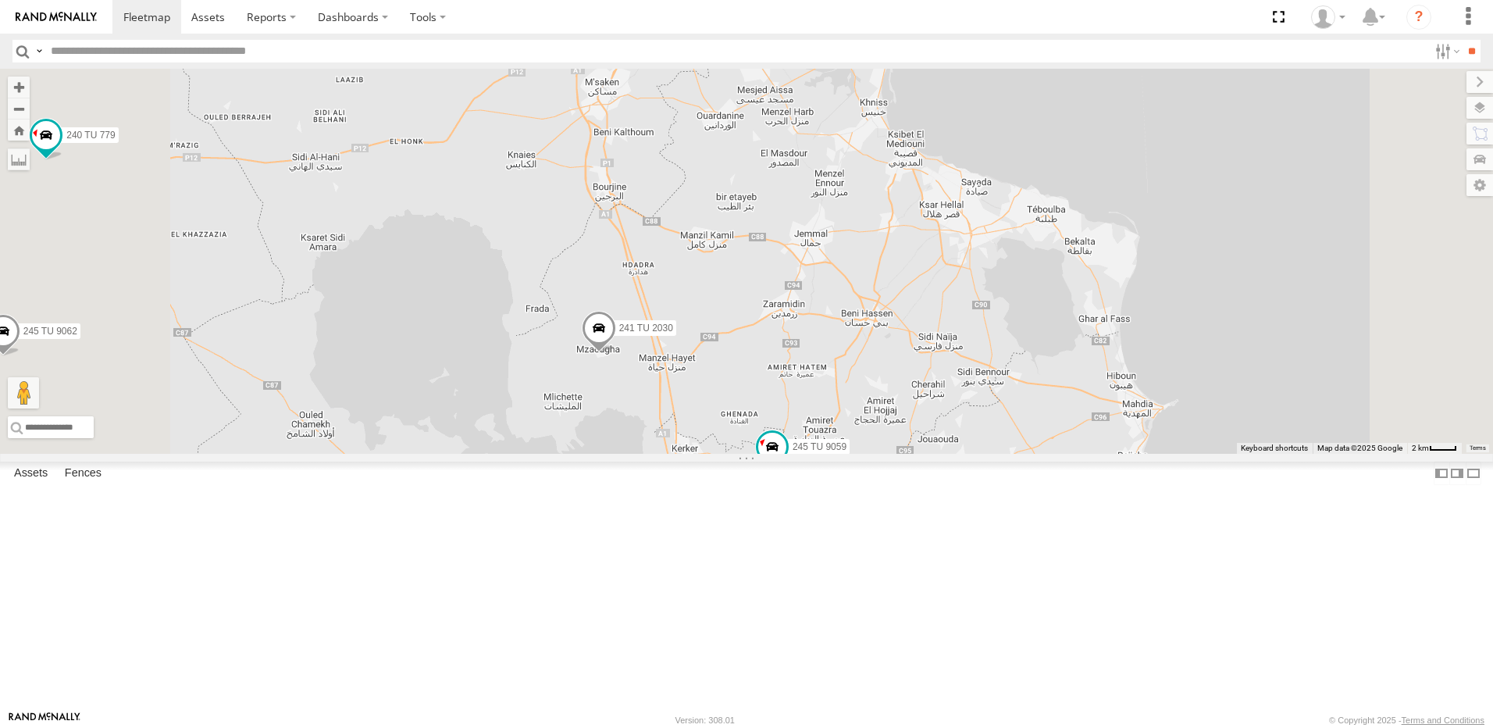
drag, startPoint x: 1092, startPoint y: 410, endPoint x: 1082, endPoint y: 421, distance: 14.9
click at [1082, 421] on div "241 TU 2030 245 TU 9060 240 TU 779 245 TU 9062 245 TU 9059 245 TU 9061 245 TU 9…" at bounding box center [746, 261] width 1493 height 385
drag, startPoint x: 860, startPoint y: 321, endPoint x: 948, endPoint y: 297, distance: 91.5
click at [969, 287] on div "241 TU 2030 245 TU 9060 240 TU 779 245 TU 9062 245 TU 9059 245 TU 9061 245 TU 9…" at bounding box center [746, 261] width 1493 height 385
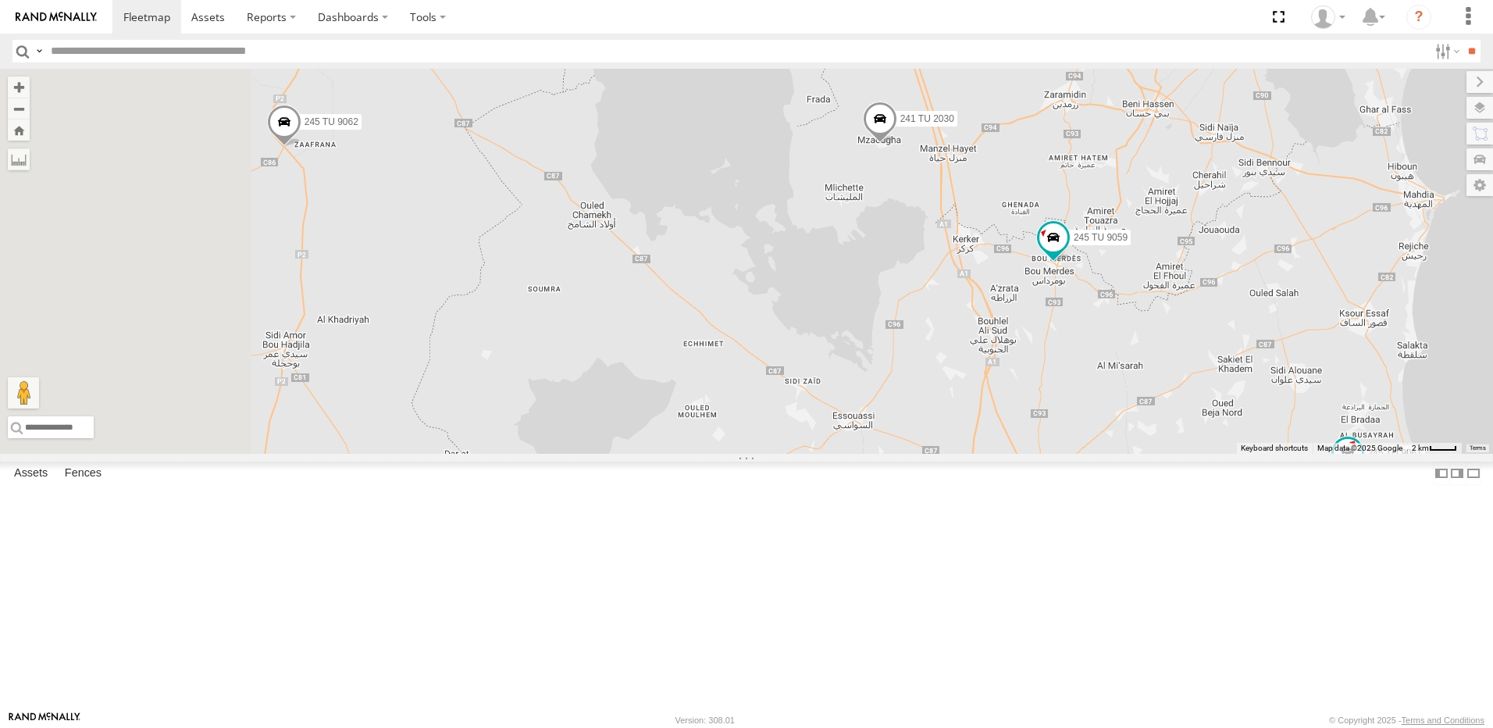
drag, startPoint x: 543, startPoint y: 557, endPoint x: 693, endPoint y: 387, distance: 226.2
click at [692, 390] on div "241 TU 2030 245 TU 9060 240 TU 779 245 TU 9062 245 TU 9059 245 TU 9061 245 TU 9…" at bounding box center [746, 261] width 1493 height 385
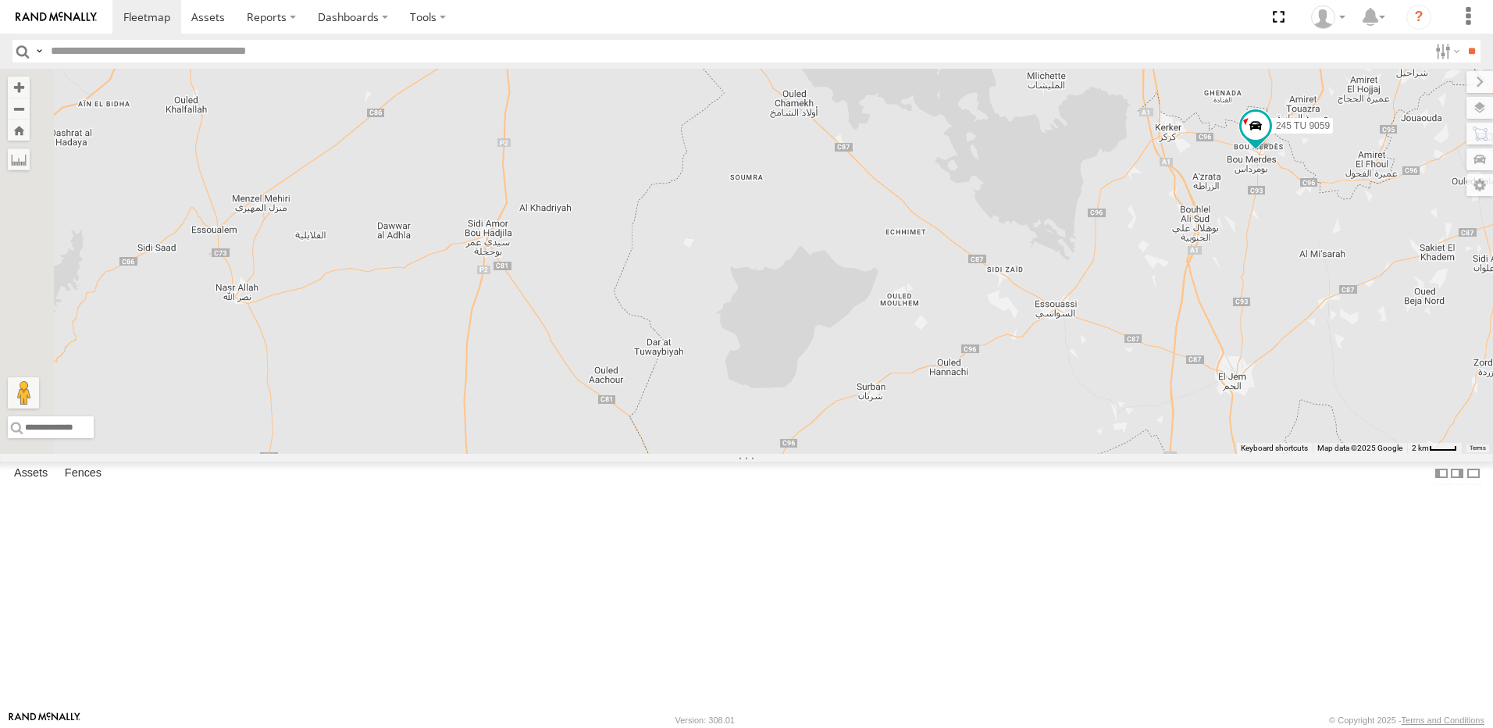
drag, startPoint x: 668, startPoint y: 479, endPoint x: 842, endPoint y: 364, distance: 209.0
click at [848, 376] on div "241 TU 2030 245 TU 9060 240 TU 779 245 TU 9062 245 TU 9059 245 TU 9061 245 TU 9…" at bounding box center [746, 261] width 1493 height 385
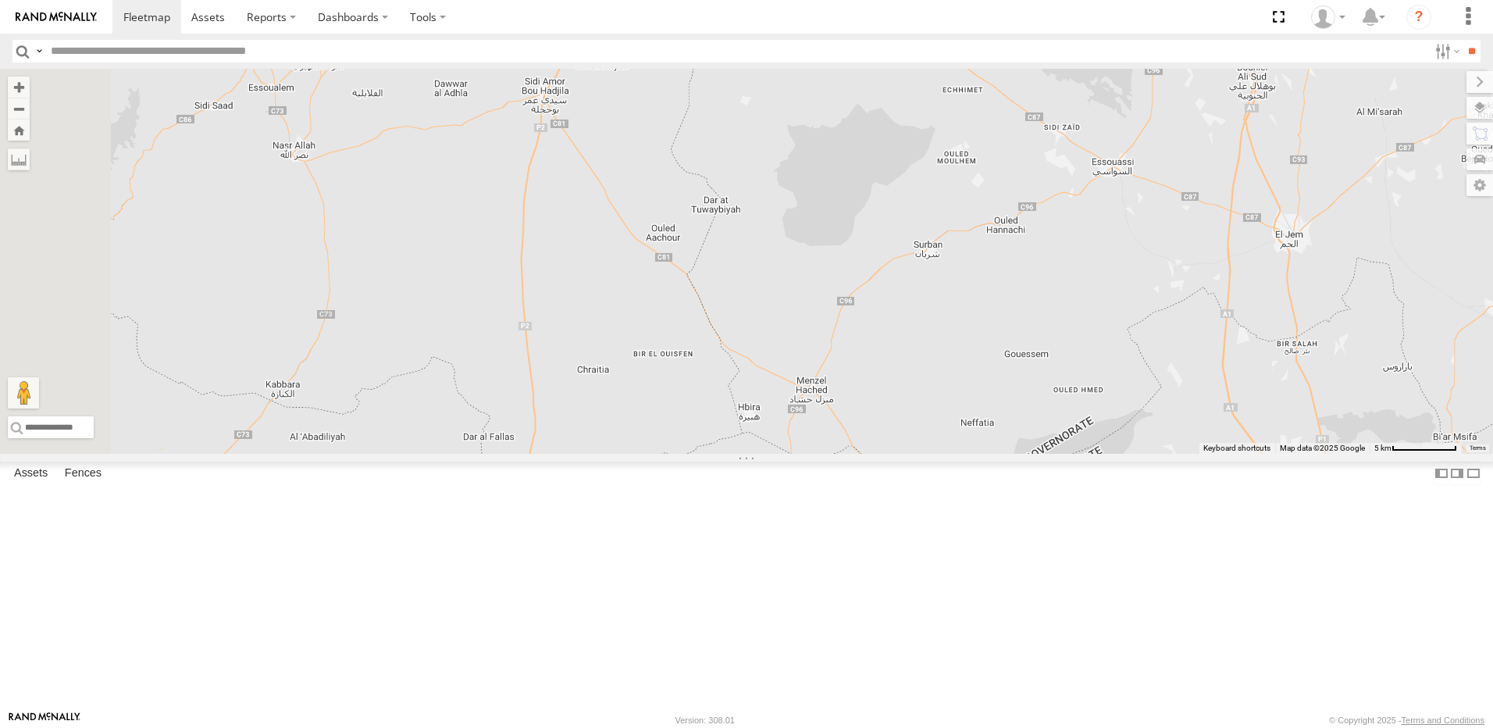
drag, startPoint x: 731, startPoint y: 429, endPoint x: 773, endPoint y: 347, distance: 92.2
click at [773, 347] on div "241 TU 2030 245 TU 9060 240 TU 779 245 TU 9062 245 TU 9059 245 TU 9061 245 TU 9…" at bounding box center [746, 261] width 1493 height 385
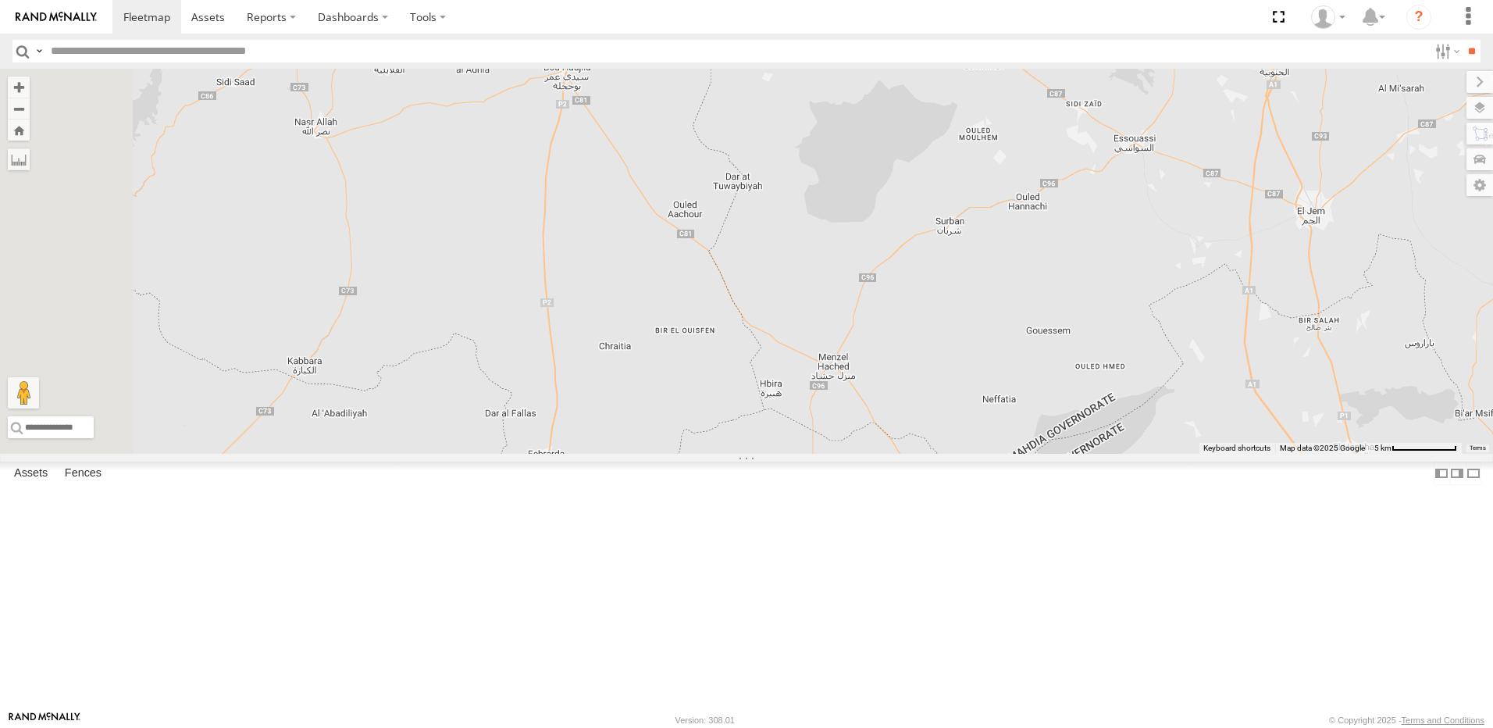
drag, startPoint x: 767, startPoint y: 537, endPoint x: 806, endPoint y: 419, distance: 124.2
click at [806, 419] on div "241 TU 2030 245 TU 9060 240 TU 779 245 TU 9062 245 TU 9059 245 TU 9061 245 TU 9…" at bounding box center [746, 261] width 1493 height 385
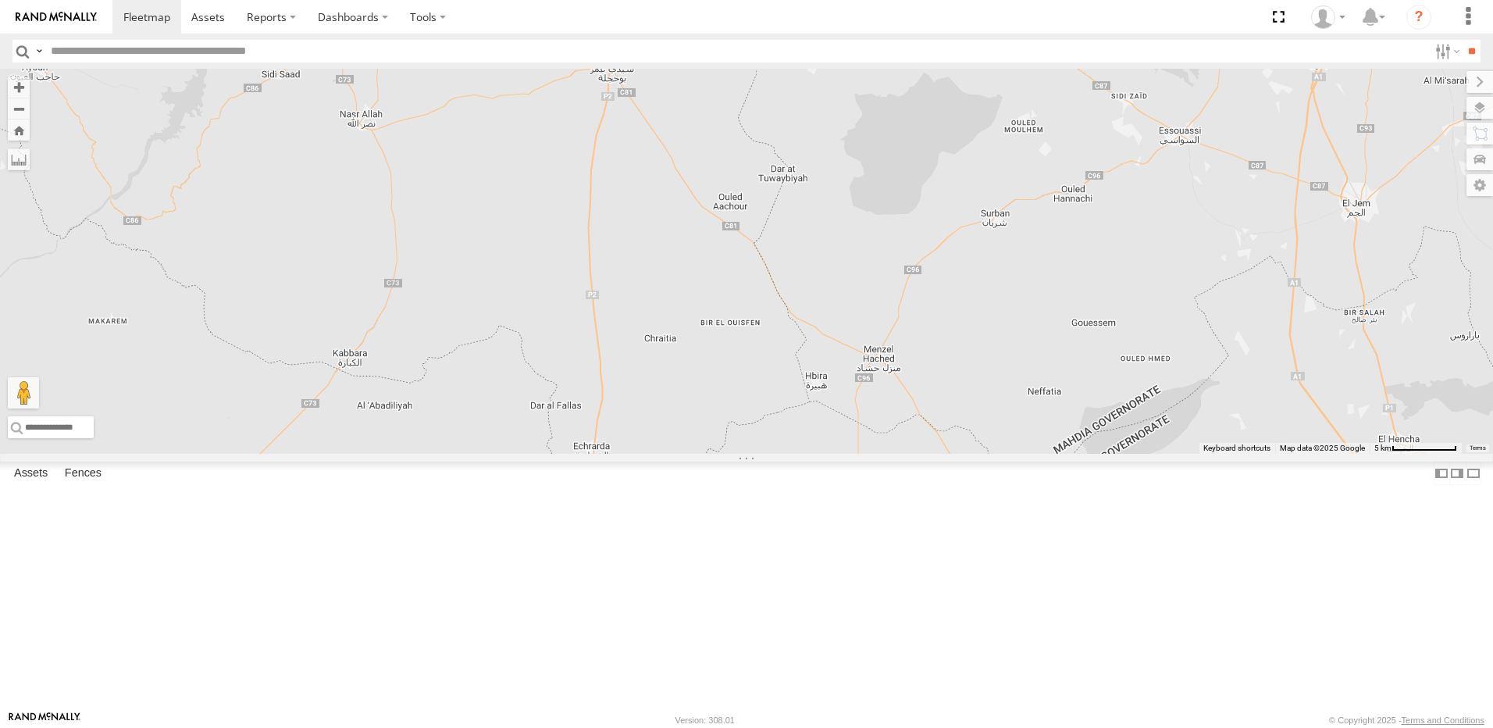
drag, startPoint x: 846, startPoint y: 423, endPoint x: 804, endPoint y: 474, distance: 66.0
click at [805, 454] on div "241 TU 2030 245 TU 9060 240 TU 779 245 TU 9062 245 TU 9059 245 TU 9061 245 TU 9…" at bounding box center [746, 261] width 1493 height 385
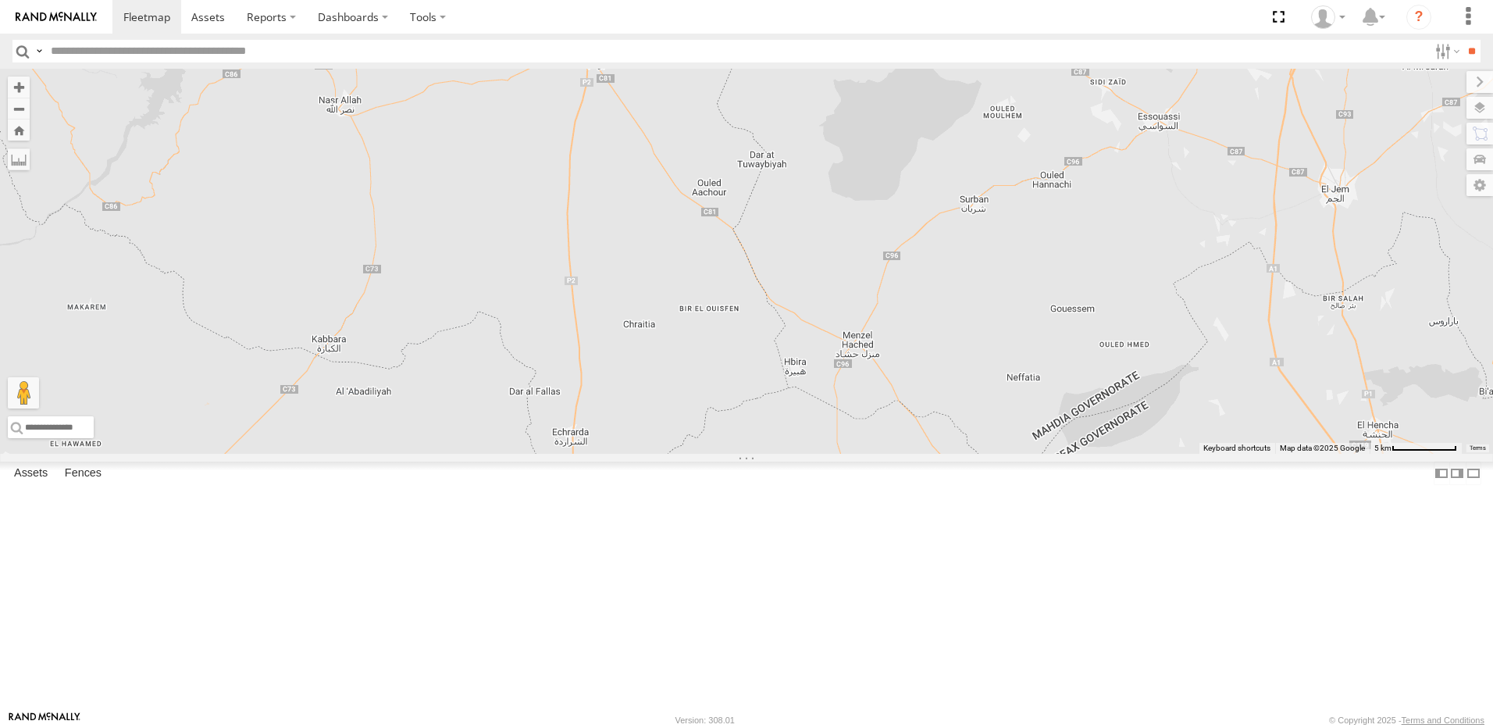
drag, startPoint x: 878, startPoint y: 501, endPoint x: 780, endPoint y: 593, distance: 134.2
click at [780, 454] on div "241 TU 2030 245 TU 9060 240 TU 779 245 TU 9062 245 TU 9059 245 TU 9061 245 TU 9…" at bounding box center [746, 261] width 1493 height 385
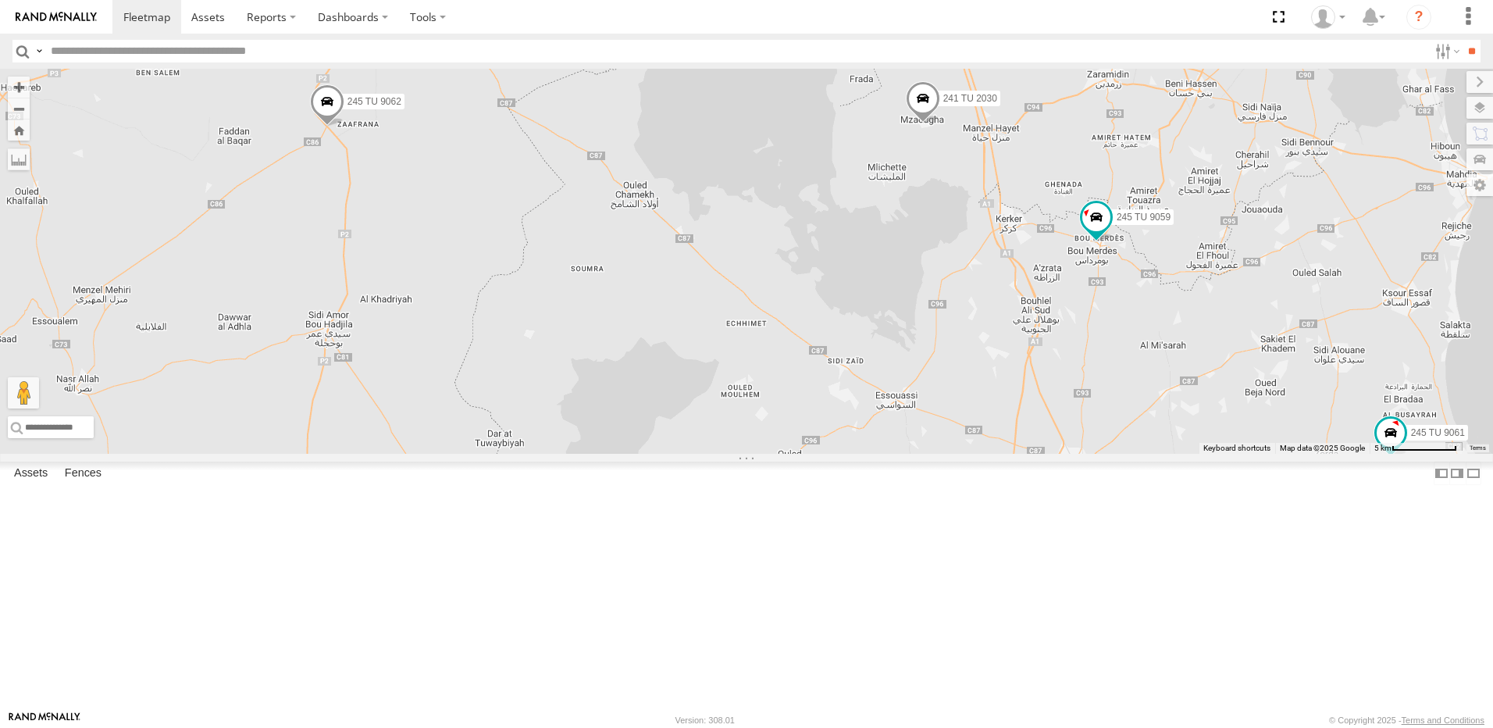
drag, startPoint x: 1185, startPoint y: 443, endPoint x: 917, endPoint y: 440, distance: 268.6
click at [921, 442] on div "241 TU 2030 245 TU 9060 240 TU 779 245 TU 9062 245 TU 9059 245 TU 9061 245 TU 9…" at bounding box center [746, 261] width 1493 height 385
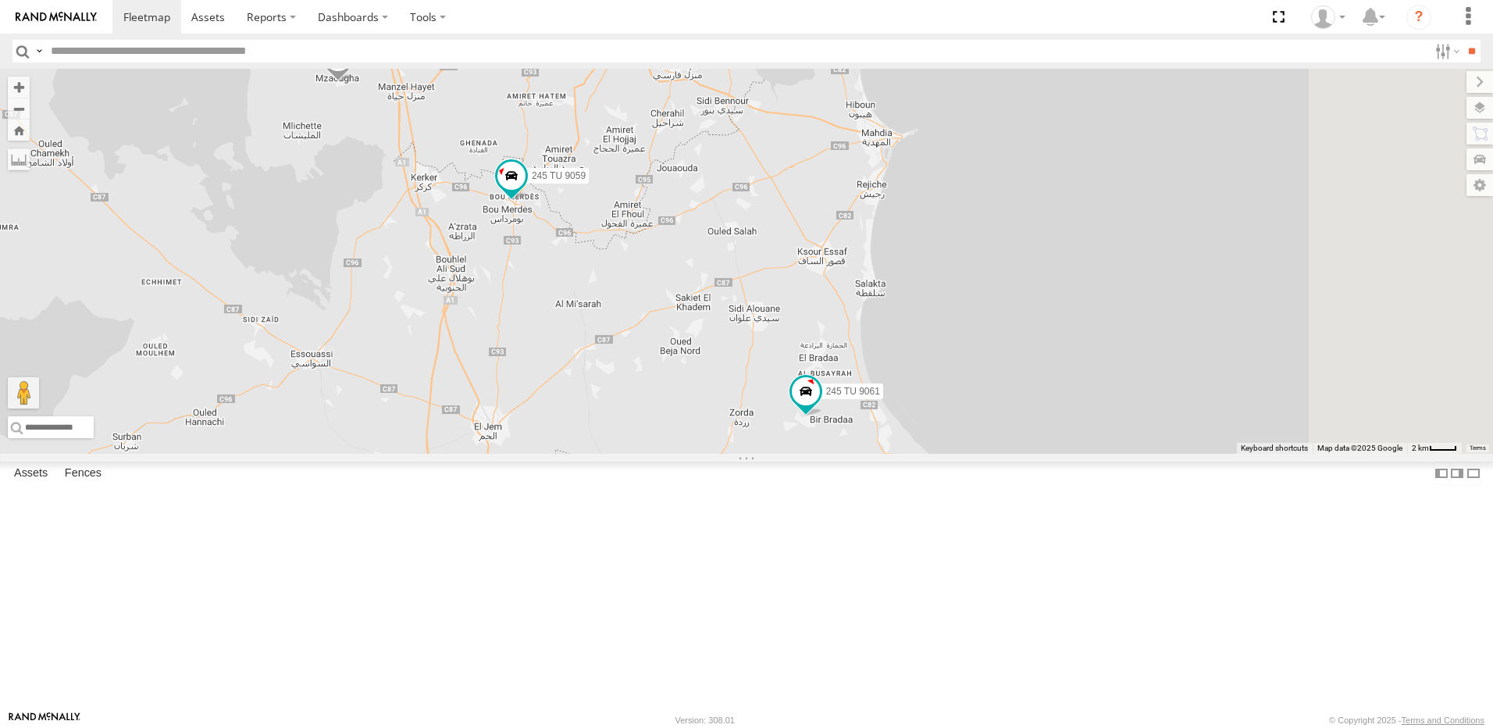
drag, startPoint x: 1010, startPoint y: 570, endPoint x: 974, endPoint y: 438, distance: 136.7
click at [974, 438] on div "241 TU 2030 245 TU 9060 240 TU 779 245 TU 9062 245 TU 9059 245 TU 9061 245 TU 9…" at bounding box center [746, 261] width 1493 height 385
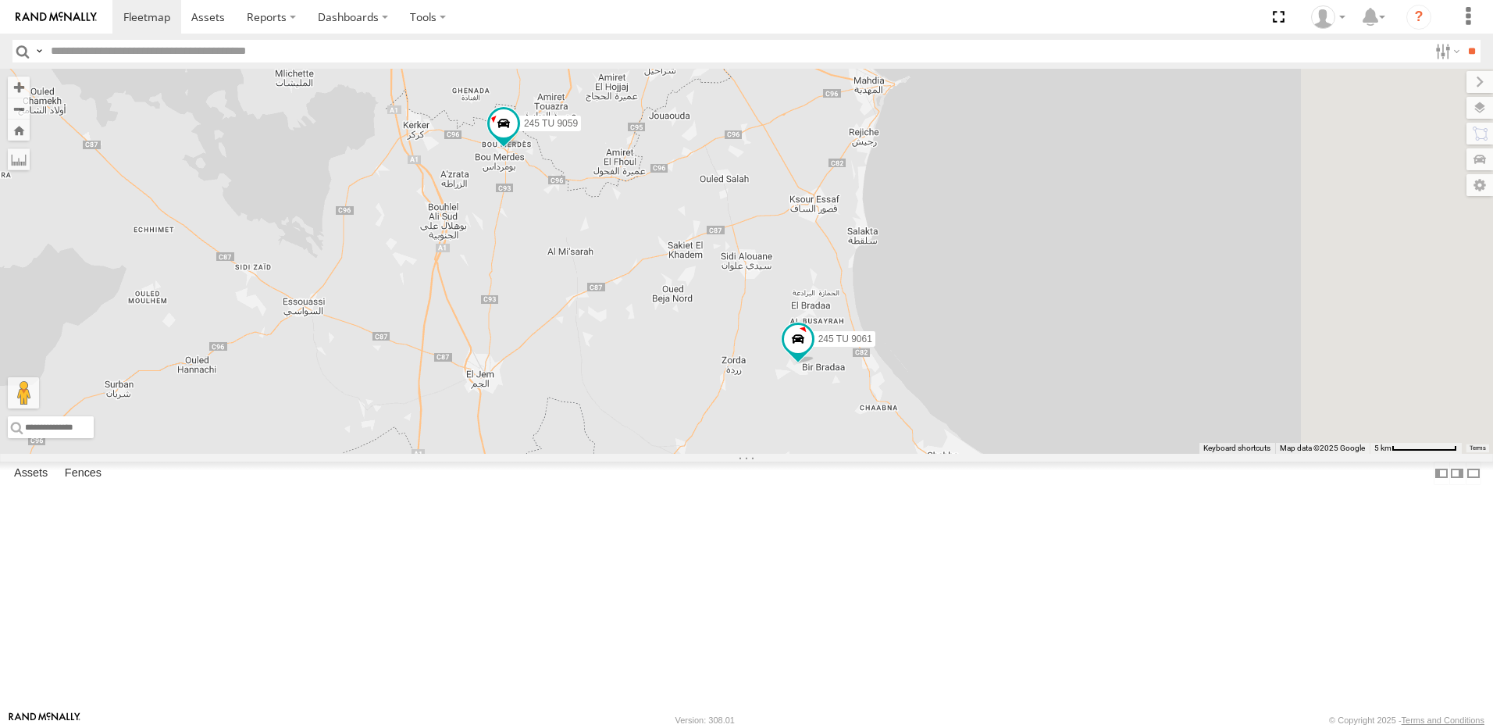
click at [1019, 454] on div "241 TU 2030 245 TU 9060 240 TU 779 245 TU 9062 245 TU 9059 245 TU 9061 245 TU 9…" at bounding box center [746, 261] width 1493 height 385
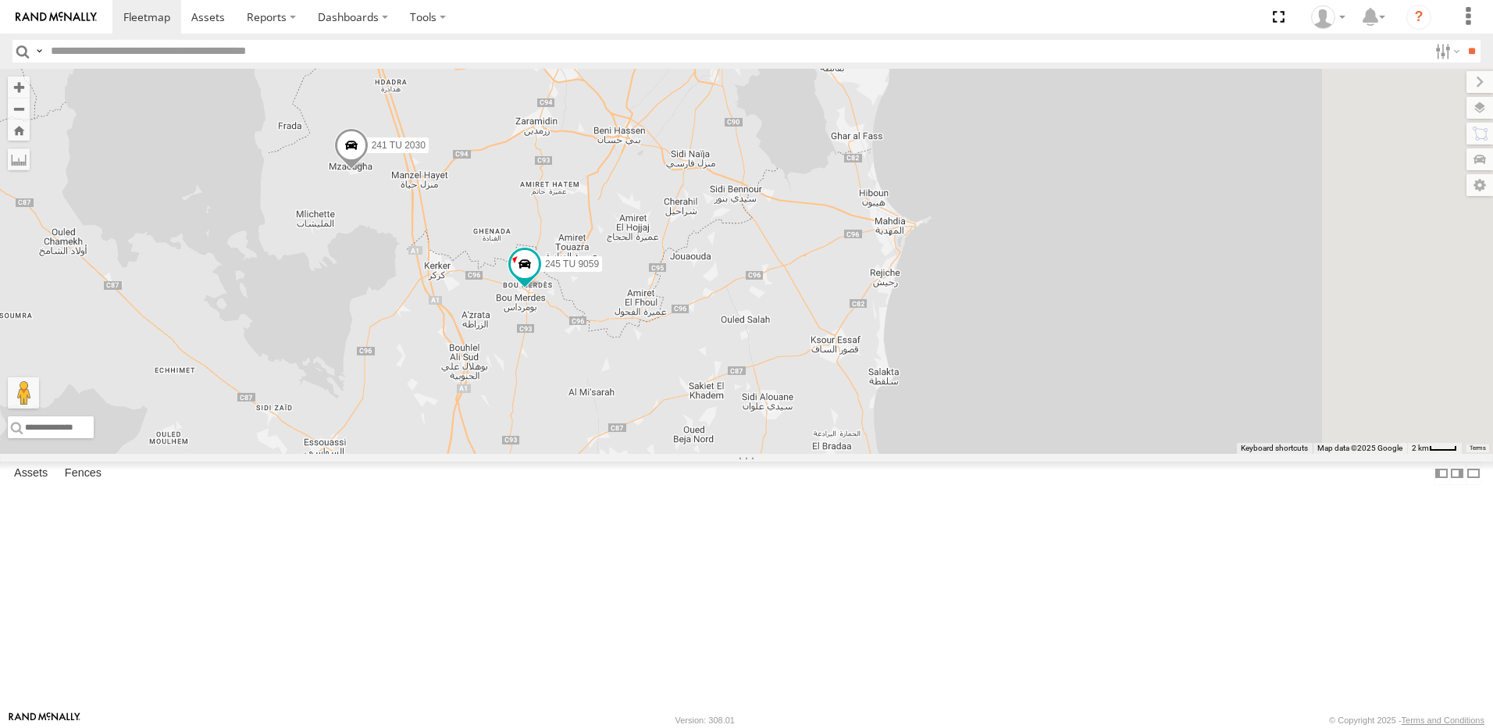
drag, startPoint x: 943, startPoint y: 516, endPoint x: 936, endPoint y: 632, distance: 116.5
click at [936, 454] on div "241 TU 2030 245 TU 9060 240 TU 779 245 TU 9062 245 TU 9059 245 TU 9061 245 TU 9…" at bounding box center [746, 261] width 1493 height 385
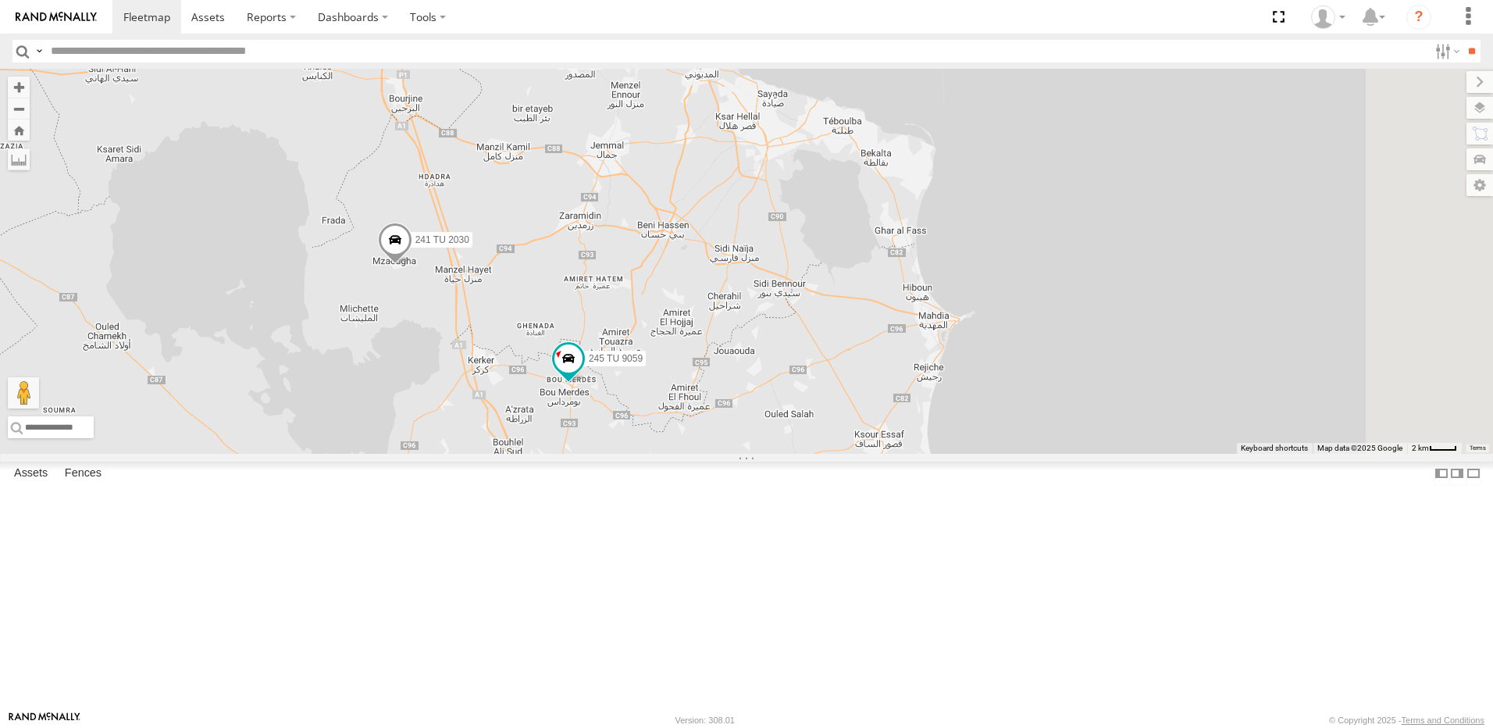
drag, startPoint x: 774, startPoint y: 374, endPoint x: 835, endPoint y: 455, distance: 102.0
click at [834, 454] on div "241 TU 2030 245 TU 9061 245 TU 9059" at bounding box center [746, 261] width 1493 height 385
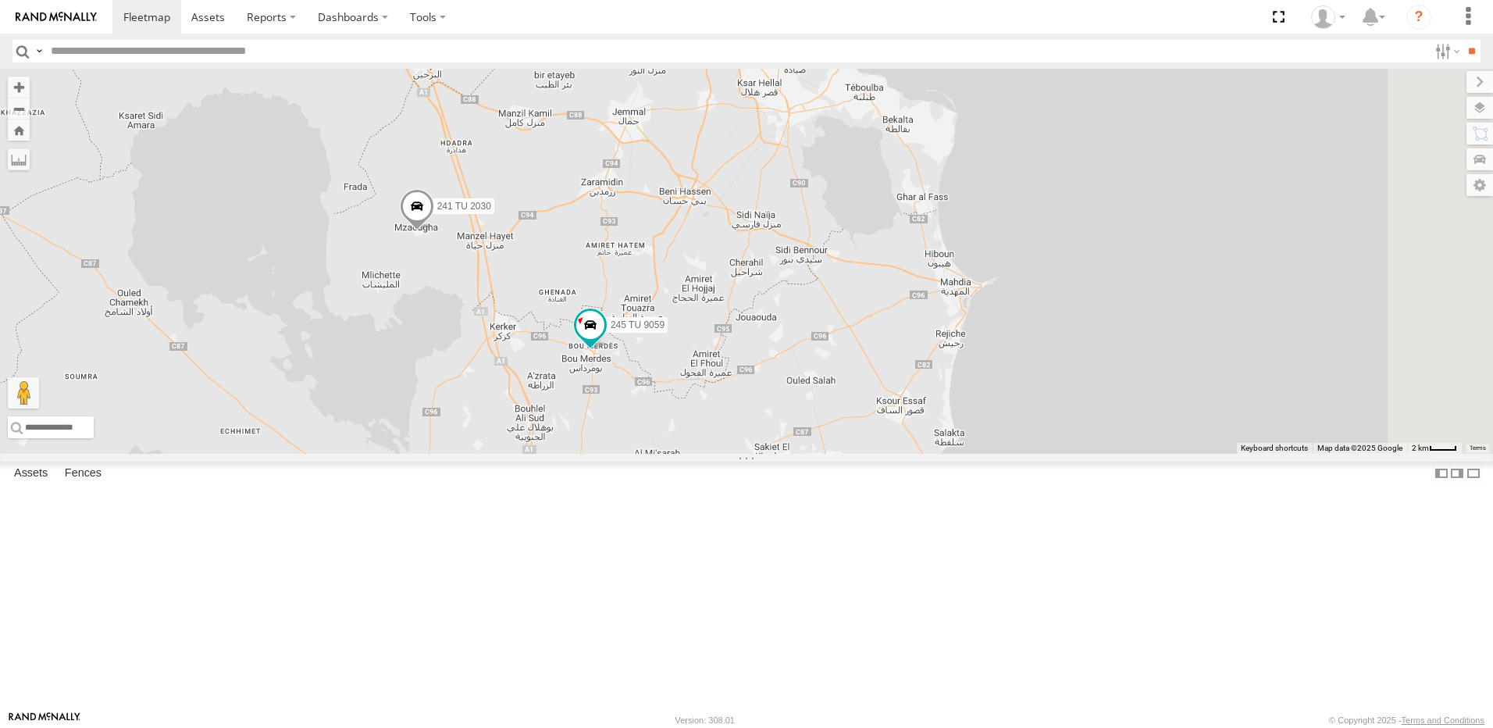
drag, startPoint x: 883, startPoint y: 282, endPoint x: 897, endPoint y: 418, distance: 137.3
click at [897, 418] on div "241 TU 2030 245 TU 9061 245 TU 9059" at bounding box center [746, 261] width 1493 height 385
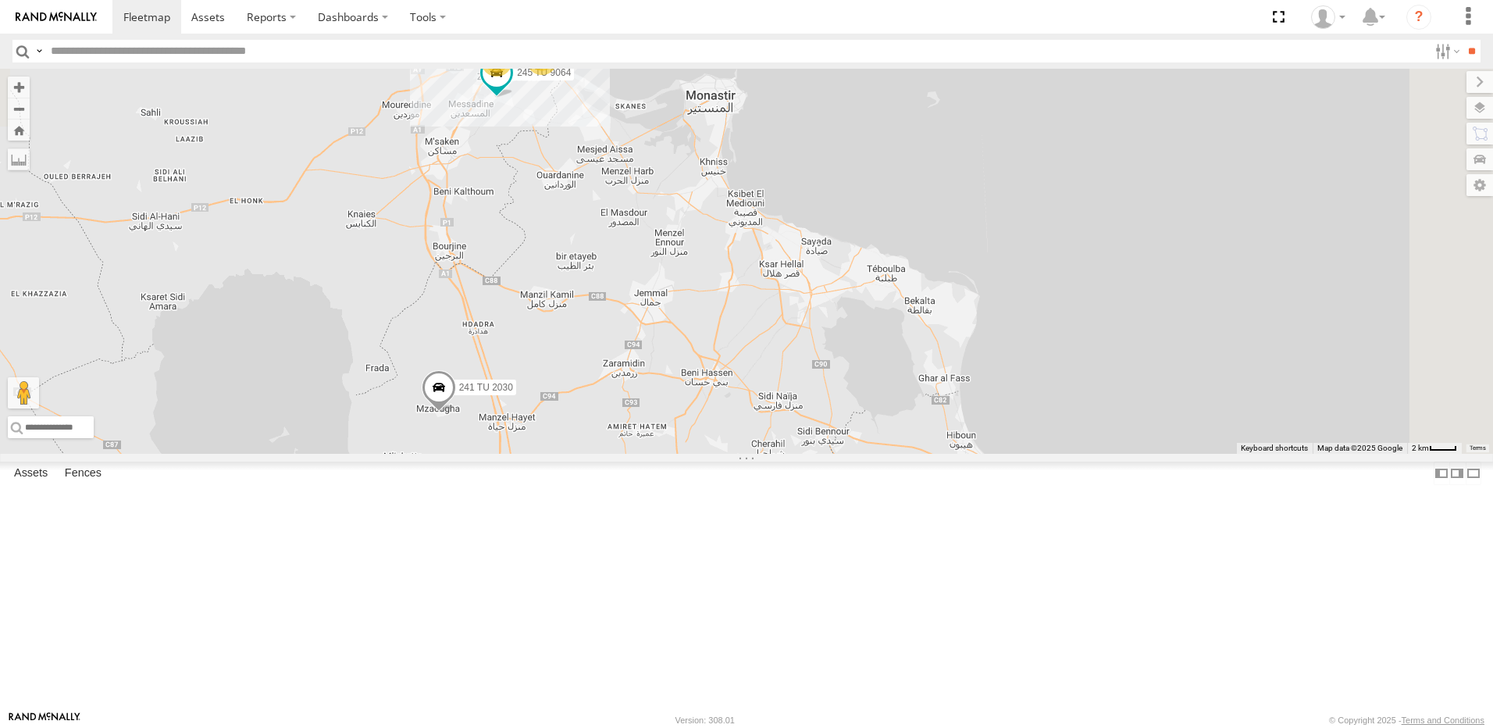
drag, startPoint x: 821, startPoint y: 340, endPoint x: 839, endPoint y: 408, distance: 70.3
click at [839, 408] on div "241 TU 2030 245 TU 9061 245 TU 9059 2 2 4 245 TU 9064" at bounding box center [746, 261] width 1493 height 385
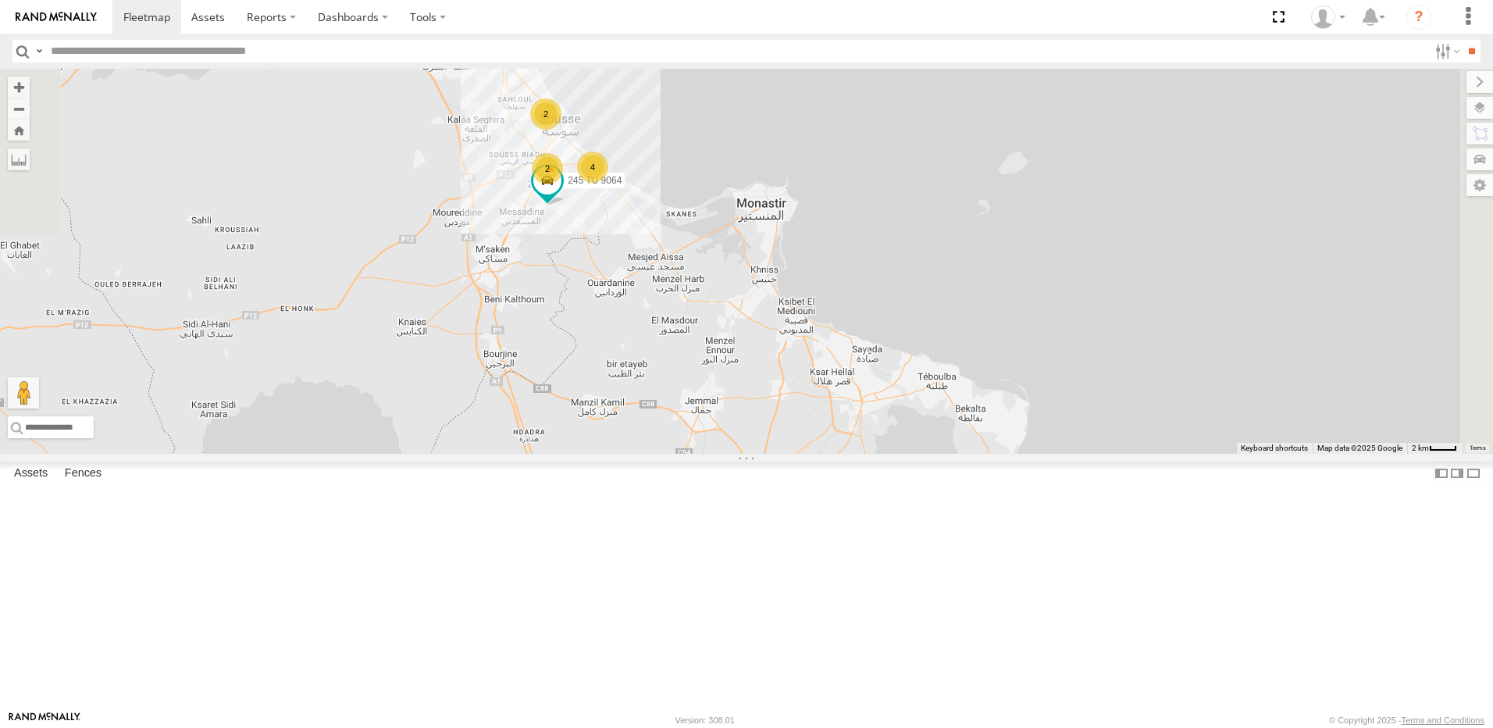
drag, startPoint x: 796, startPoint y: 418, endPoint x: 827, endPoint y: 436, distance: 36.0
click at [827, 436] on div "241 TU 2030 245 TU 9061 245 TU 9059 2 2 4 245 TU 9064" at bounding box center [746, 261] width 1493 height 385
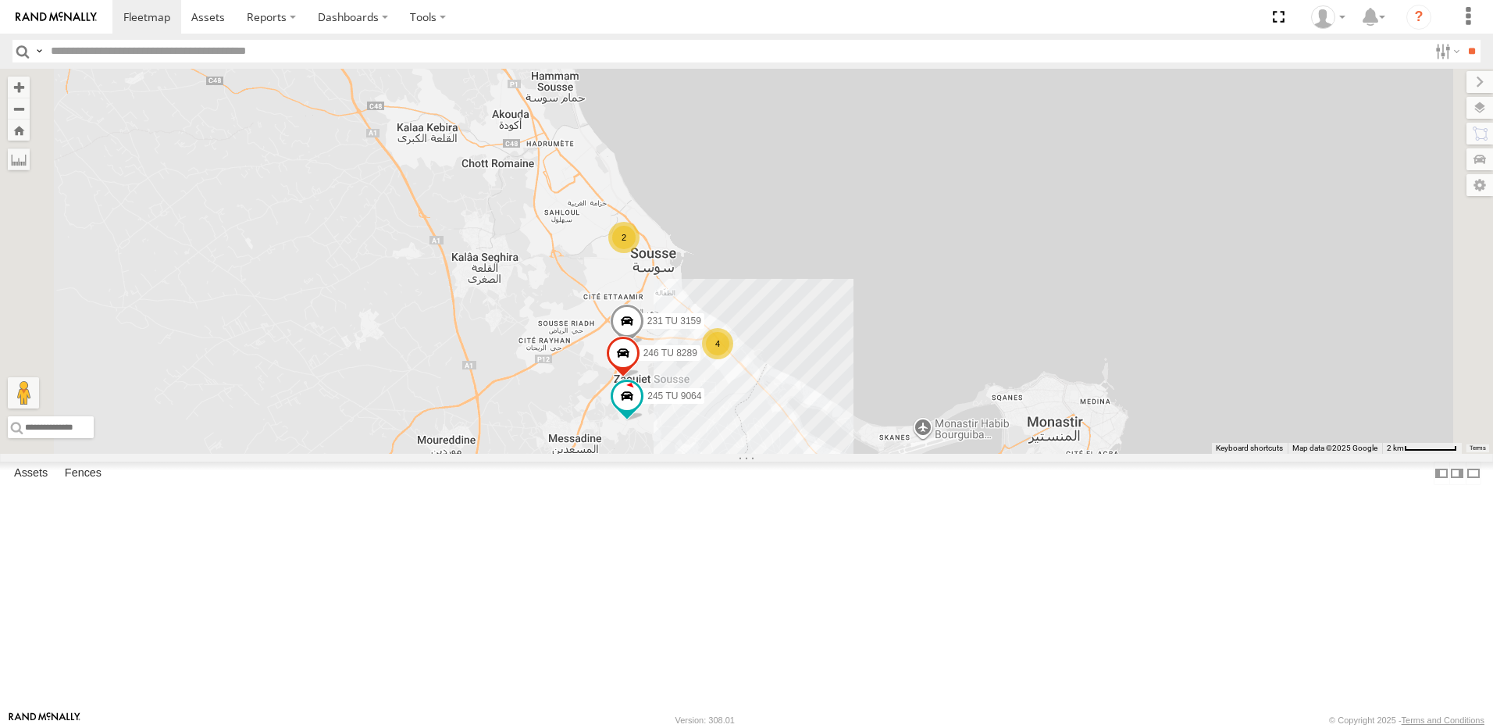
click at [824, 427] on div "241 TU 2030 245 TU 9061 245 TU 9059 245 TU 9064 231 TU 3159 2 4 246 TU 8289" at bounding box center [746, 261] width 1493 height 385
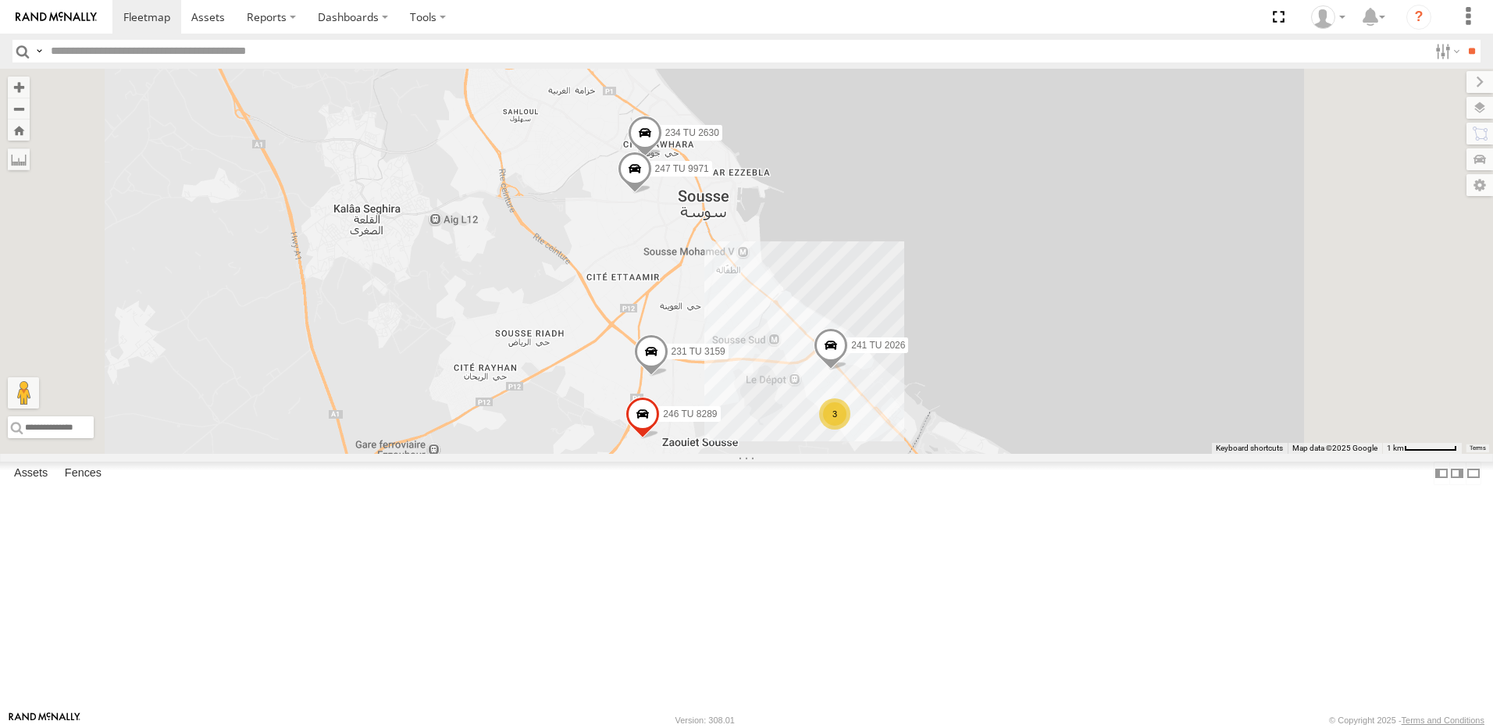
click at [666, 514] on span at bounding box center [652, 500] width 28 height 28
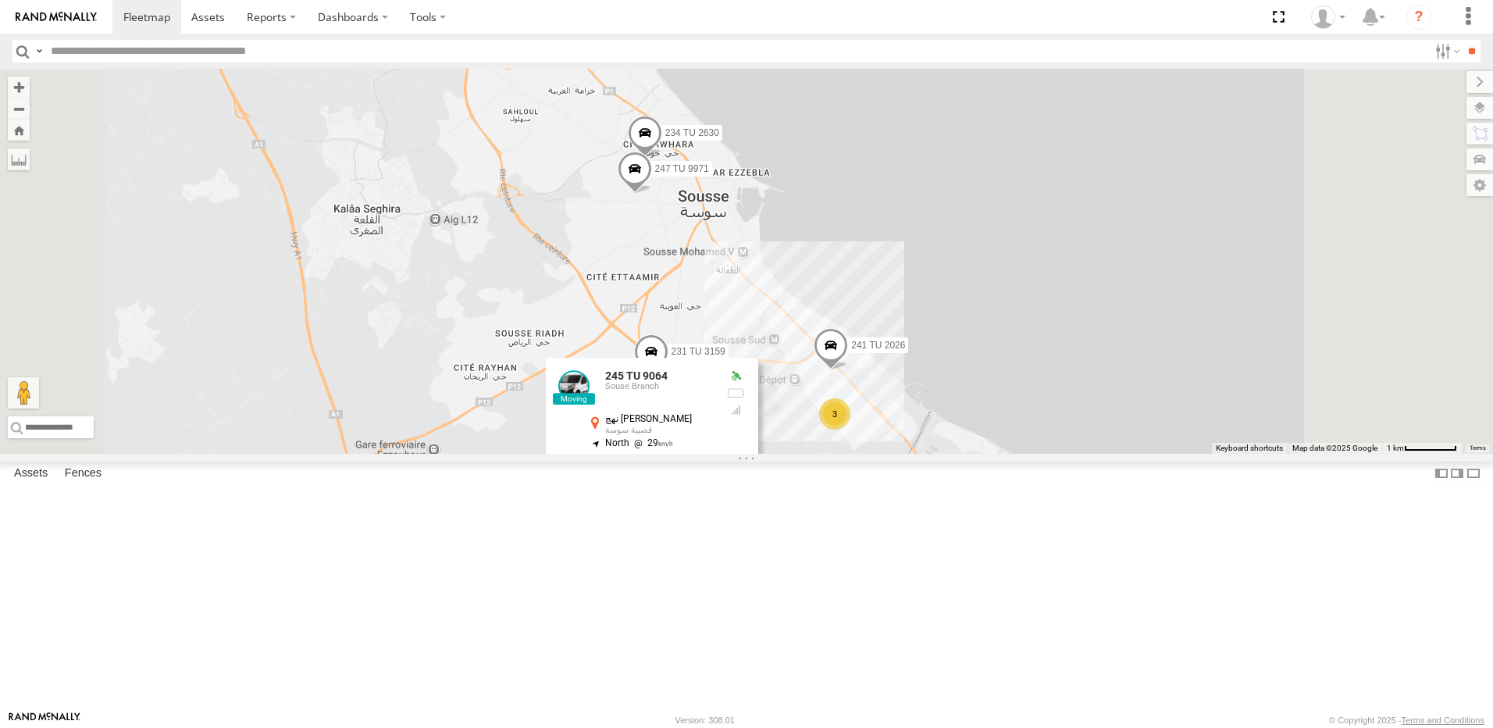
click at [1129, 454] on div "241 TU 2030 245 TU 9061 245 TU 9059 245 TU 9064 231 TU 3159 246 TU 8289 234 TU …" at bounding box center [746, 261] width 1493 height 385
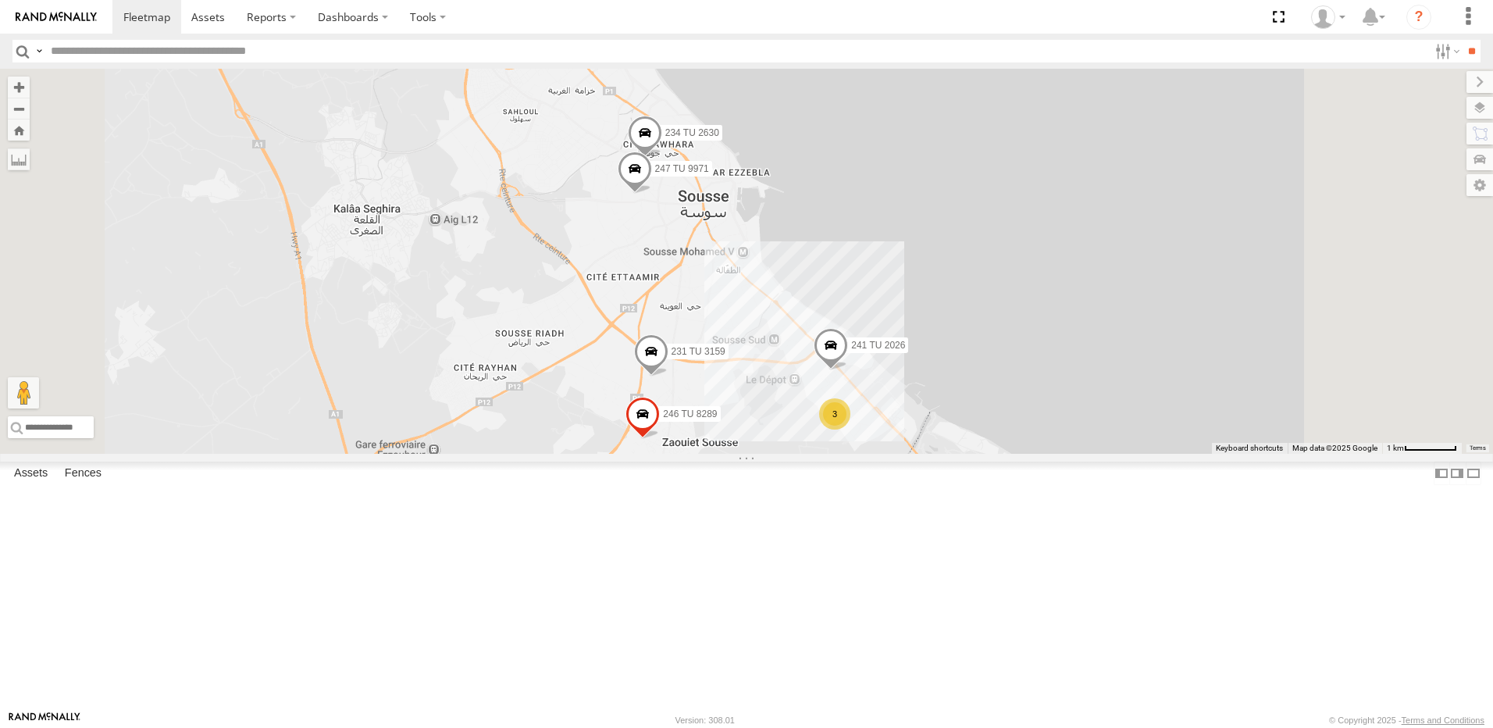
click at [1000, 442] on div "241 TU 2030 245 TU 9061 245 TU 9059 245 TU 9064 231 TU 3159 246 TU 8289 234 TU …" at bounding box center [746, 261] width 1493 height 385
click at [848, 370] on span at bounding box center [831, 349] width 34 height 42
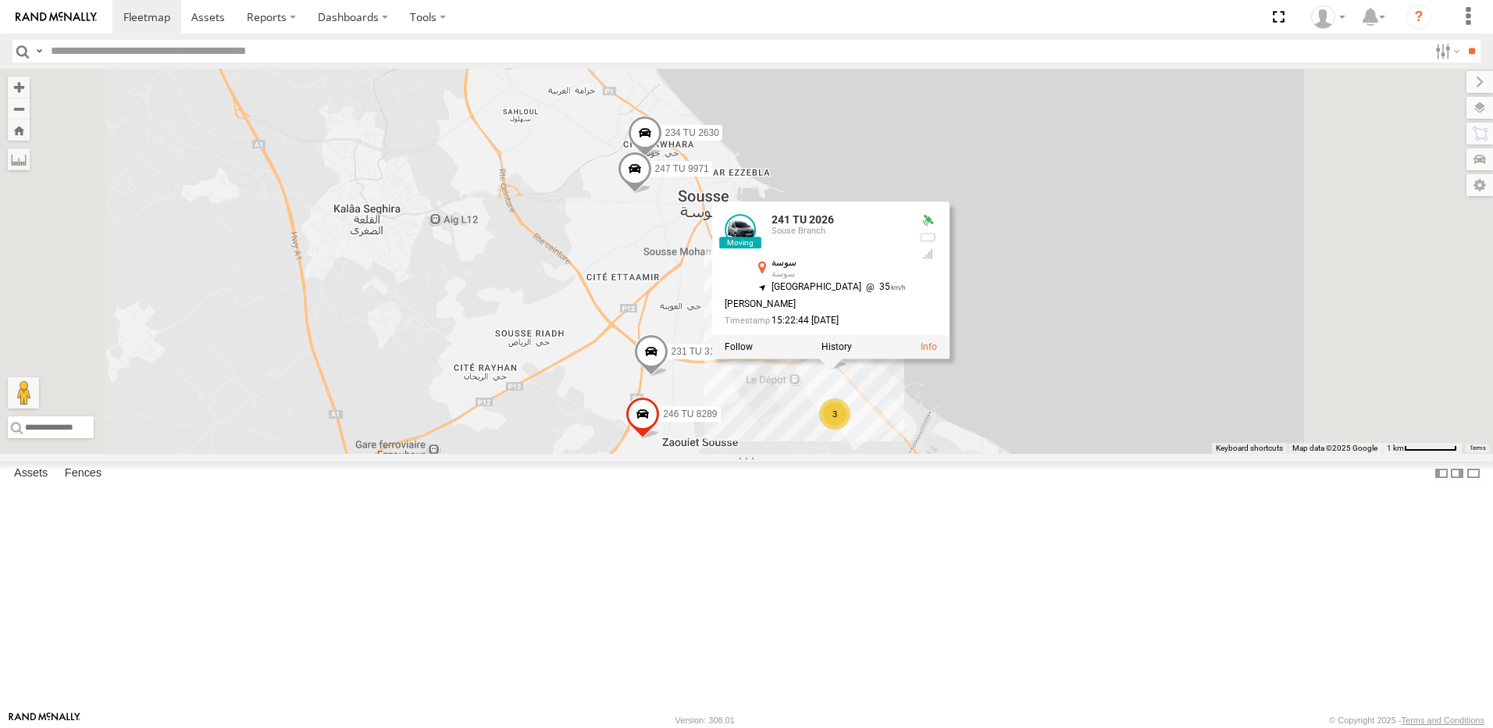
click at [994, 454] on div "241 TU 2030 245 TU 9061 245 TU 9059 245 TU 9064 231 TU 3159 246 TU 8289 234 TU …" at bounding box center [746, 261] width 1493 height 385
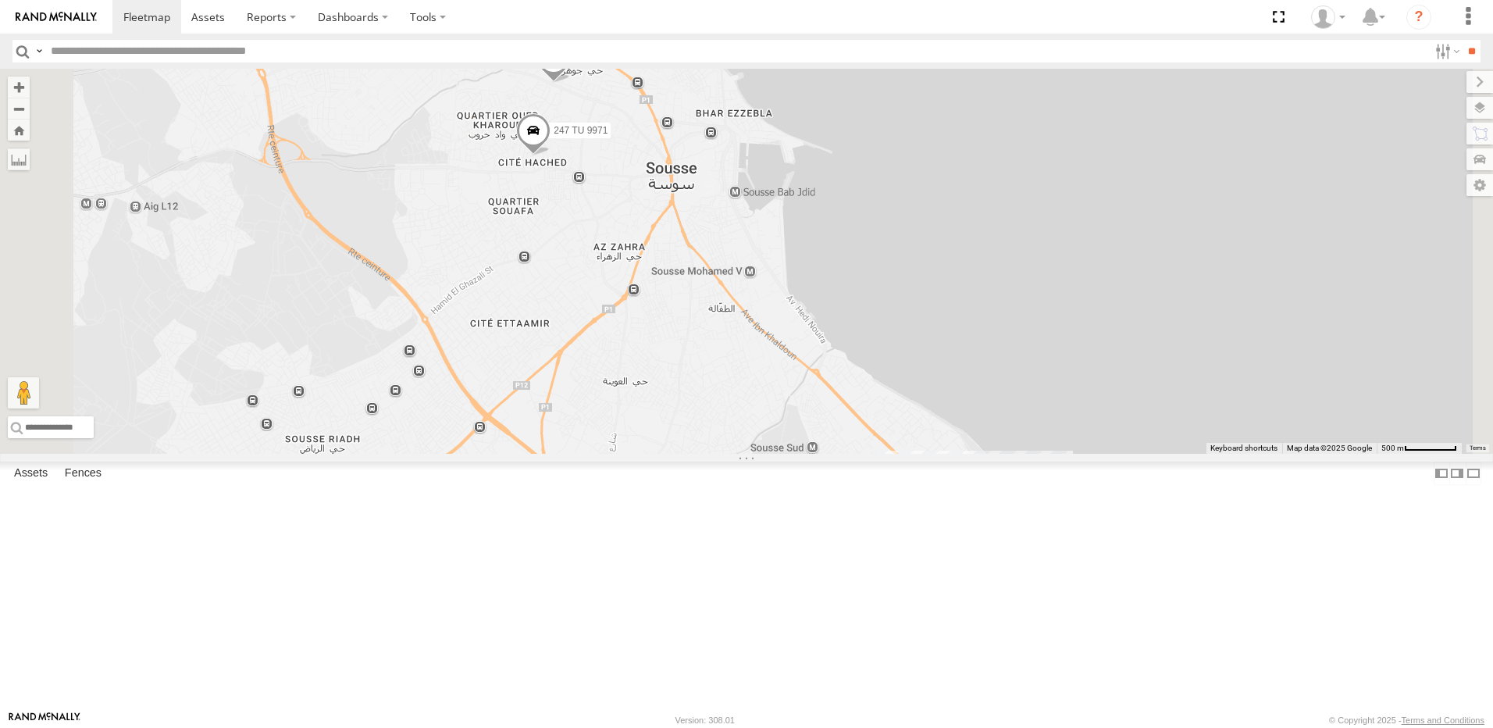
drag, startPoint x: 963, startPoint y: 420, endPoint x: 1031, endPoint y: 607, distance: 198.3
click at [1031, 454] on div "241 TU 2030 245 TU 9061 245 TU 9059 245 TU 9064 231 TU 3159 246 TU 8289 234 TU …" at bounding box center [746, 261] width 1493 height 385
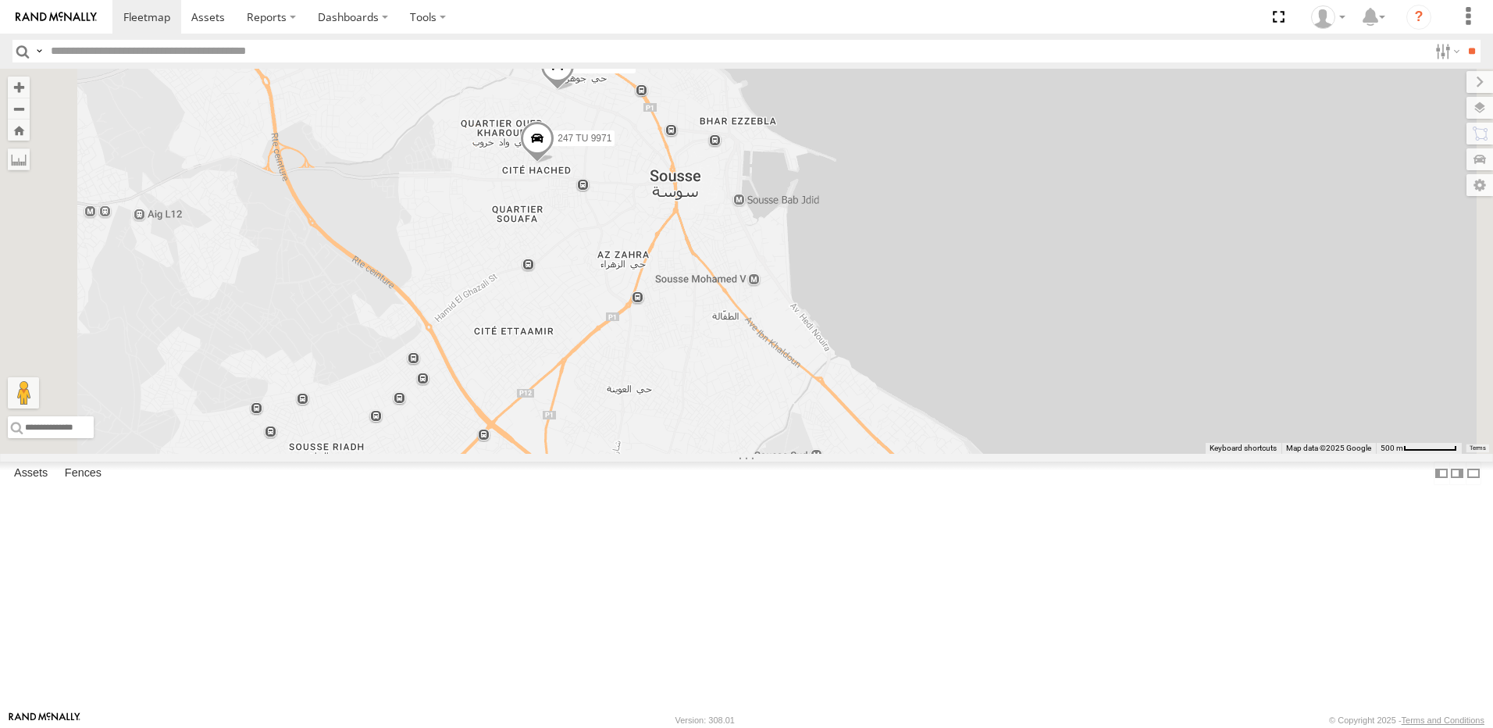
click at [587, 528] on span at bounding box center [570, 507] width 34 height 42
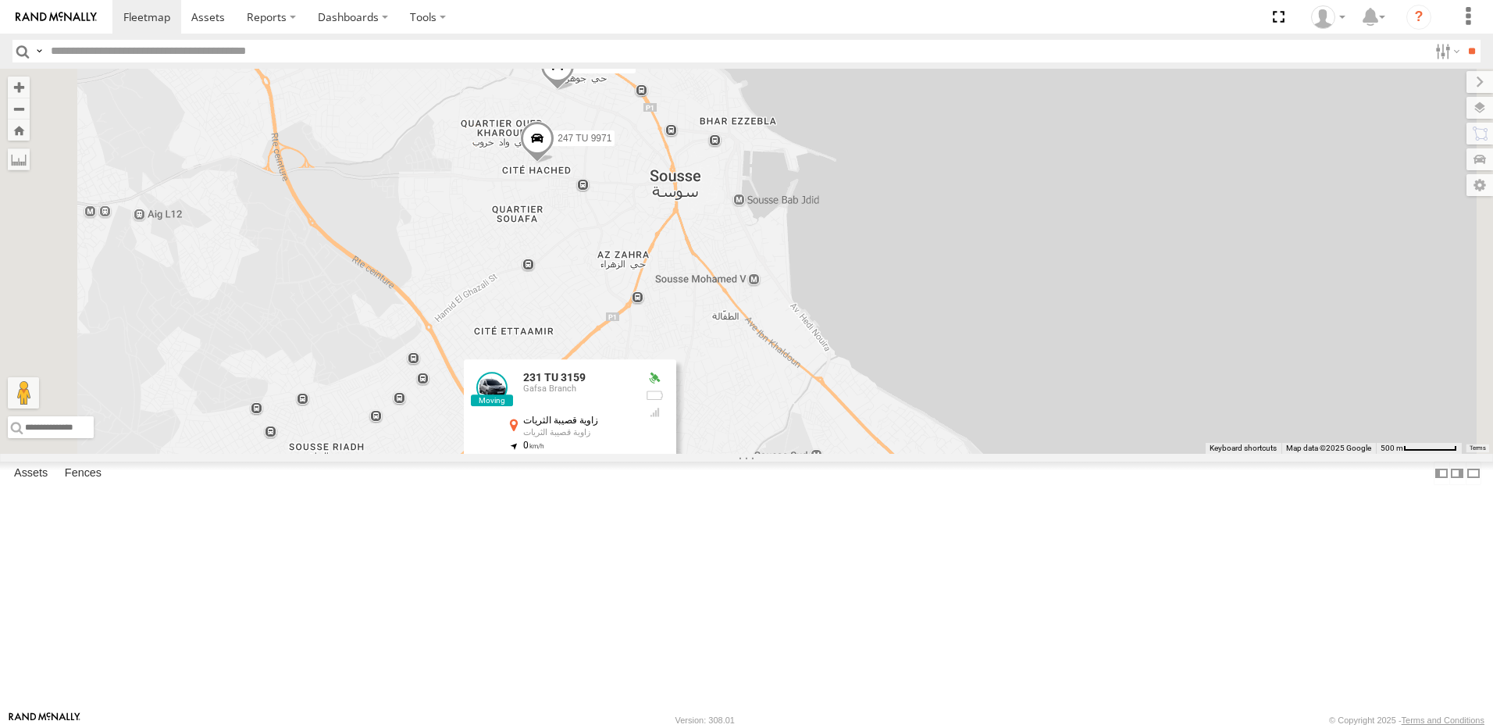
click at [838, 454] on div "241 TU 2030 245 TU 9061 245 TU 9059 245 TU 9064 231 TU 3159 246 TU 8289 234 TU …" at bounding box center [746, 261] width 1493 height 385
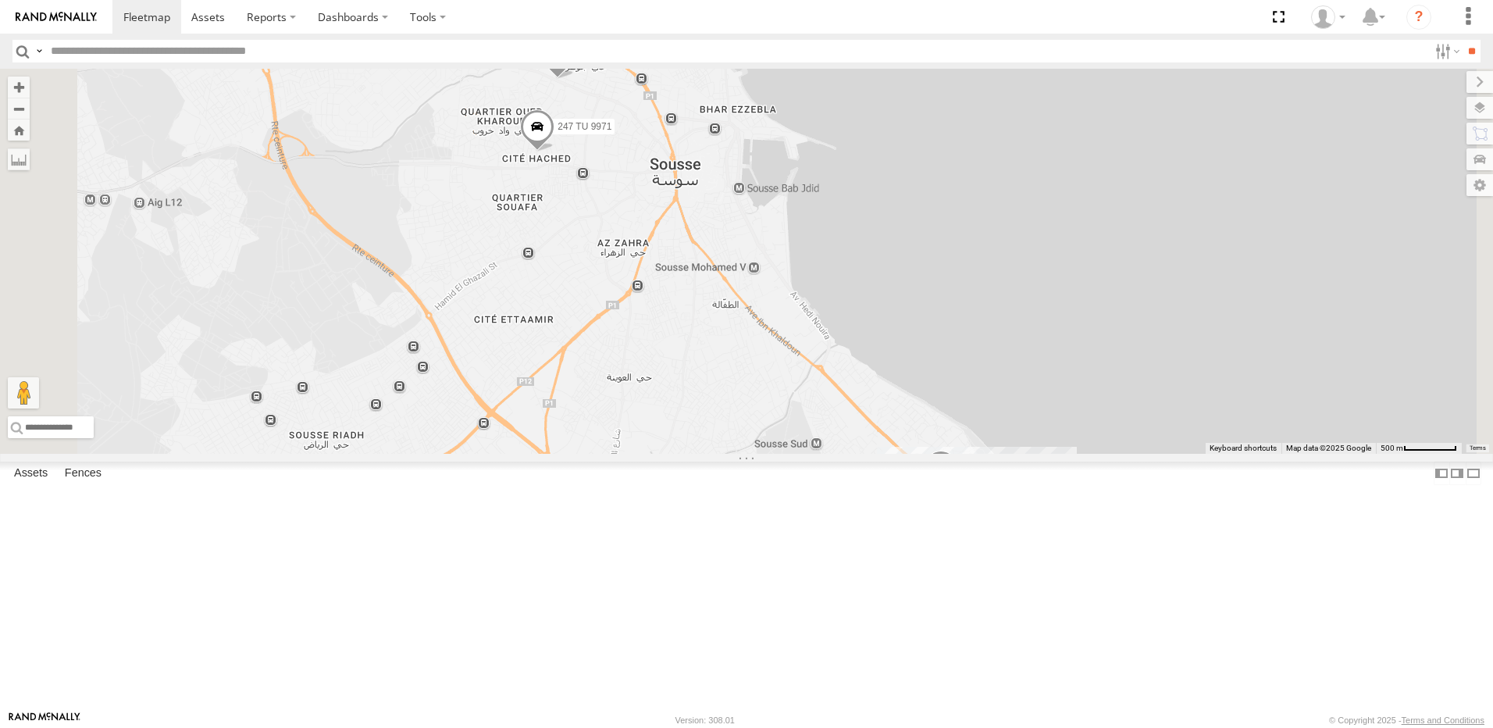
drag, startPoint x: 853, startPoint y: 632, endPoint x: 882, endPoint y: 451, distance: 182.6
click at [882, 451] on div "241 TU 2030 245 TU 9061 245 TU 9059 245 TU 9064 231 TU 3159 246 TU 8289 234 TU …" at bounding box center [746, 261] width 1493 height 385
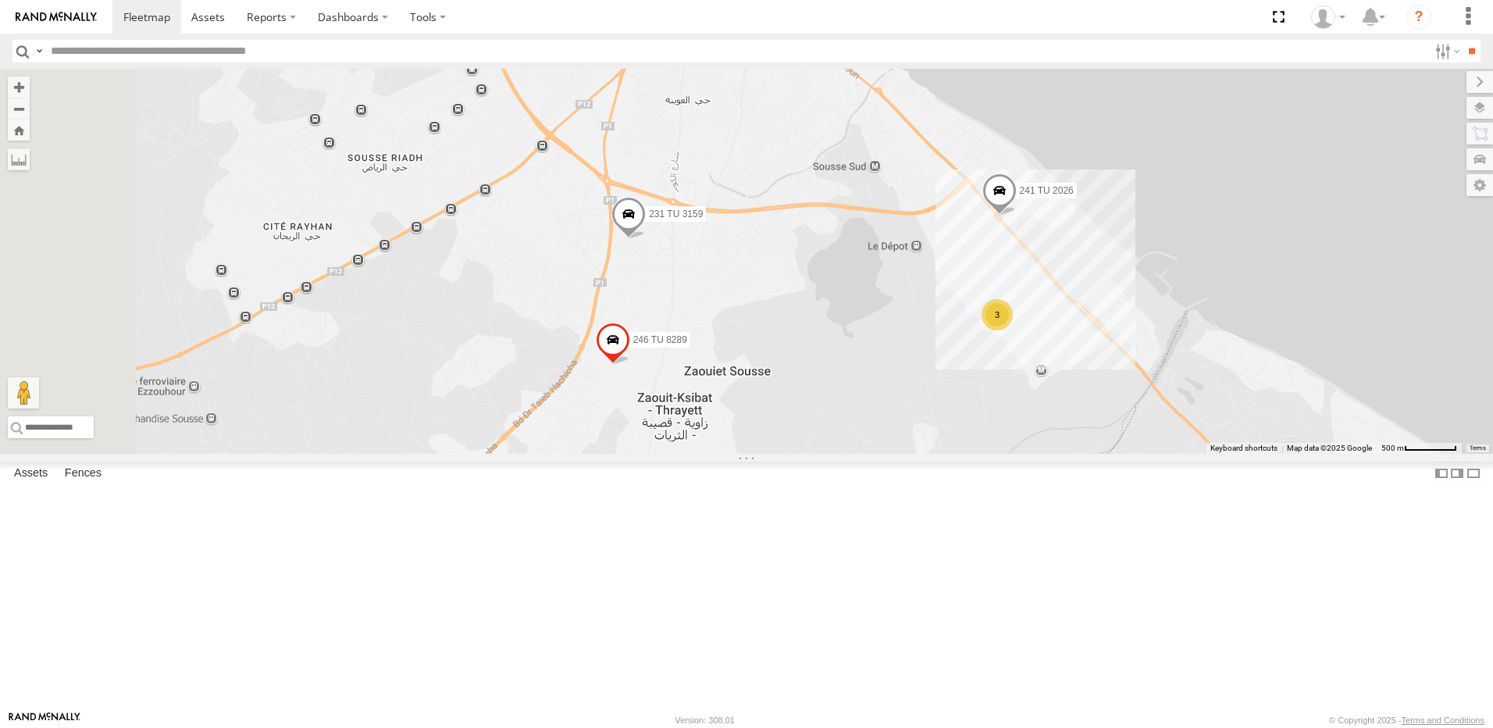
click at [630, 365] on span at bounding box center [613, 343] width 34 height 42
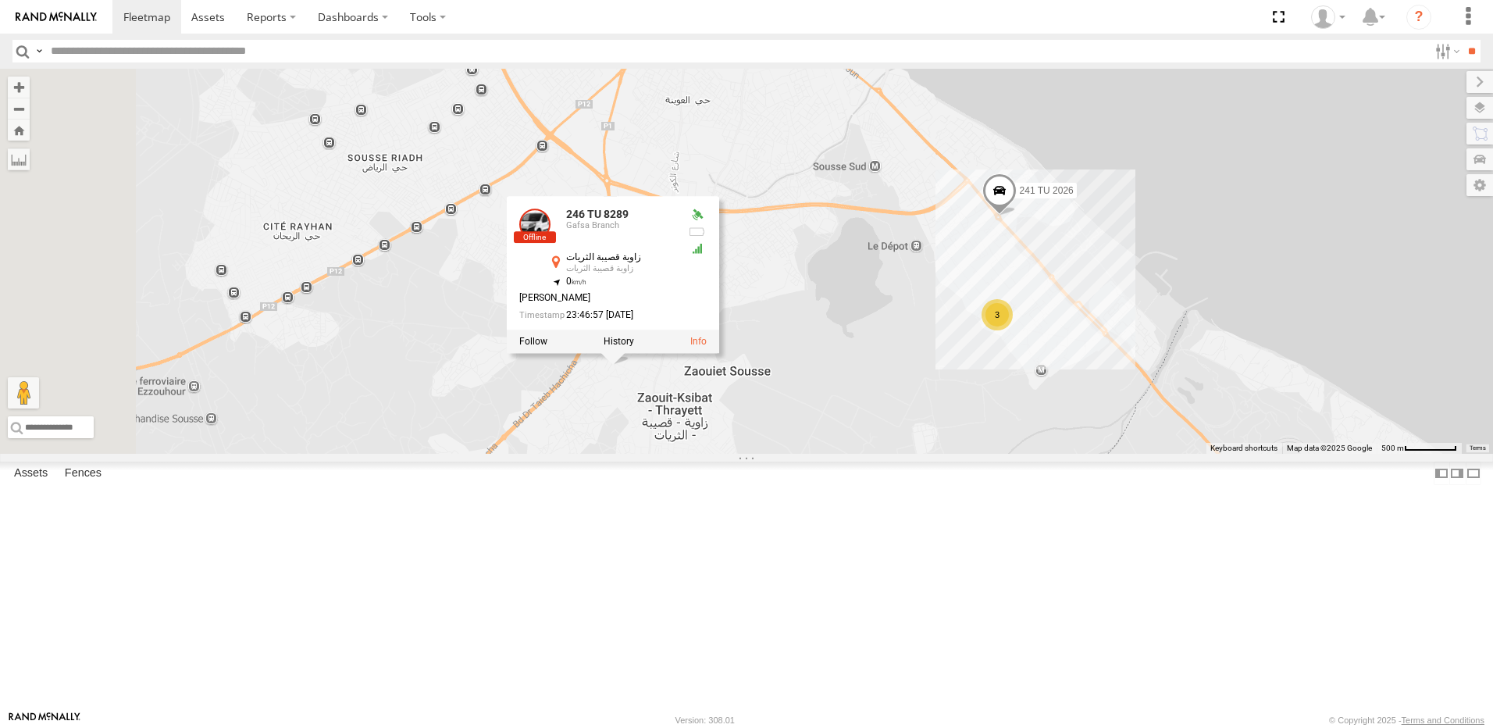
click at [954, 420] on div "241 TU 2030 245 TU 9061 245 TU 9059 245 TU 9064 231 TU 3159 246 TU 8289 234 TU …" at bounding box center [746, 261] width 1493 height 385
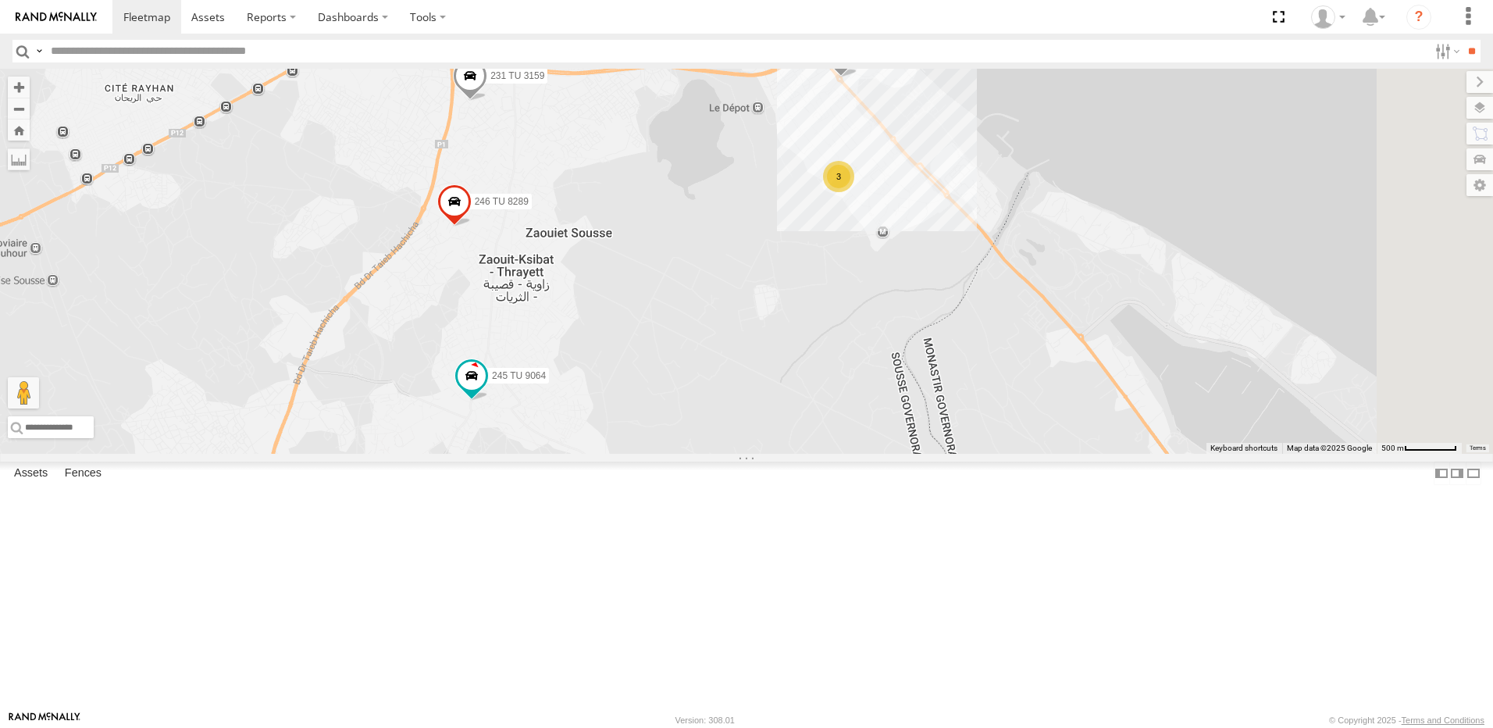
drag, startPoint x: 1209, startPoint y: 538, endPoint x: 1063, endPoint y: 380, distance: 214.4
click at [1066, 382] on div "241 TU 2030 245 TU 9061 245 TU 9059 245 TU 9064 231 TU 3159 246 TU 8289 234 TU …" at bounding box center [746, 261] width 1493 height 385
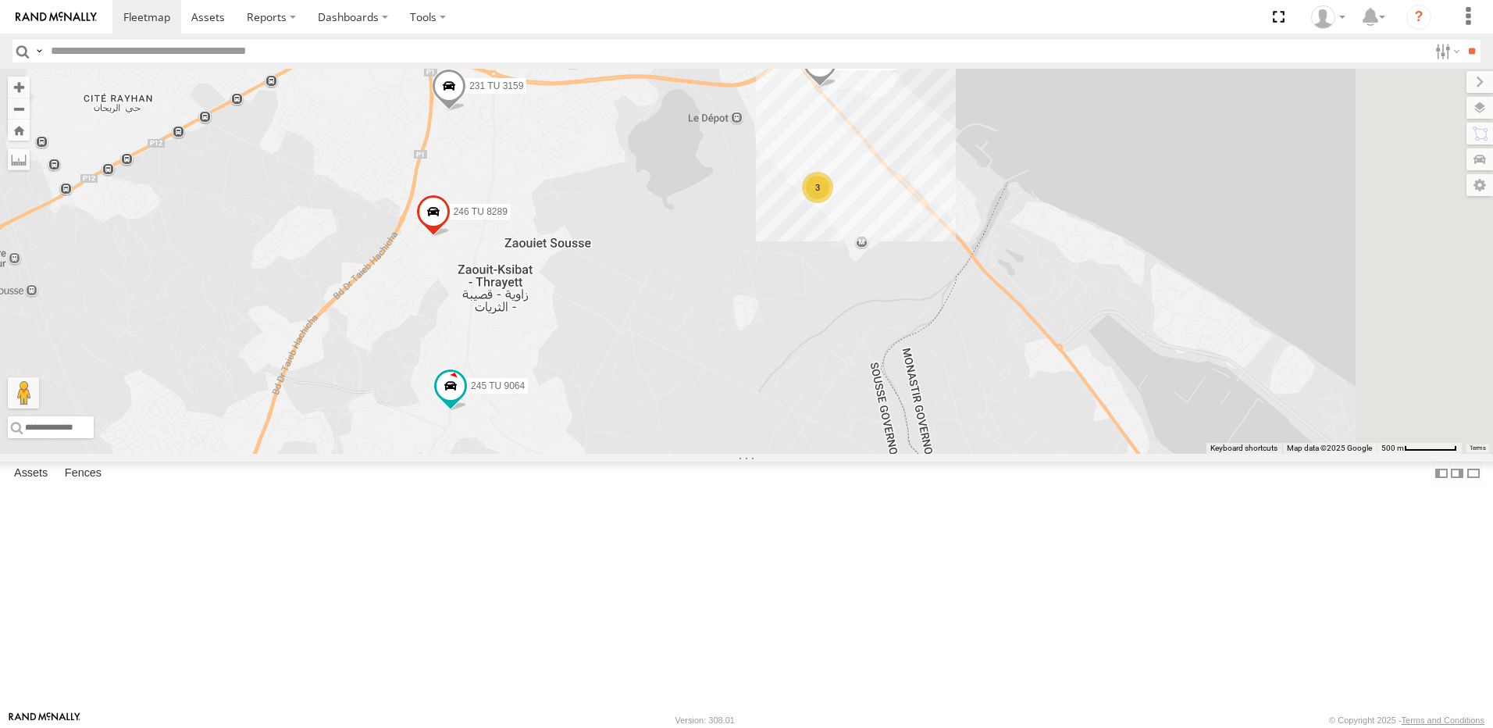
drag, startPoint x: 991, startPoint y: 454, endPoint x: 1039, endPoint y: 579, distance: 134.0
click at [1031, 454] on div "241 TU 2030 245 TU 9061 245 TU 9059 245 TU 9064 231 TU 3159 246 TU 8289 234 TU …" at bounding box center [746, 261] width 1493 height 385
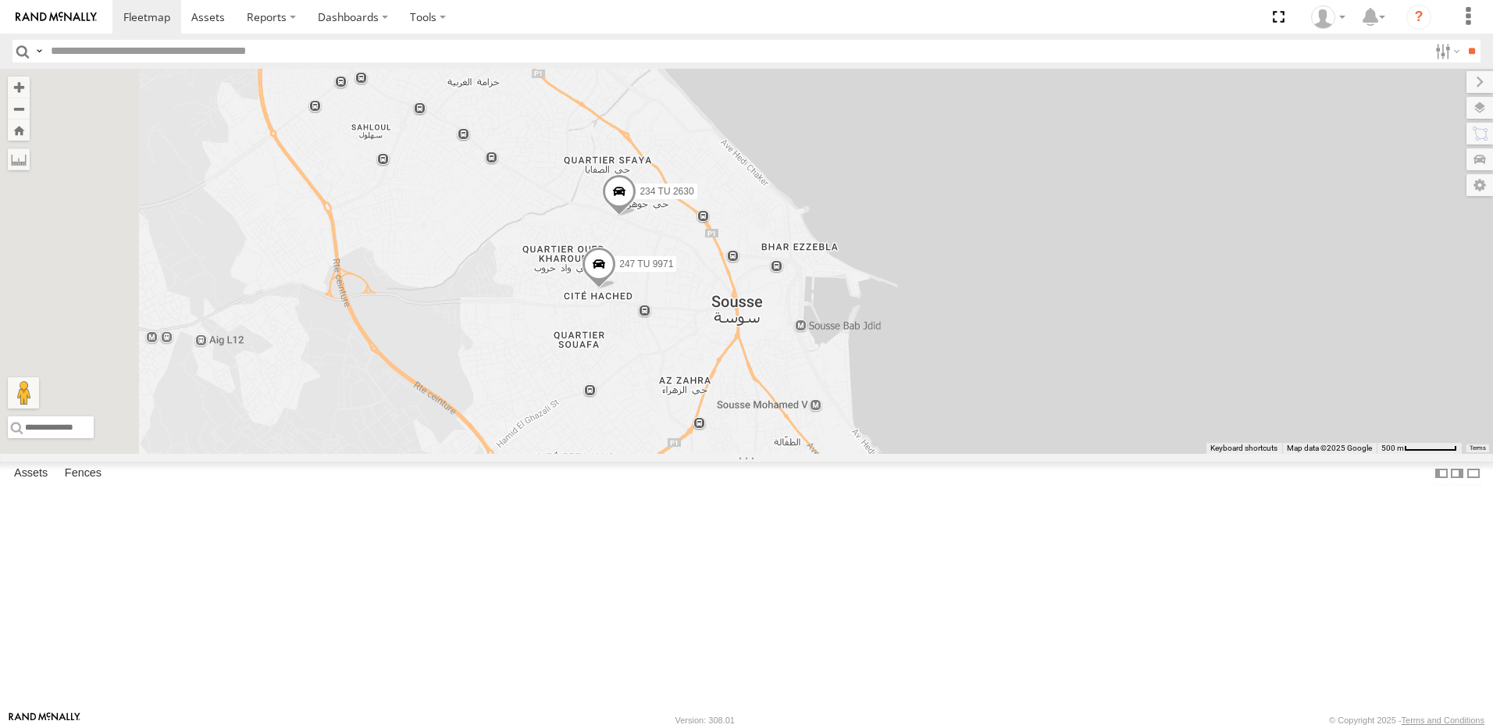
drag, startPoint x: 963, startPoint y: 507, endPoint x: 974, endPoint y: 527, distance: 23.1
click at [974, 454] on div "241 TU 2030 245 TU 9061 245 TU 9059 245 TU 9064 231 TU 3159 246 TU 8289 234 TU …" at bounding box center [746, 261] width 1493 height 385
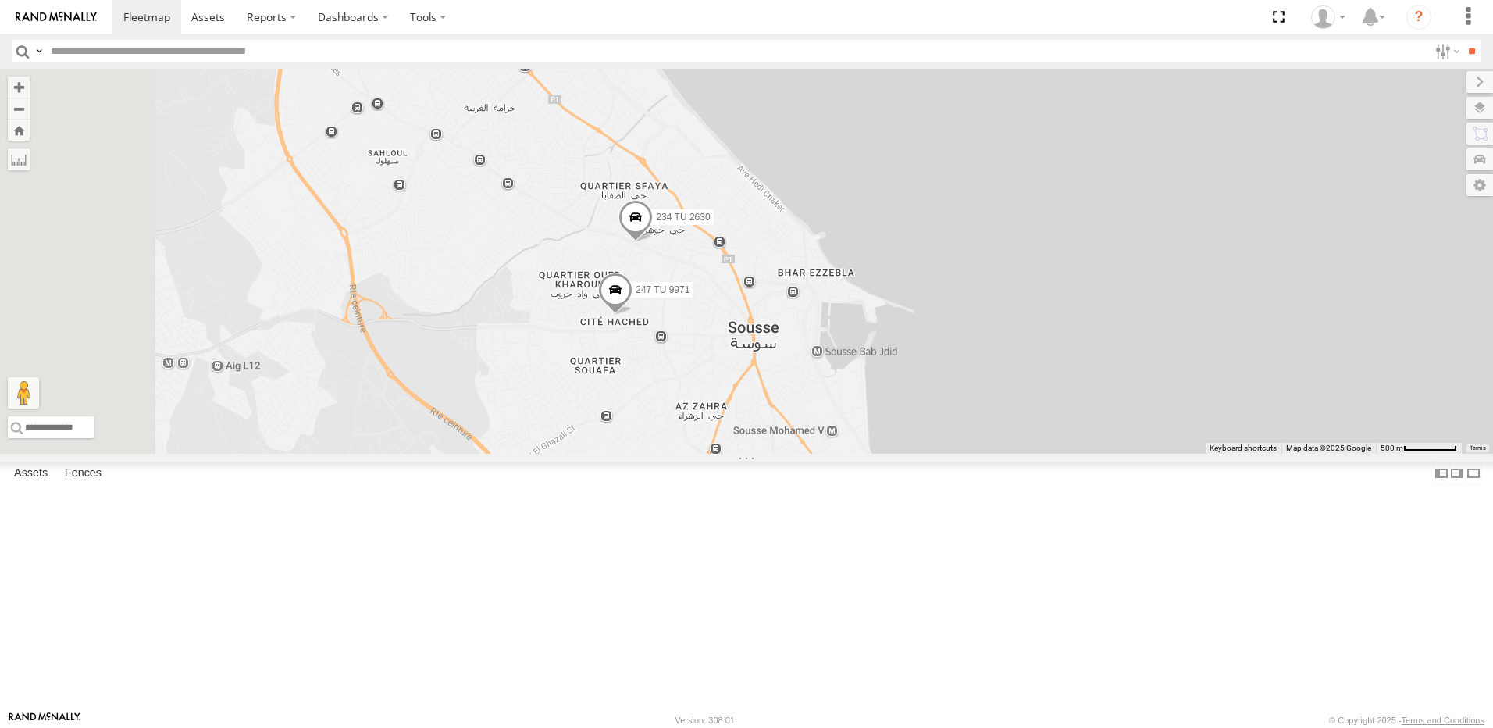
click at [632, 315] on span at bounding box center [615, 293] width 34 height 42
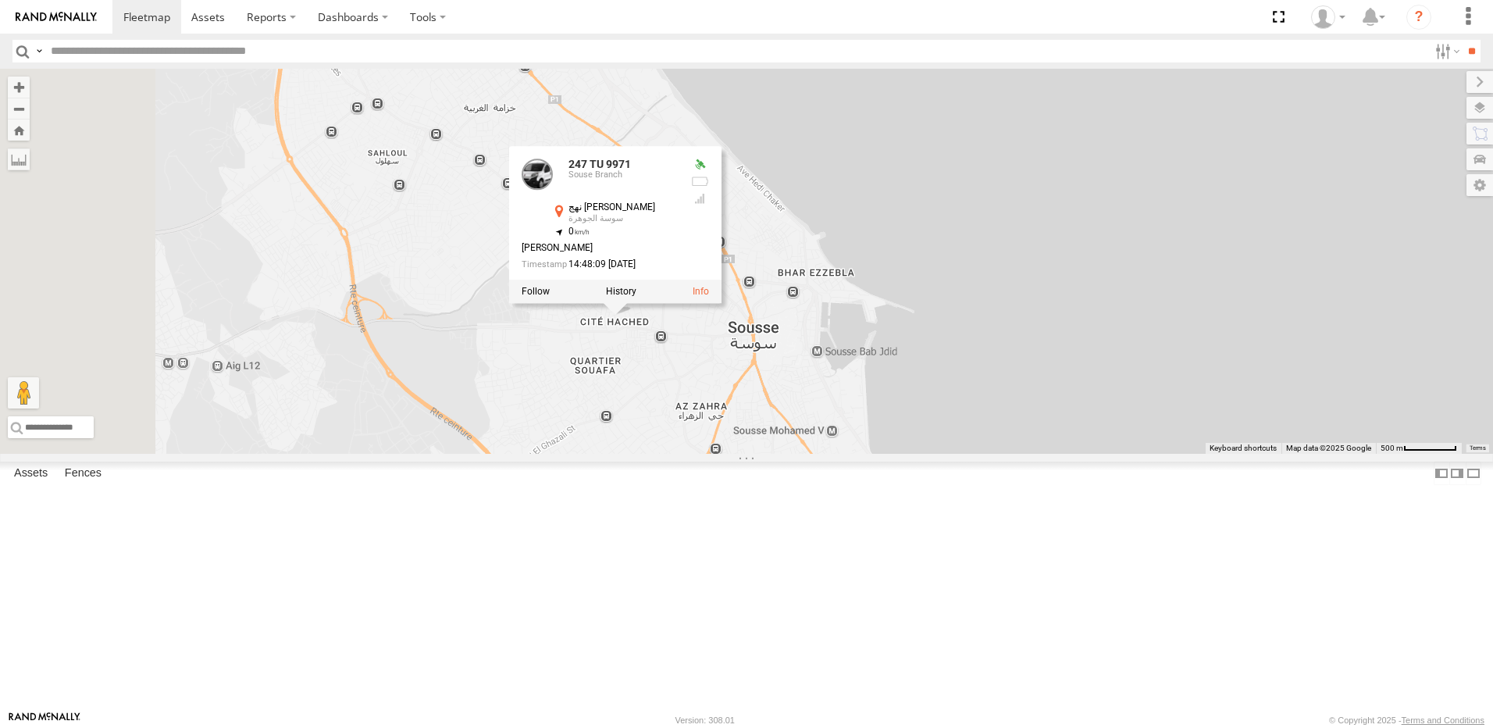
click at [874, 454] on div "241 TU 2030 245 TU 9061 245 TU 9059 245 TU 9064 231 TU 3159 246 TU 8289 234 TU …" at bounding box center [746, 261] width 1493 height 385
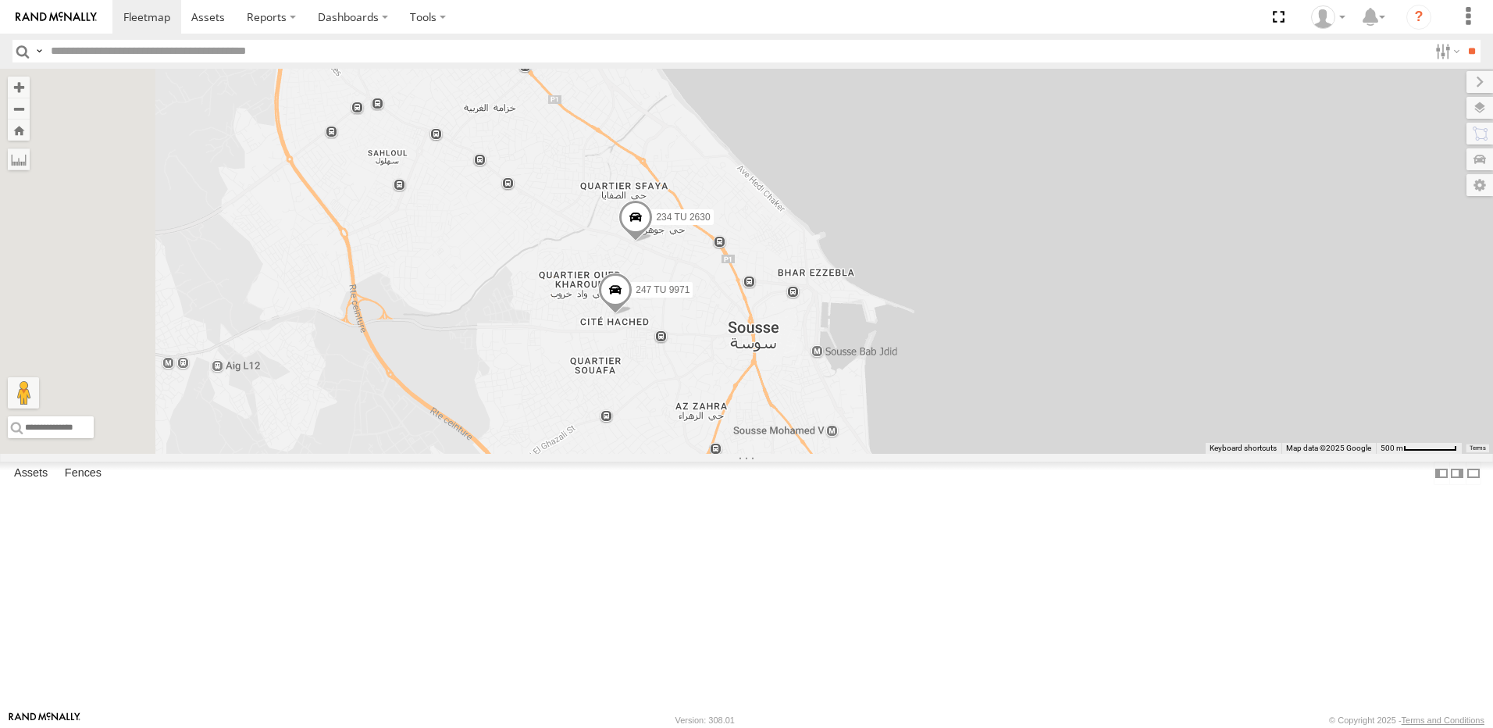
click at [653, 242] on span at bounding box center [635, 221] width 34 height 42
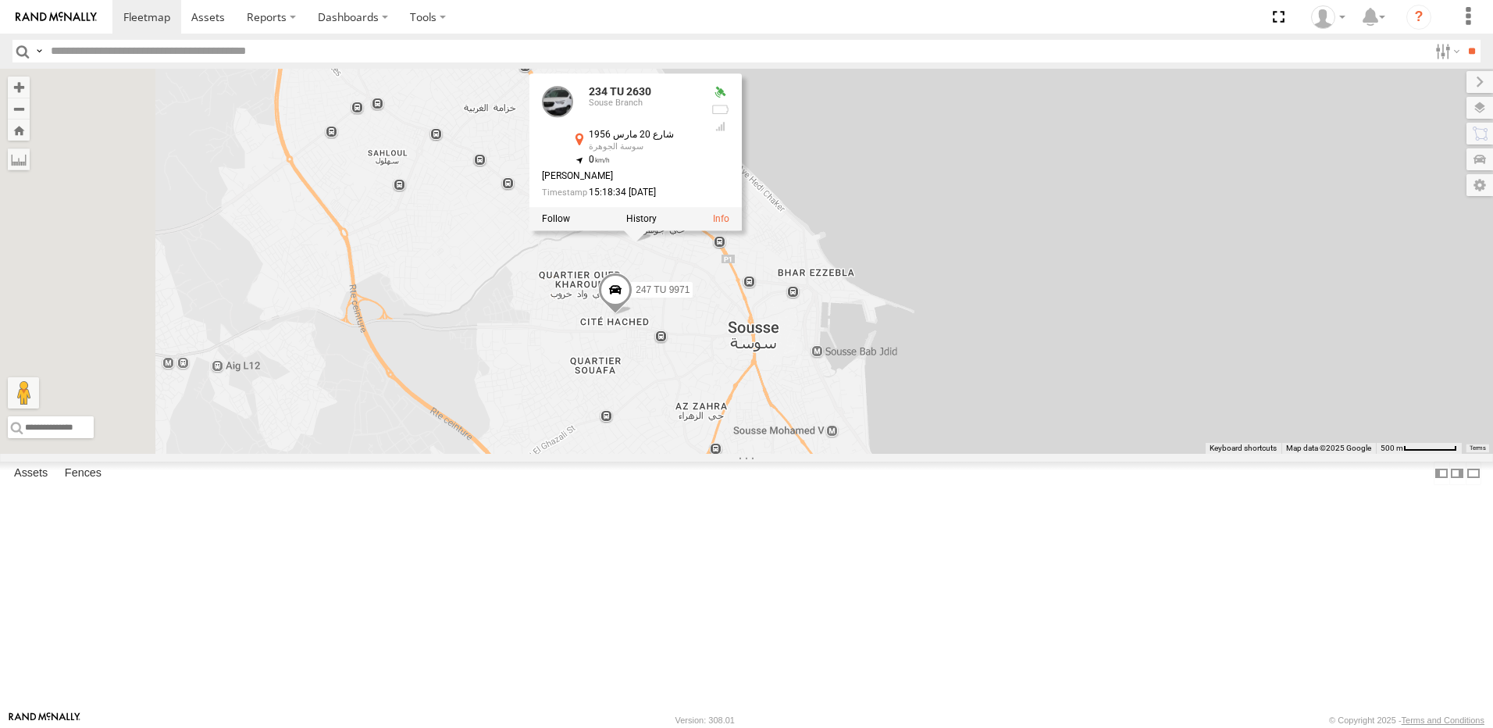
click at [905, 384] on div "241 TU 2030 245 TU 9061 245 TU 9059 245 TU 9064 231 TU 3159 246 TU 8289 234 TU …" at bounding box center [746, 261] width 1493 height 385
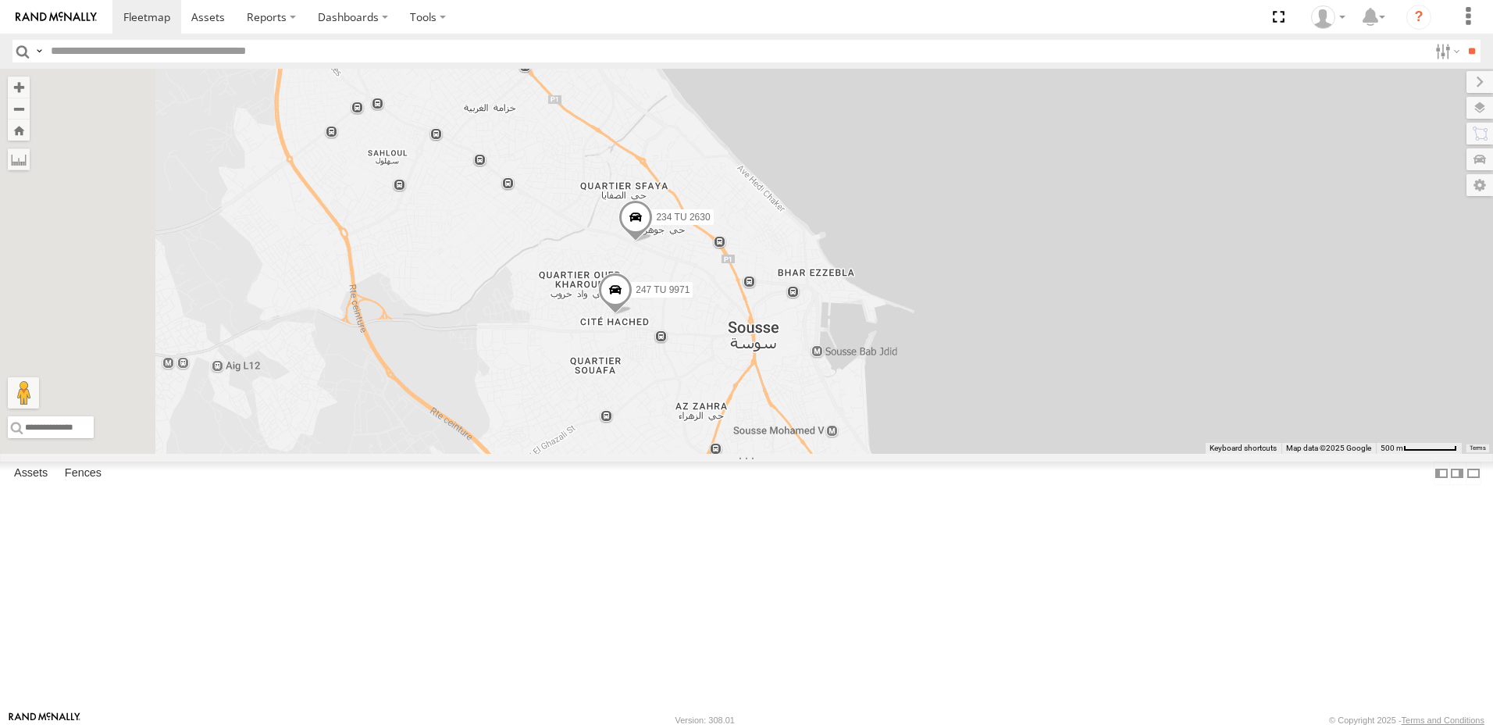
click at [632, 315] on span at bounding box center [615, 293] width 34 height 42
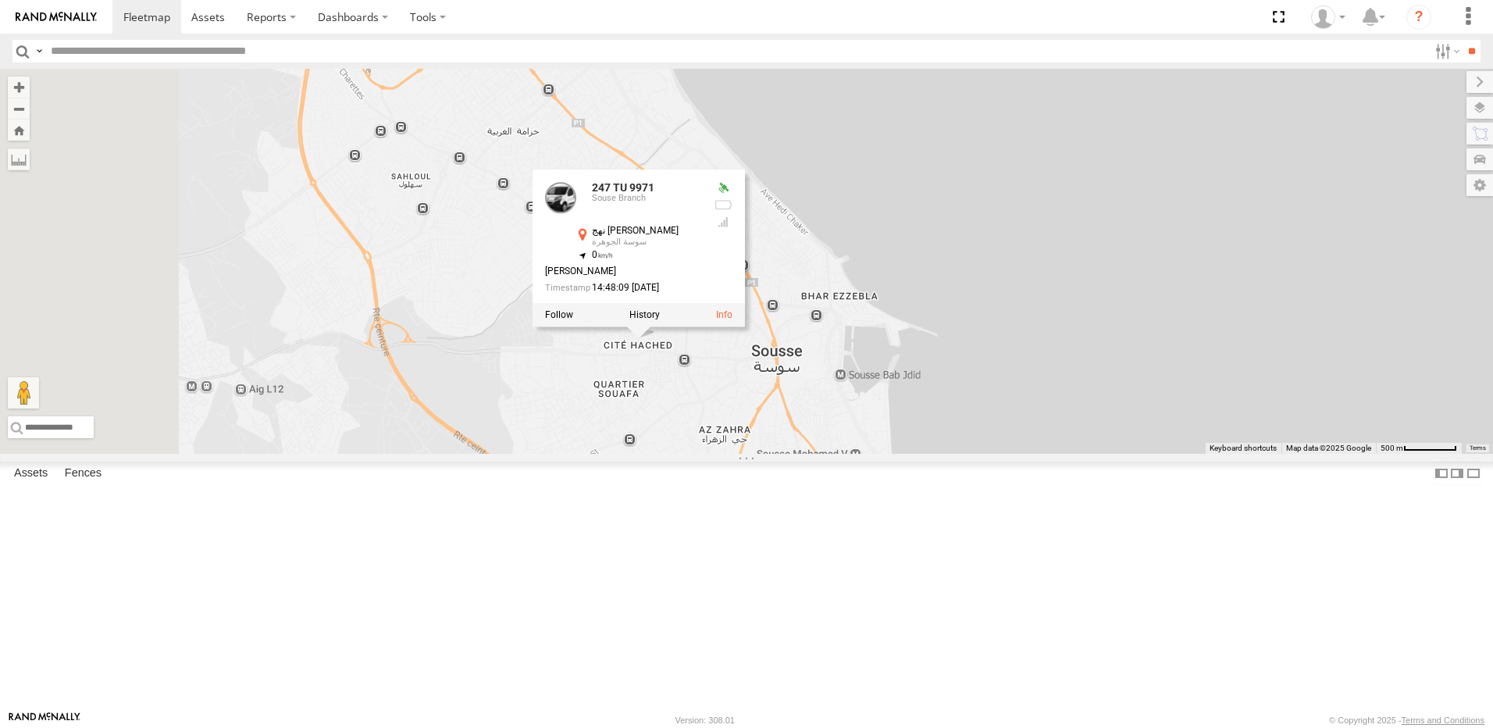
click at [832, 454] on div "241 TU 2030 245 TU 9061 245 TU 9059 245 TU 9064 231 TU 3159 246 TU 8289 234 TU …" at bounding box center [746, 261] width 1493 height 385
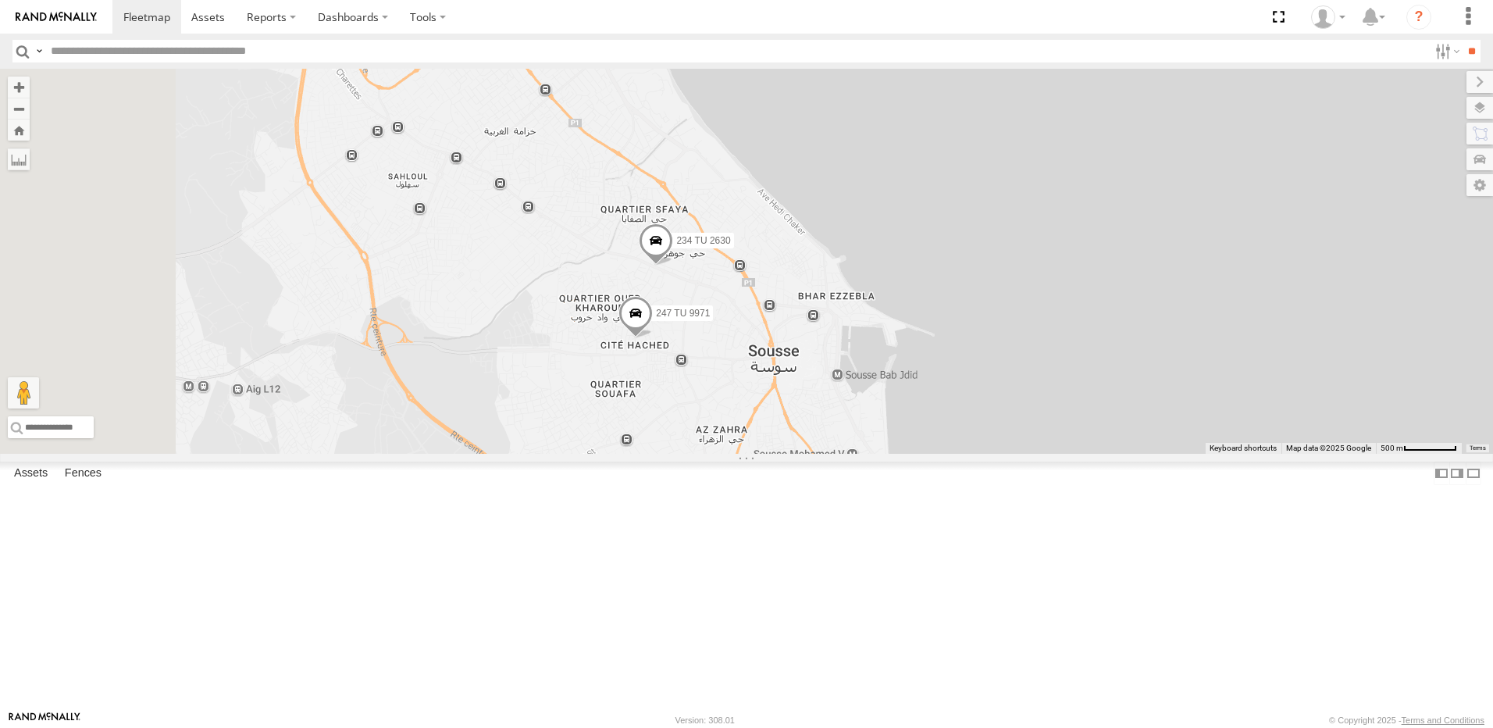
click at [710, 325] on div "241 TU 2030 245 TU 9061 245 TU 9059 245 TU 9064 231 TU 3159 246 TU 8289 234 TU …" at bounding box center [746, 261] width 1493 height 385
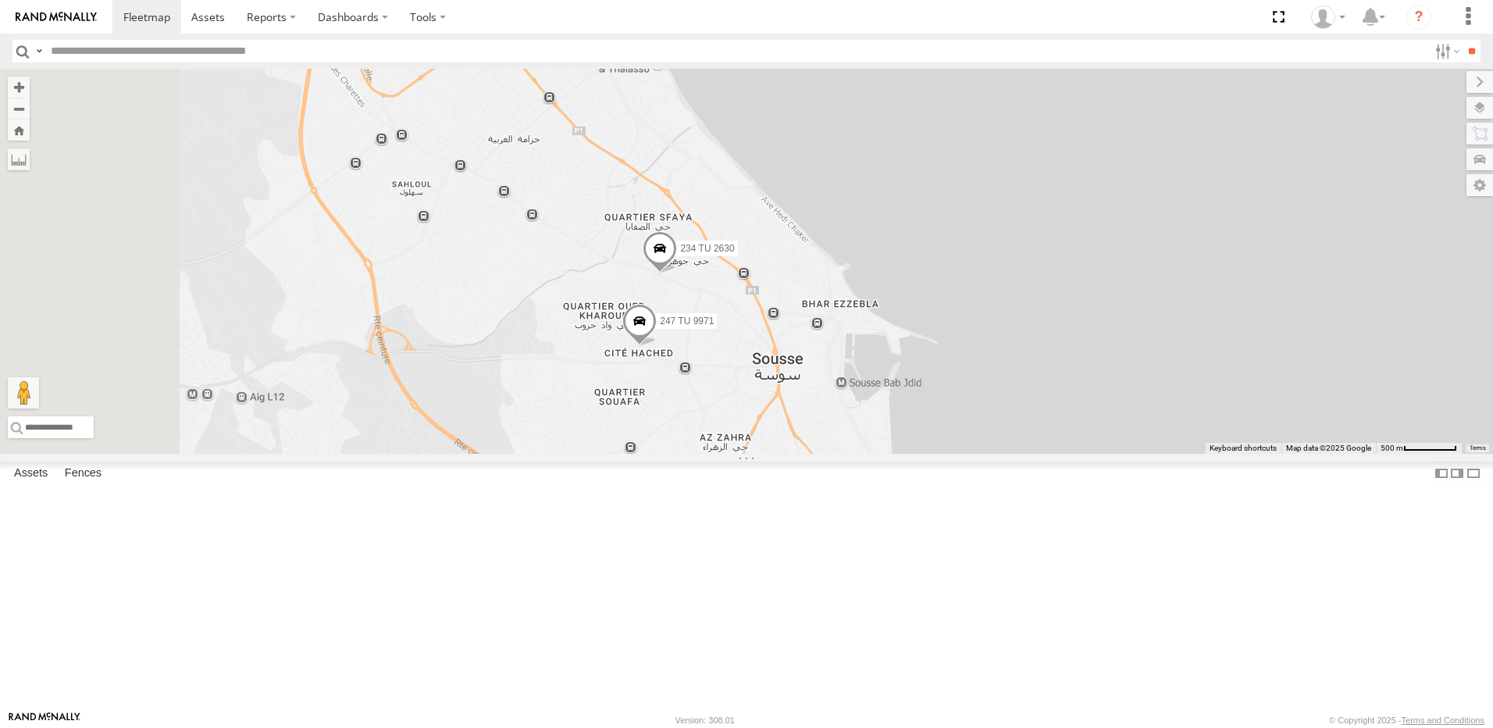
click at [677, 273] on span at bounding box center [660, 252] width 34 height 42
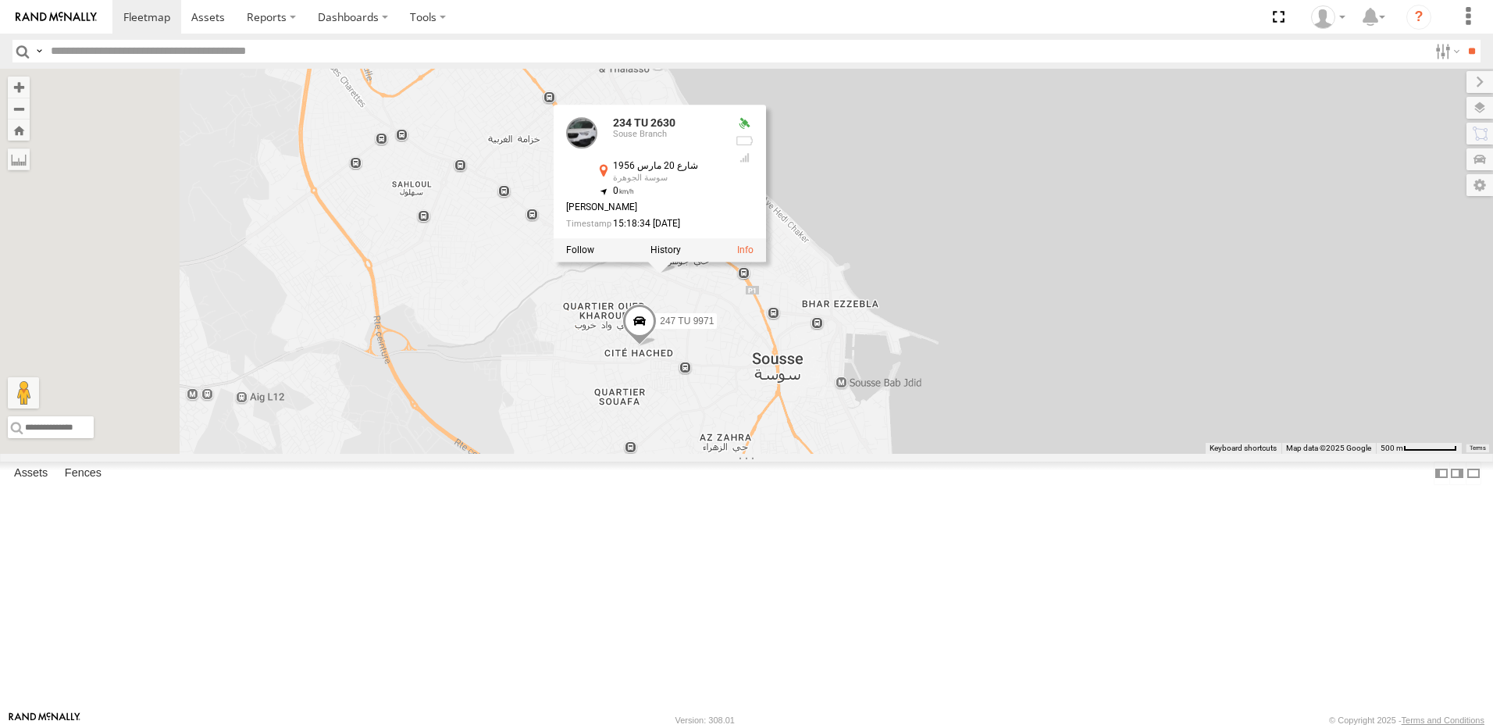
click at [703, 409] on div "241 TU 2030 245 TU 9061 245 TU 9059 245 TU 9064 231 TU 3159 246 TU 8289 234 TU …" at bounding box center [746, 261] width 1493 height 385
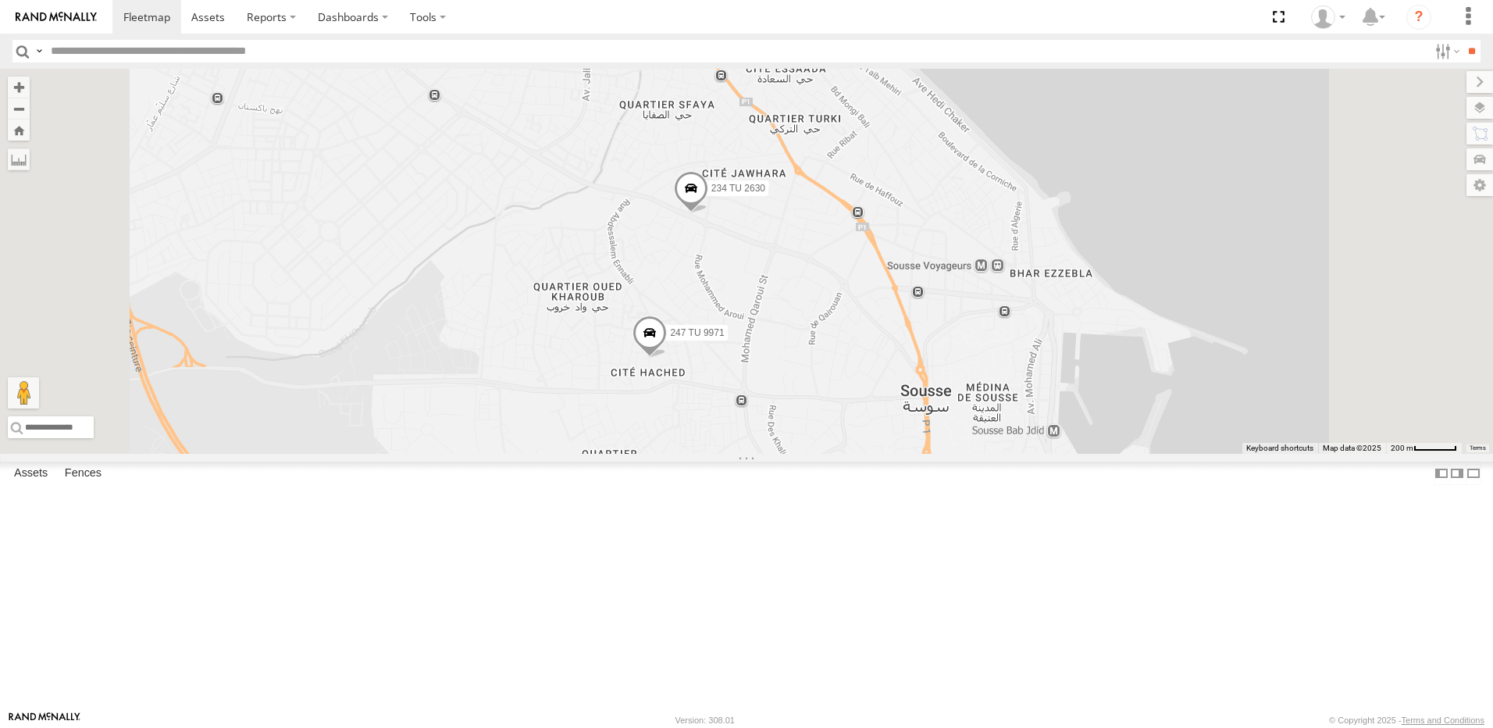
click at [667, 357] on span at bounding box center [649, 336] width 34 height 42
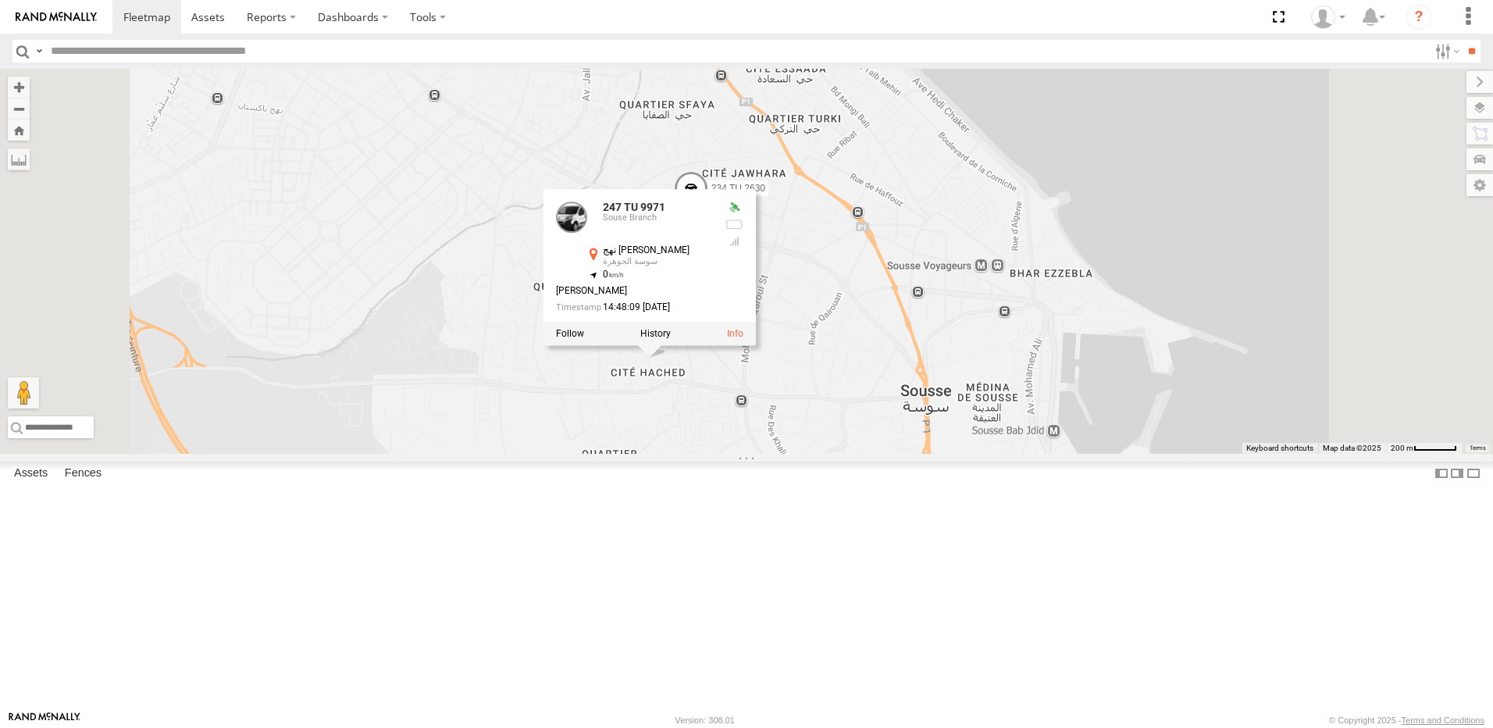
click at [697, 454] on div "241 TU 2030 245 TU 9061 245 TU 9059 245 TU 9064 231 TU 3159 246 TU 8289 234 TU …" at bounding box center [746, 261] width 1493 height 385
click at [919, 454] on div "241 TU 2030 245 TU 9061 245 TU 9059 245 TU 9064 231 TU 3159 246 TU 8289 234 TU …" at bounding box center [746, 261] width 1493 height 385
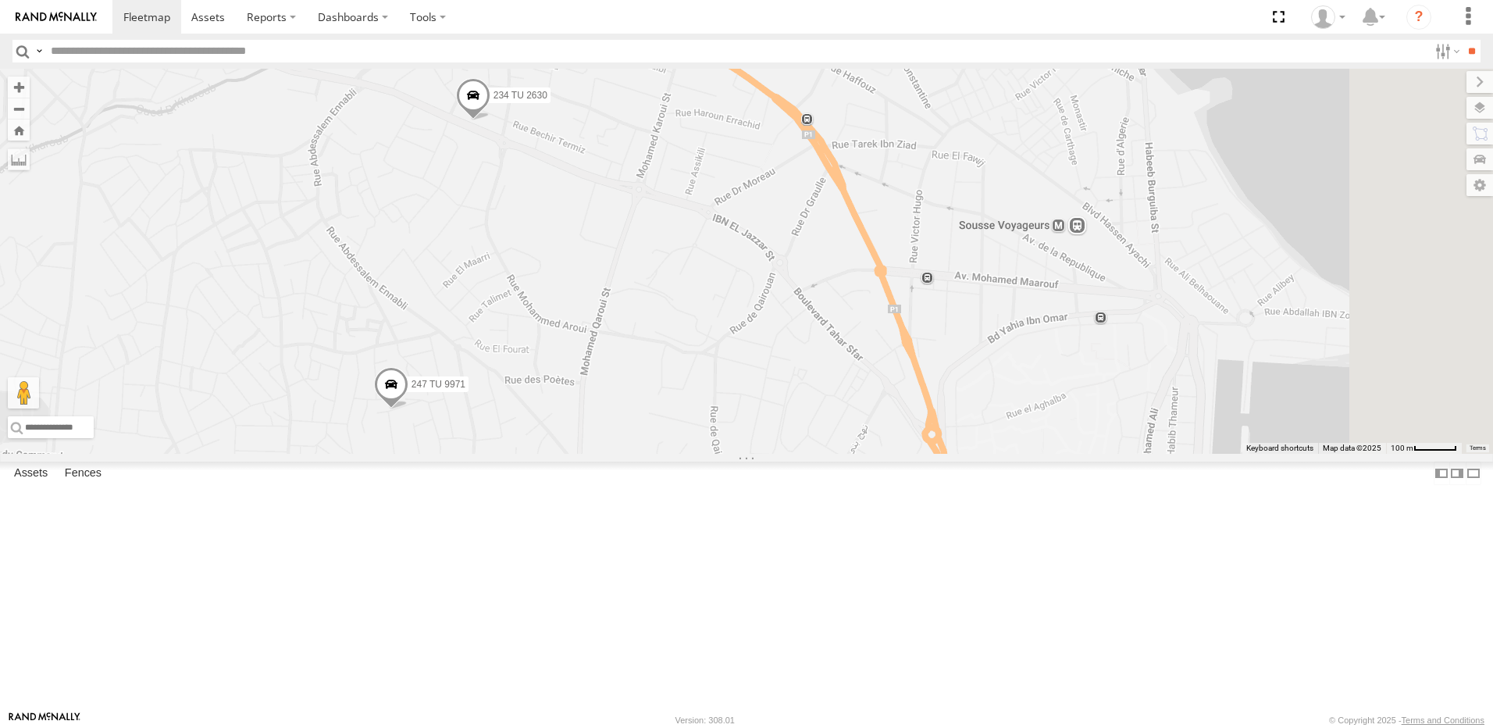
drag, startPoint x: 903, startPoint y: 410, endPoint x: 808, endPoint y: 304, distance: 142.1
click at [808, 304] on div "241 TU 2030 245 TU 9061 245 TU 9059 245 TU 9064 231 TU 3159 246 TU 8289 234 TU …" at bounding box center [746, 261] width 1493 height 385
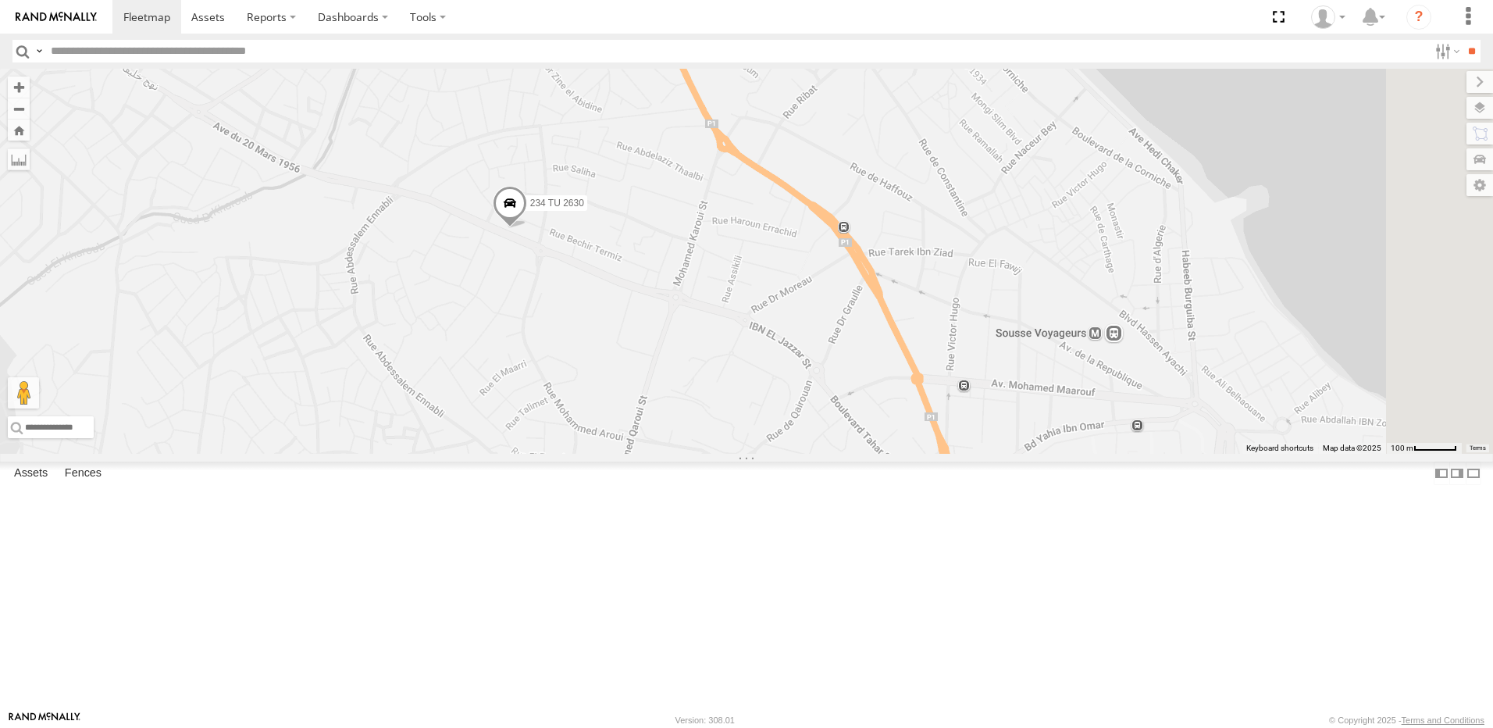
drag, startPoint x: 667, startPoint y: 231, endPoint x: 705, endPoint y: 358, distance: 132.1
click at [705, 358] on div "241 TU 2030 245 TU 9061 245 TU 9059 245 TU 9064 231 TU 3159 246 TU 8289 234 TU …" at bounding box center [746, 261] width 1493 height 385
drag, startPoint x: 689, startPoint y: 347, endPoint x: 698, endPoint y: 298, distance: 49.3
click at [527, 228] on span at bounding box center [510, 207] width 34 height 42
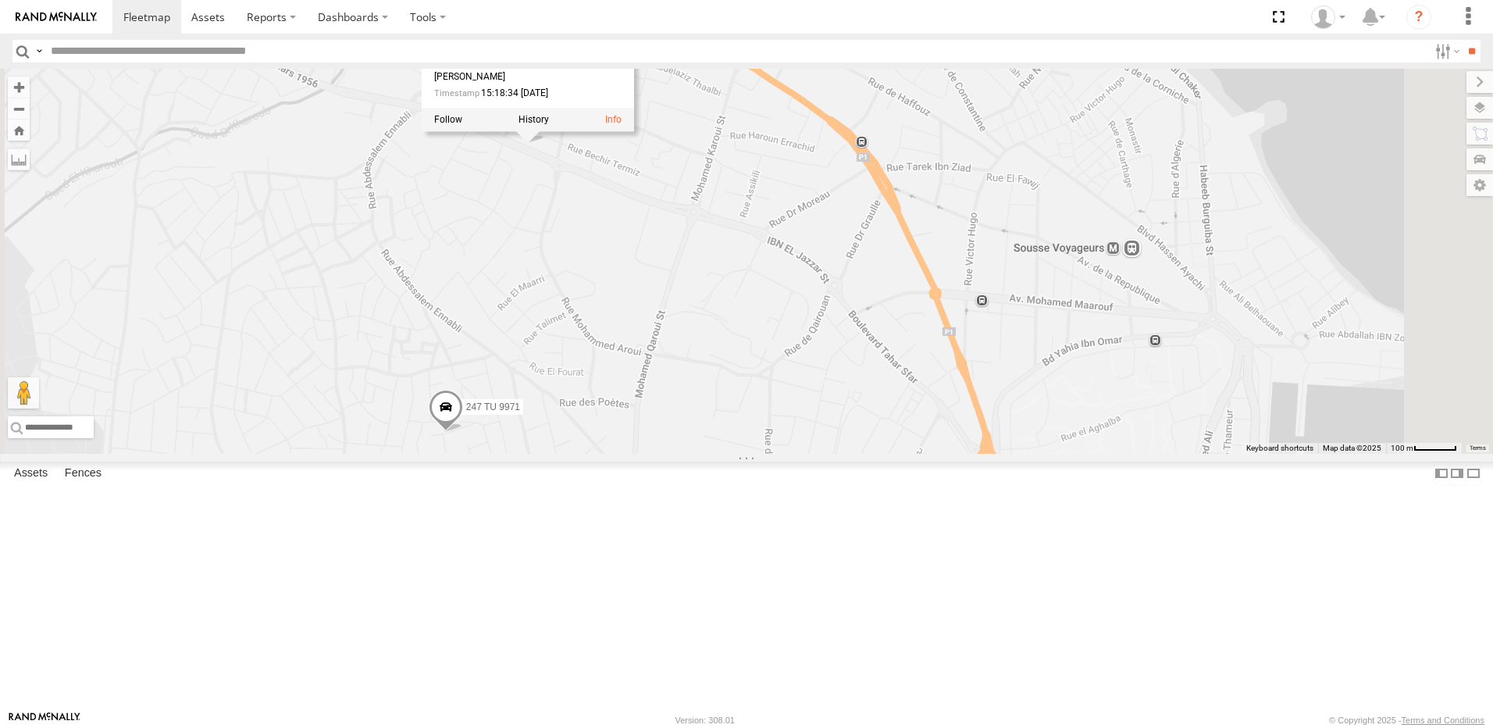
drag, startPoint x: 609, startPoint y: 587, endPoint x: 624, endPoint y: 543, distance: 46.9
click at [624, 454] on div "241 TU 2030 245 TU 9061 245 TU 9059 245 TU 9064 231 TU 3159 246 TU 8289 234 TU …" at bounding box center [746, 261] width 1493 height 385
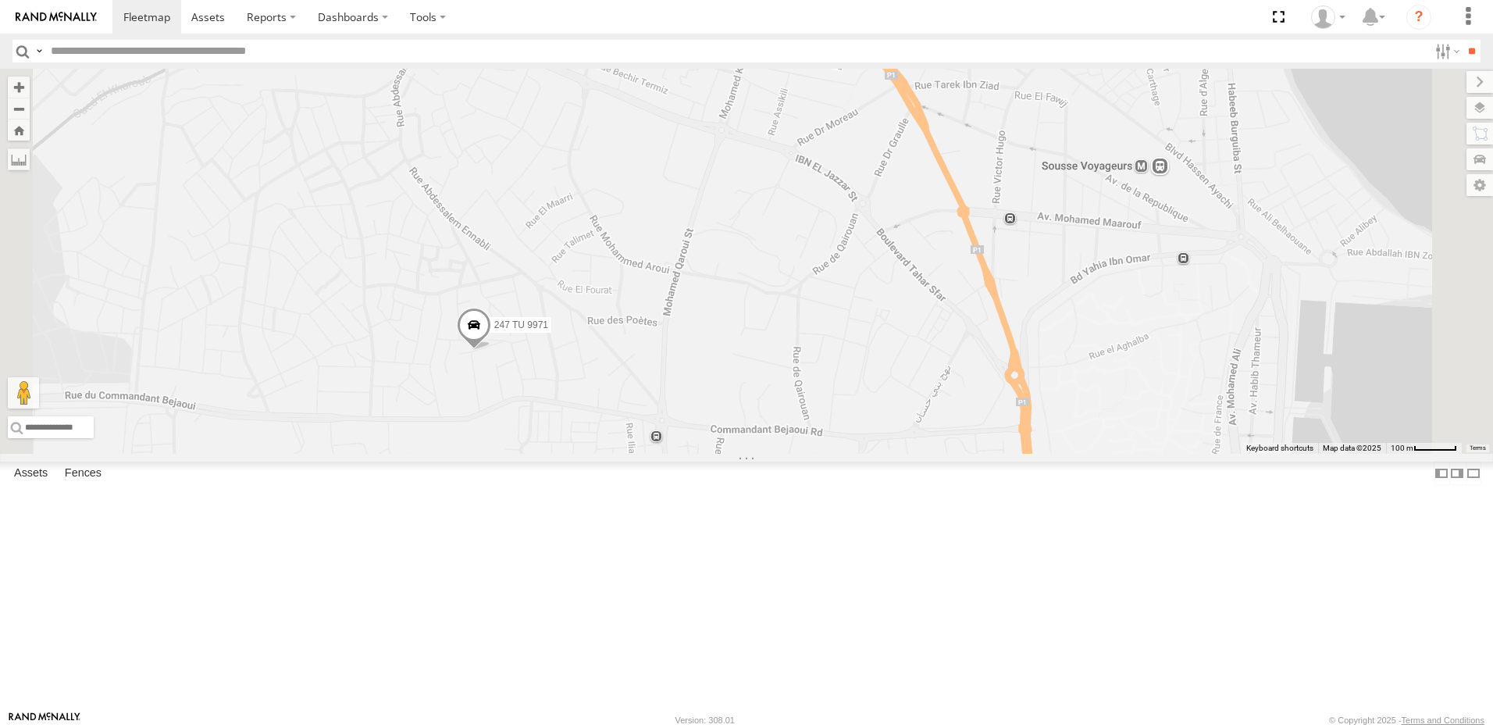
click at [696, 454] on div "241 TU 2030 245 TU 9061 245 TU 9059 245 TU 9064 231 TU 3159 246 TU 8289 234 TU …" at bounding box center [746, 261] width 1493 height 385
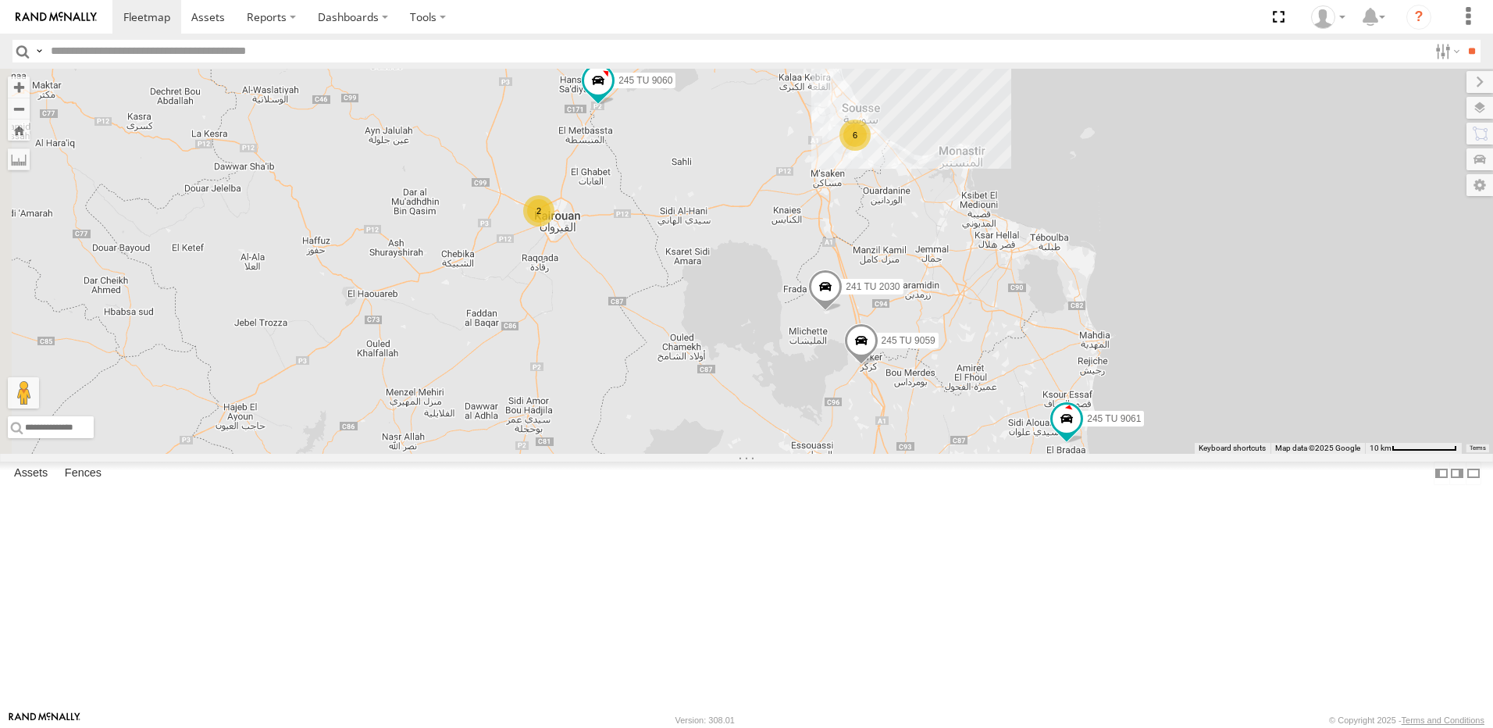
drag, startPoint x: 752, startPoint y: 350, endPoint x: 906, endPoint y: 511, distance: 222.5
click at [900, 454] on div "245 TU 9061 245 TU 9065 246 TU 8280 241 TU 2031 231 TU 3162 245 TU 9054 246 TU …" at bounding box center [746, 261] width 1493 height 385
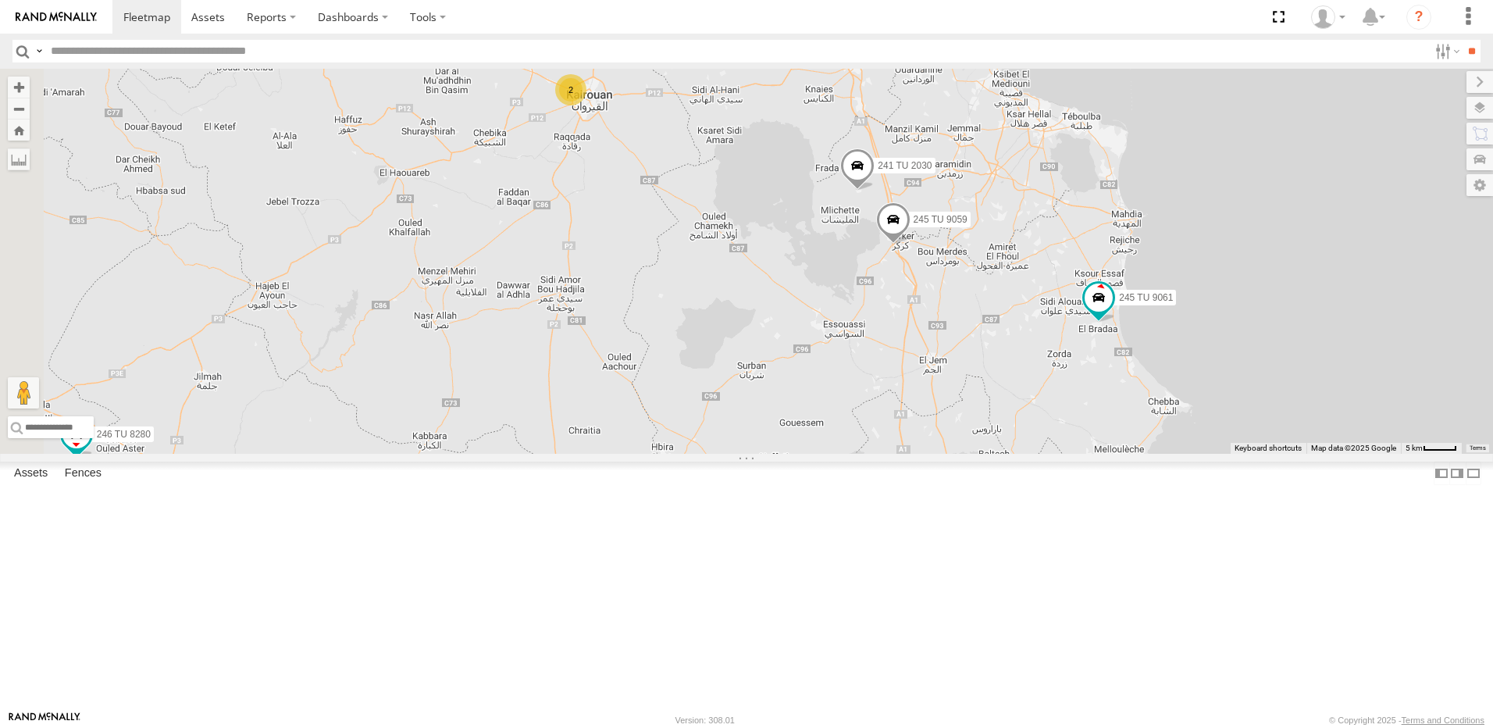
drag, startPoint x: 785, startPoint y: 487, endPoint x: 766, endPoint y: 426, distance: 63.7
click at [796, 382] on div "245 TU 9061 245 TU 9065 246 TU 8280 241 TU 2031 231 TU 3162 245 TU 9054 246 TU …" at bounding box center [746, 261] width 1493 height 385
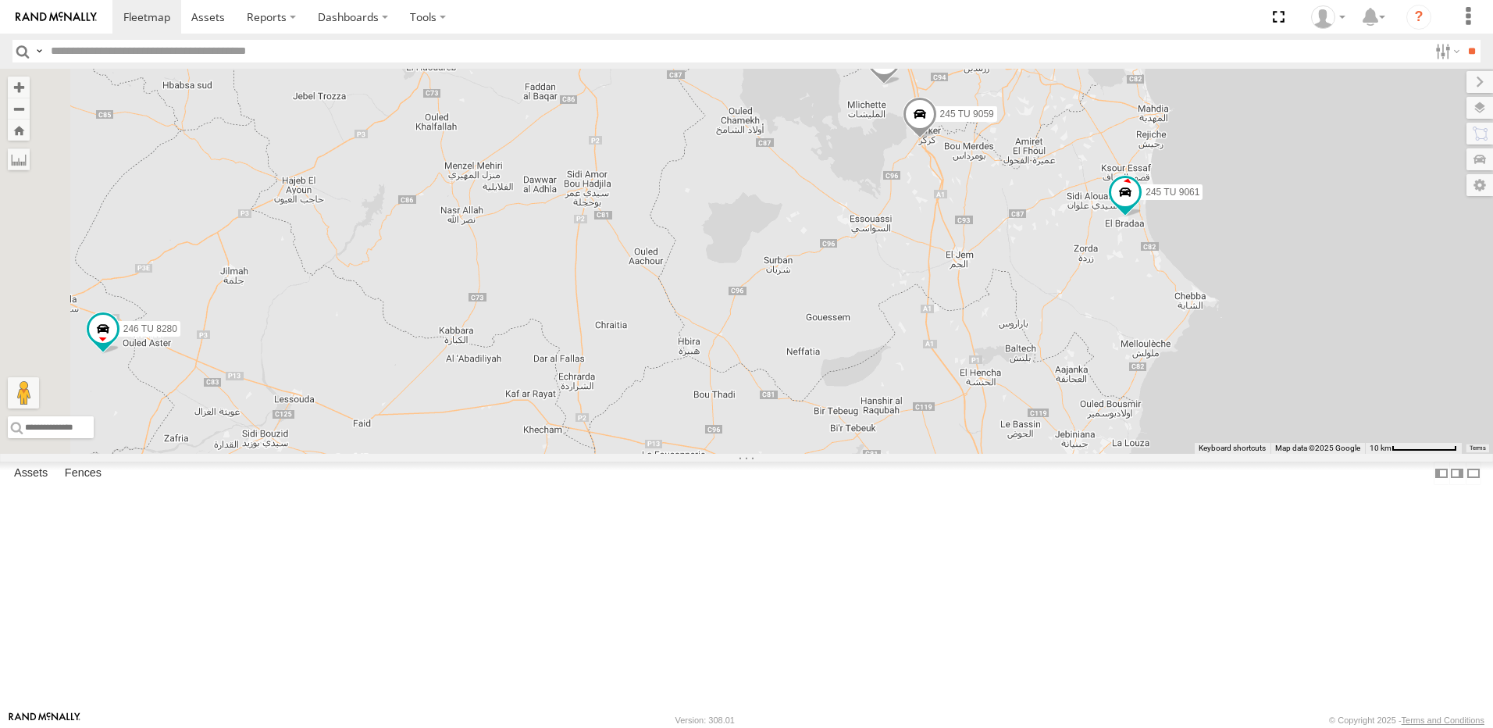
drag, startPoint x: 917, startPoint y: 474, endPoint x: 947, endPoint y: 376, distance: 102.7
click at [949, 376] on div "245 TU 9061 245 TU 9065 246 TU 8280 241 TU 2031 231 TU 3162 245 TU 9054 246 TU …" at bounding box center [746, 261] width 1493 height 385
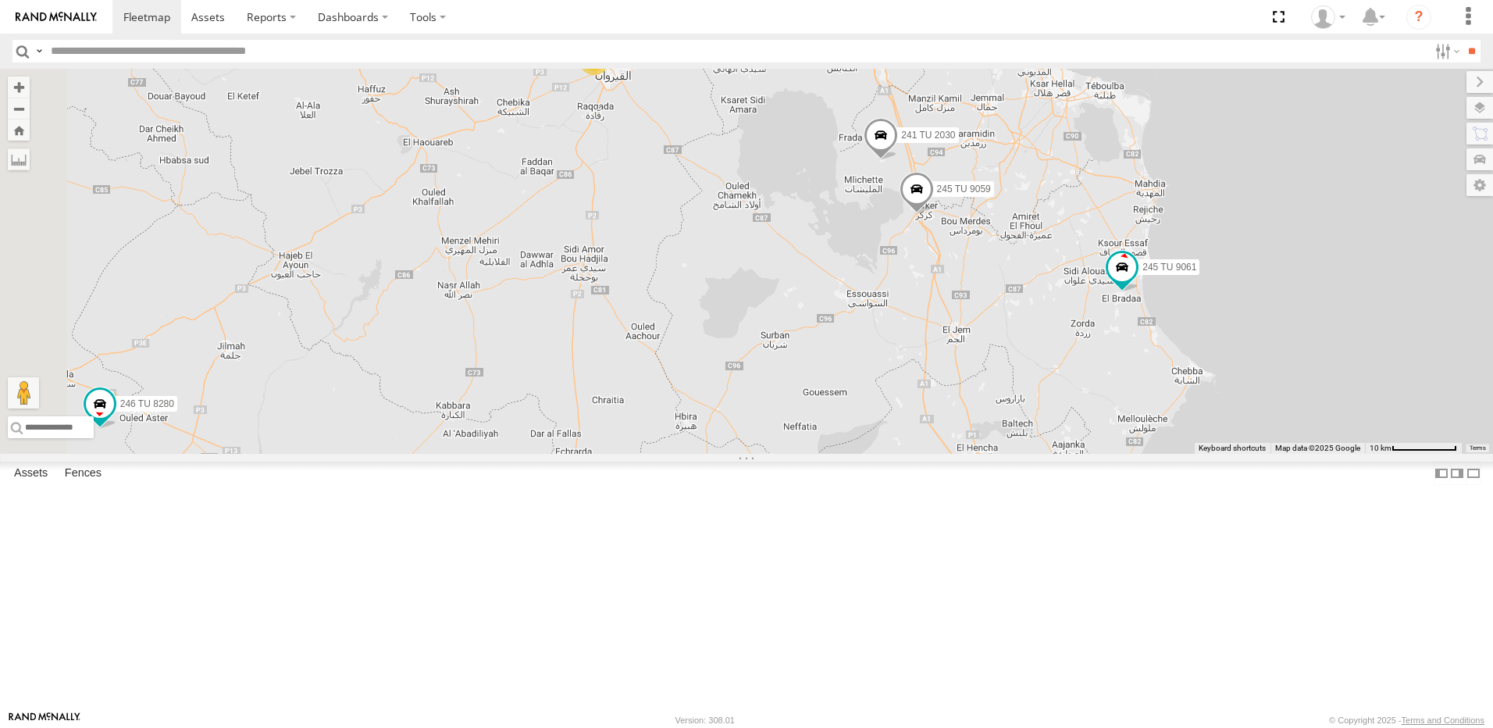
drag, startPoint x: 895, startPoint y: 370, endPoint x: 875, endPoint y: 510, distance: 141.2
click at [875, 454] on div "245 TU 9061 245 TU 9065 246 TU 8280 241 TU 2031 231 TU 3162 245 TU 9054 246 TU …" at bounding box center [746, 261] width 1493 height 385
